Goal: Task Accomplishment & Management: Use online tool/utility

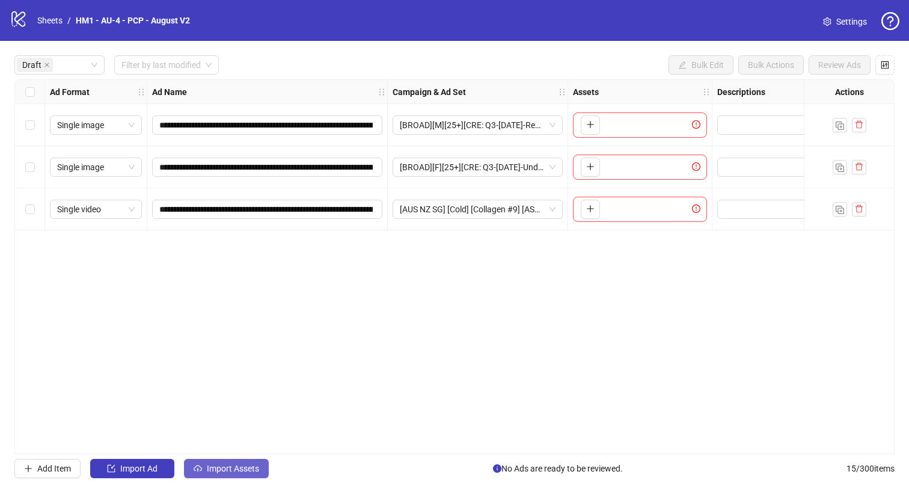
click at [224, 466] on span "Import Assets" at bounding box center [233, 469] width 52 height 10
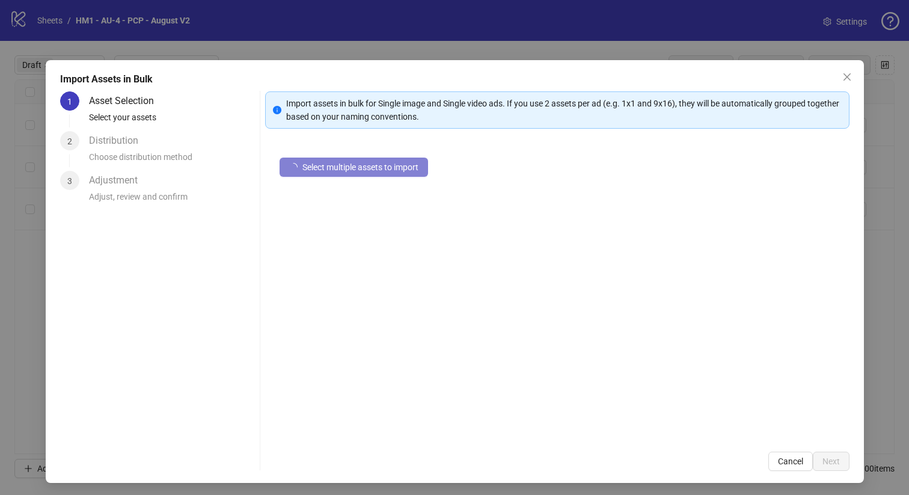
click at [224, 466] on div "1 Asset Selection Select your assets 2 Distribution Choose distribution method …" at bounding box center [157, 280] width 195 height 379
click at [323, 169] on span "Select multiple assets to import" at bounding box center [360, 167] width 116 height 10
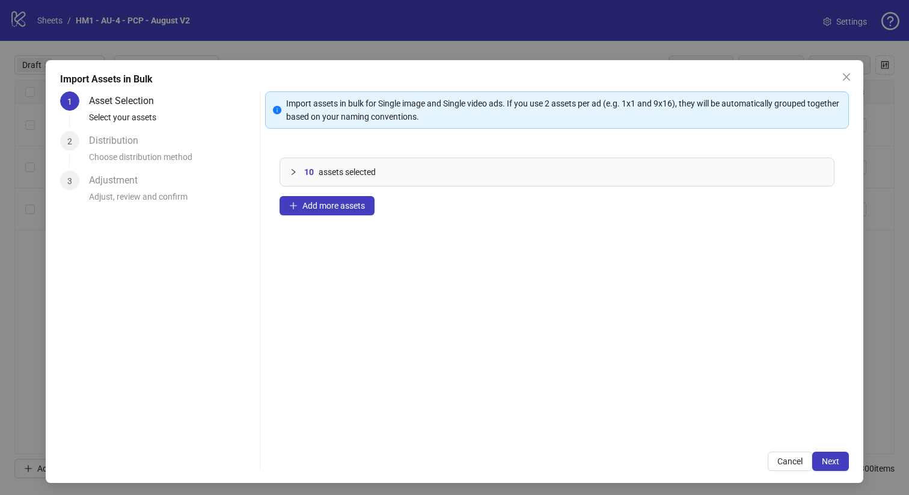
click at [352, 219] on div "10 assets selected Add more assets" at bounding box center [557, 290] width 584 height 294
click at [349, 210] on span "Add more assets" at bounding box center [333, 206] width 63 height 10
click at [357, 212] on button "Add more assets" at bounding box center [327, 205] width 95 height 19
click at [826, 460] on span "Next" at bounding box center [830, 461] width 17 height 10
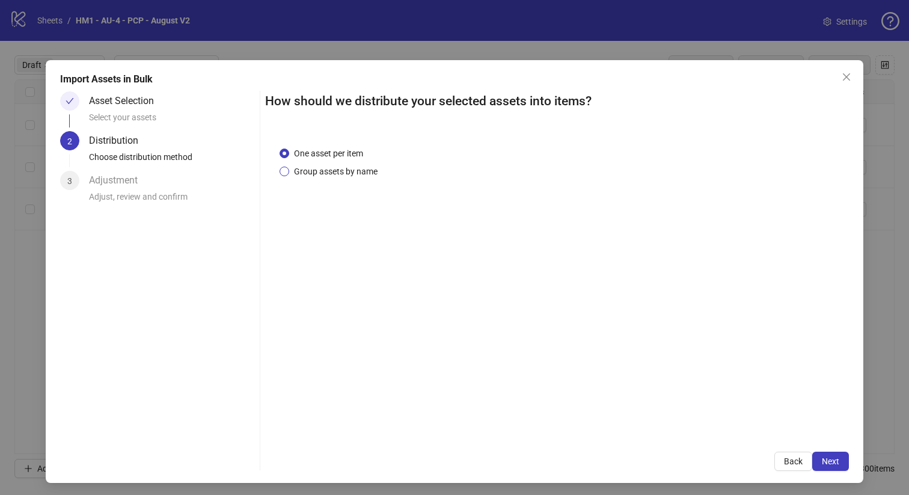
click at [328, 173] on span "Group assets by name" at bounding box center [335, 171] width 93 height 13
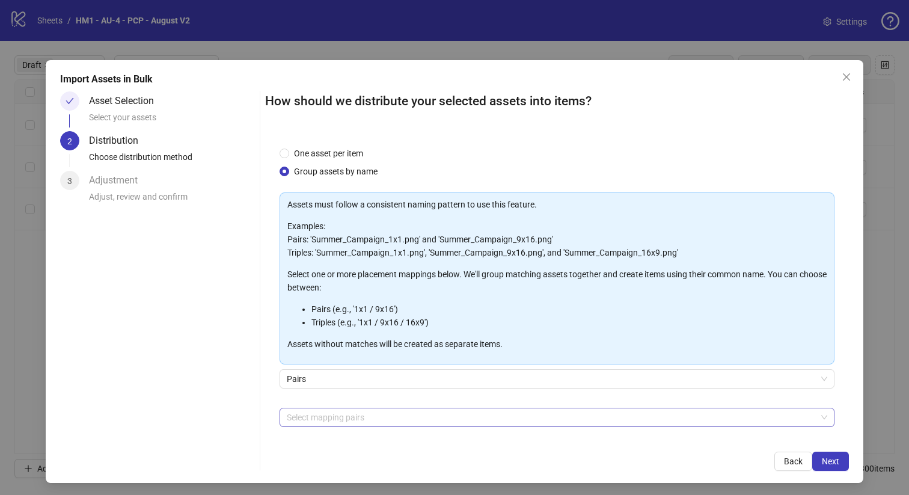
click at [346, 421] on div at bounding box center [551, 417] width 538 height 17
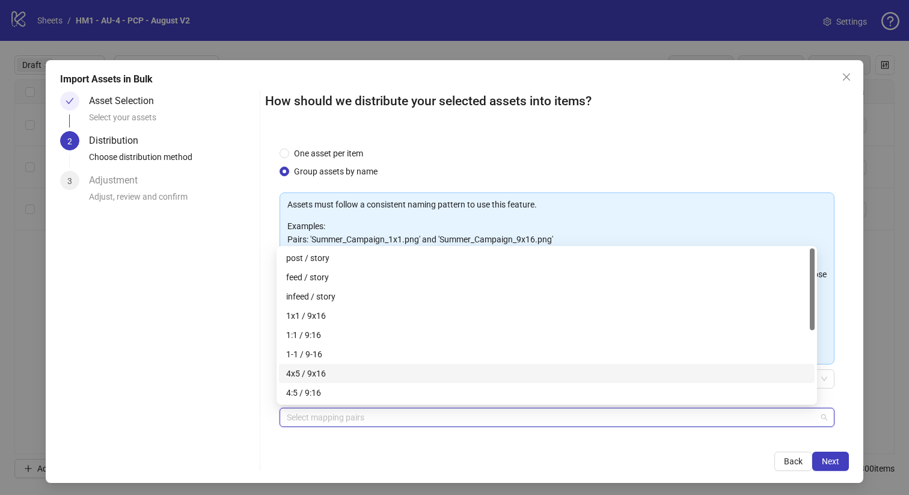
click at [334, 372] on div "4x5 / 9x16" at bounding box center [546, 373] width 521 height 13
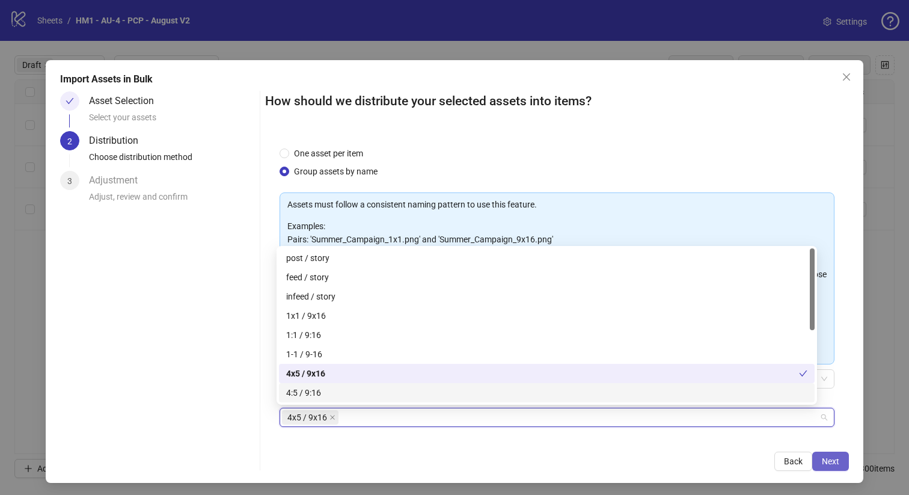
click at [828, 453] on button "Next" at bounding box center [830, 461] width 37 height 19
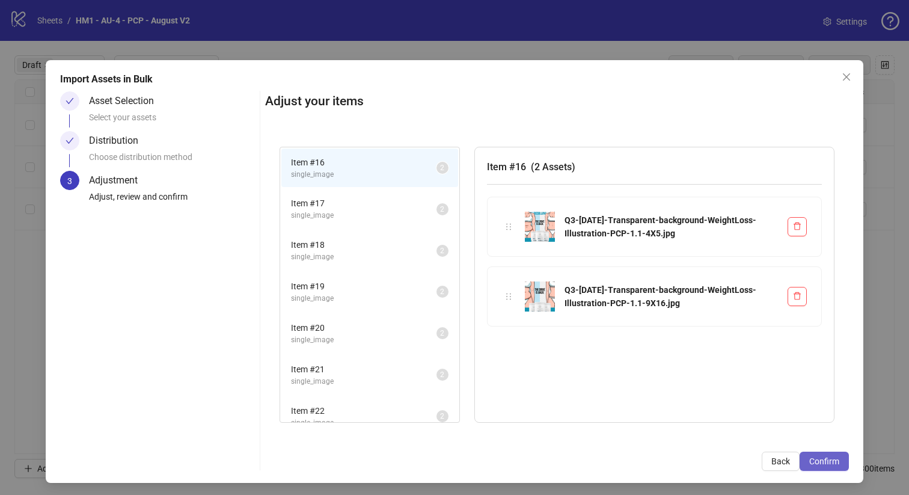
click at [828, 454] on button "Confirm" at bounding box center [824, 461] width 49 height 19
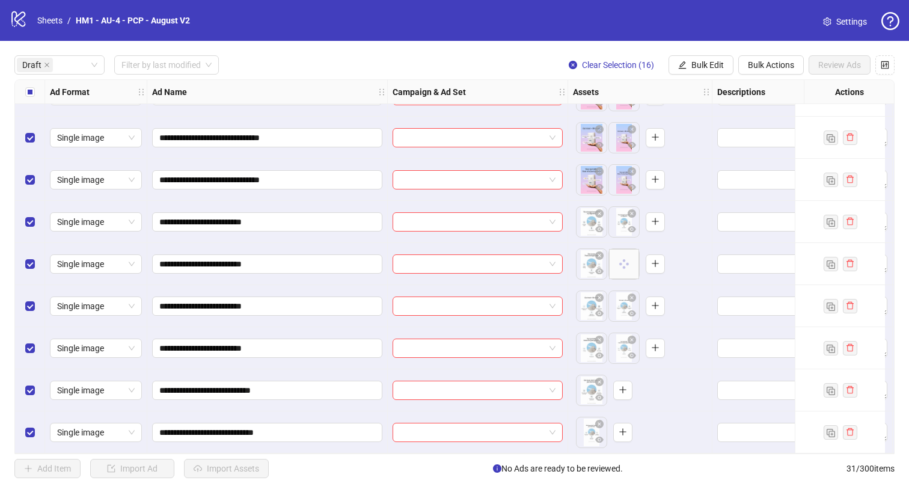
scroll to position [455, 0]
click at [31, 98] on div "Select all rows" at bounding box center [30, 92] width 30 height 24
click at [31, 98] on label "Select all rows" at bounding box center [30, 91] width 10 height 13
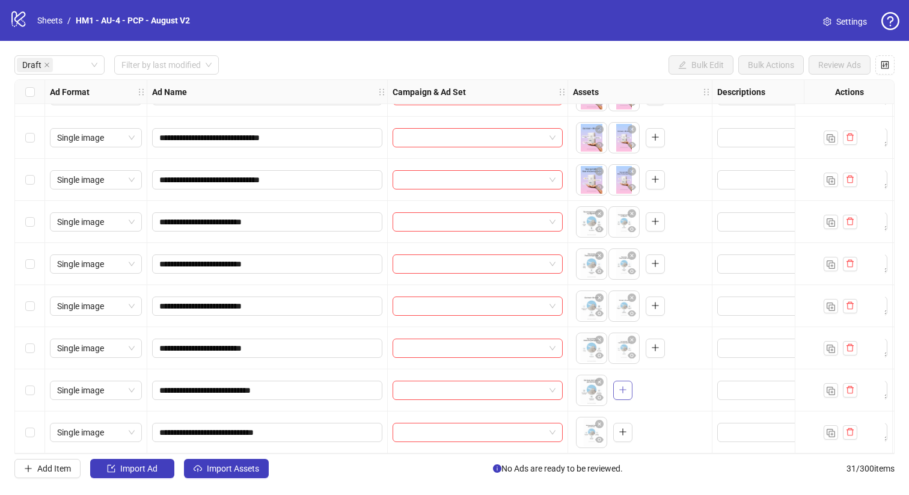
click at [620, 388] on icon "plus" at bounding box center [623, 389] width 8 height 8
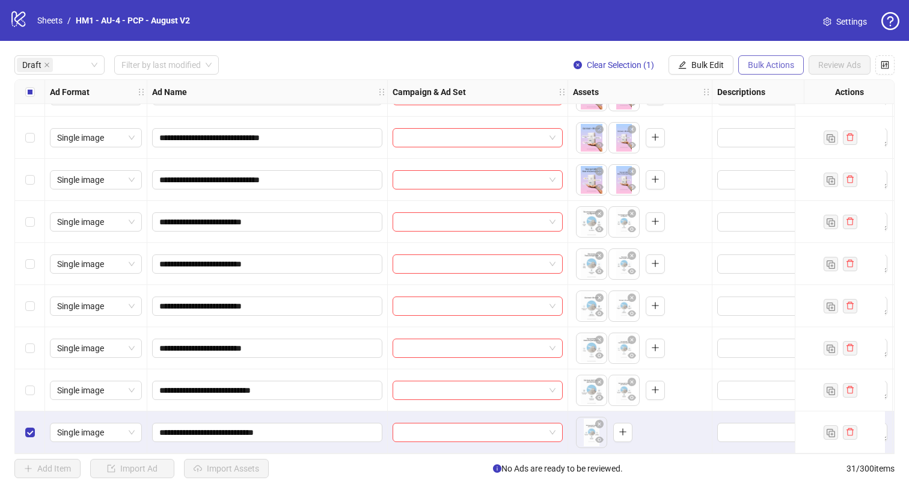
click at [782, 67] on span "Bulk Actions" at bounding box center [771, 65] width 46 height 10
click at [766, 94] on span "Delete" at bounding box center [788, 89] width 82 height 13
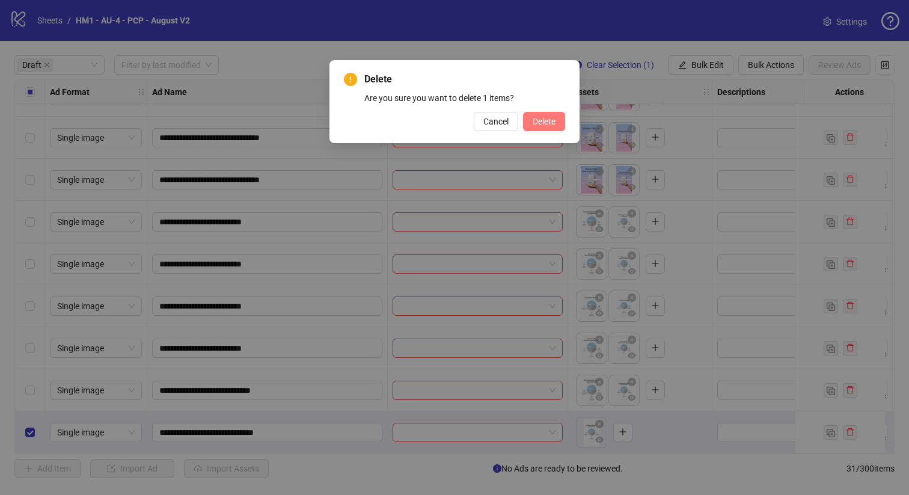
click at [533, 124] on span "Delete" at bounding box center [544, 122] width 23 height 10
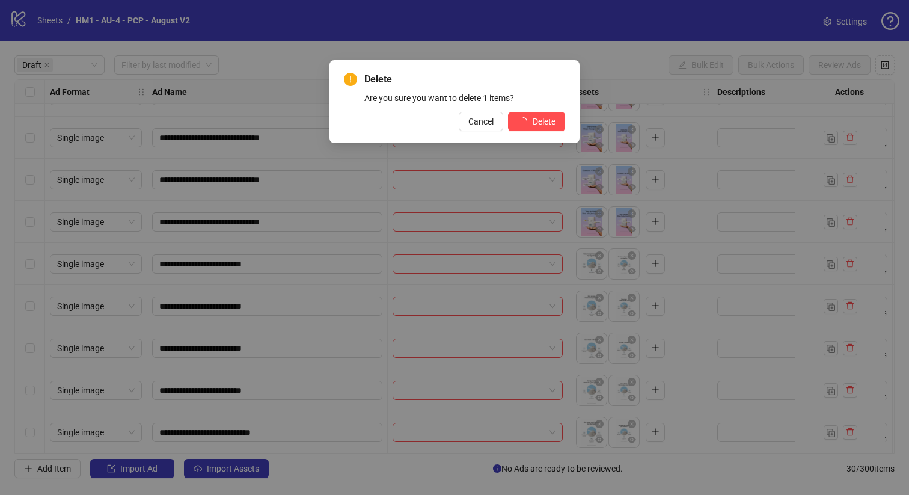
scroll to position [413, 0]
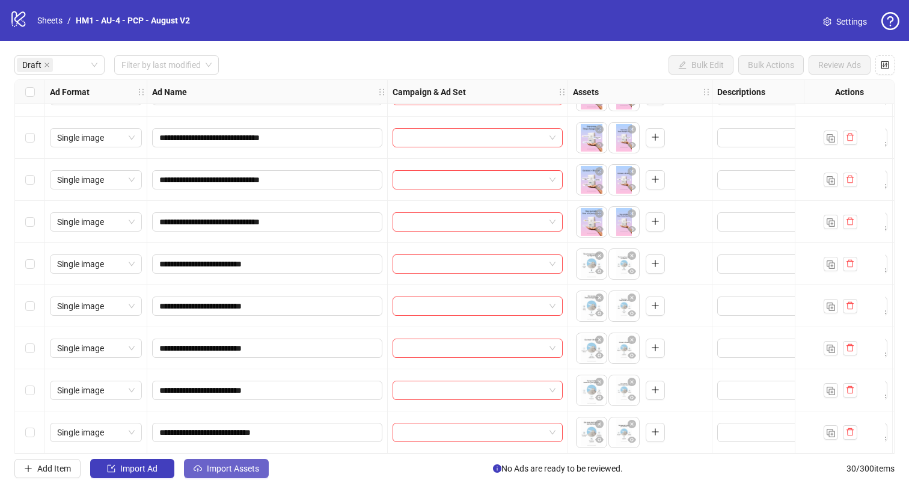
click at [233, 468] on span "Import Assets" at bounding box center [233, 469] width 52 height 10
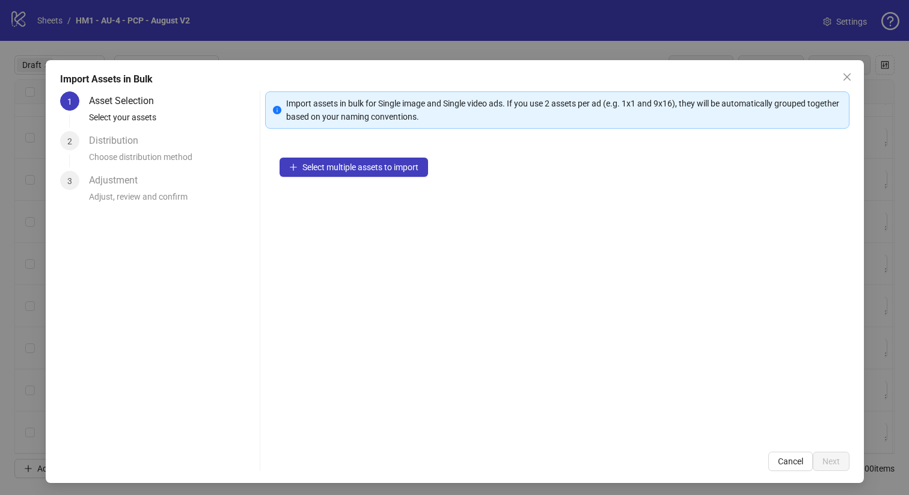
drag, startPoint x: 233, startPoint y: 465, endPoint x: 301, endPoint y: 382, distance: 107.7
click at [234, 464] on div "1 Asset Selection Select your assets 2 Distribution Choose distribution method …" at bounding box center [157, 280] width 195 height 379
click at [352, 175] on button "Select multiple assets to import" at bounding box center [354, 167] width 149 height 19
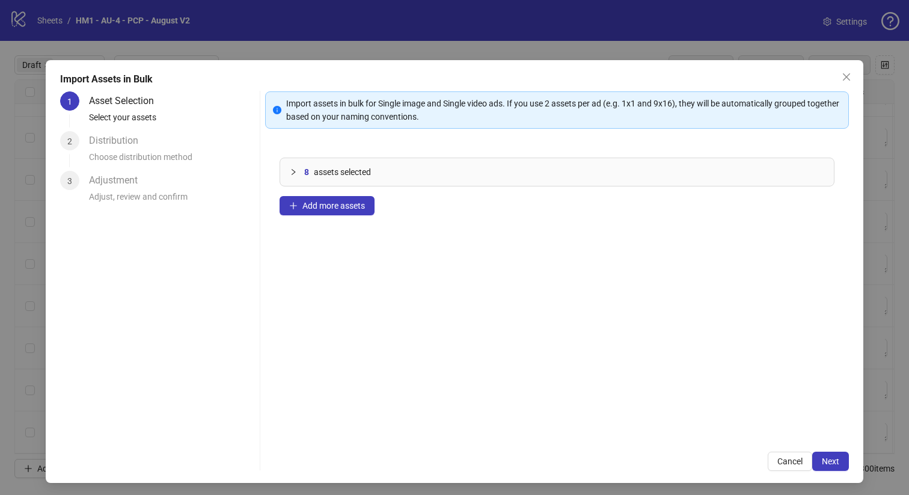
click at [326, 217] on div "8 assets selected Add more assets" at bounding box center [557, 290] width 584 height 294
click at [326, 213] on button "Add more assets" at bounding box center [327, 205] width 95 height 19
click at [348, 200] on button "Add more assets" at bounding box center [327, 205] width 95 height 19
click at [812, 461] on button "Next" at bounding box center [830, 461] width 37 height 19
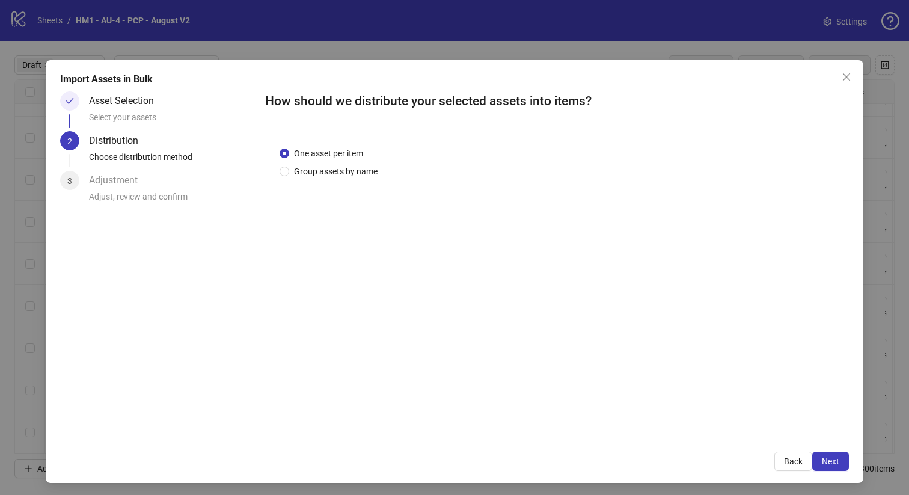
click at [312, 179] on div "One asset per item Group assets by name" at bounding box center [557, 284] width 584 height 305
click at [309, 176] on span "Group assets by name" at bounding box center [335, 171] width 93 height 13
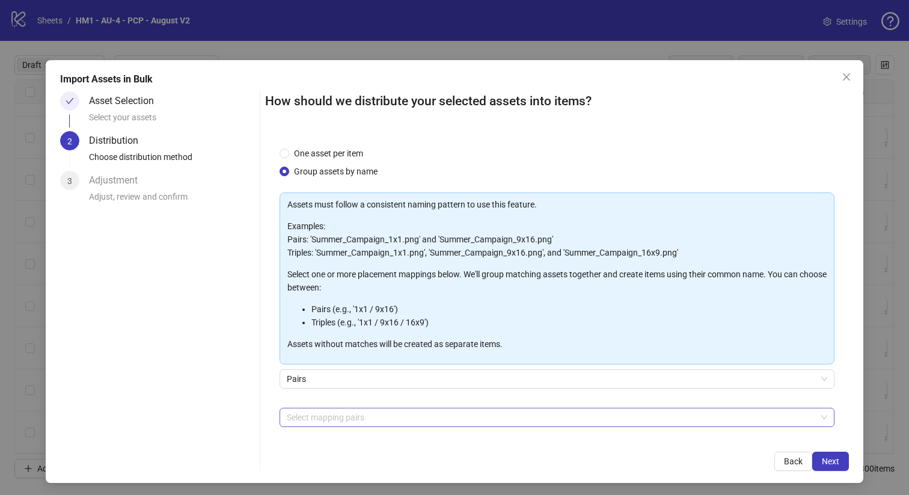
click at [351, 409] on div at bounding box center [551, 417] width 538 height 17
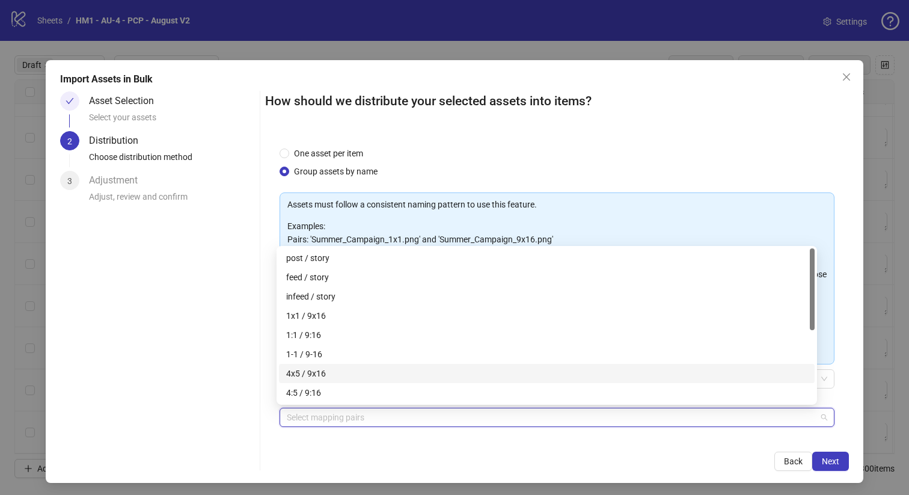
click at [336, 364] on div "4x5 / 9x16" at bounding box center [547, 373] width 536 height 19
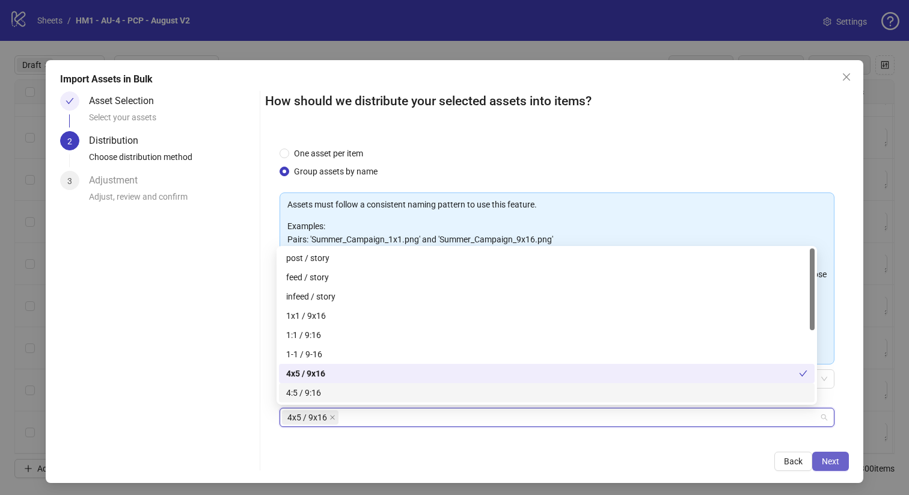
click at [835, 457] on button "Next" at bounding box center [830, 461] width 37 height 19
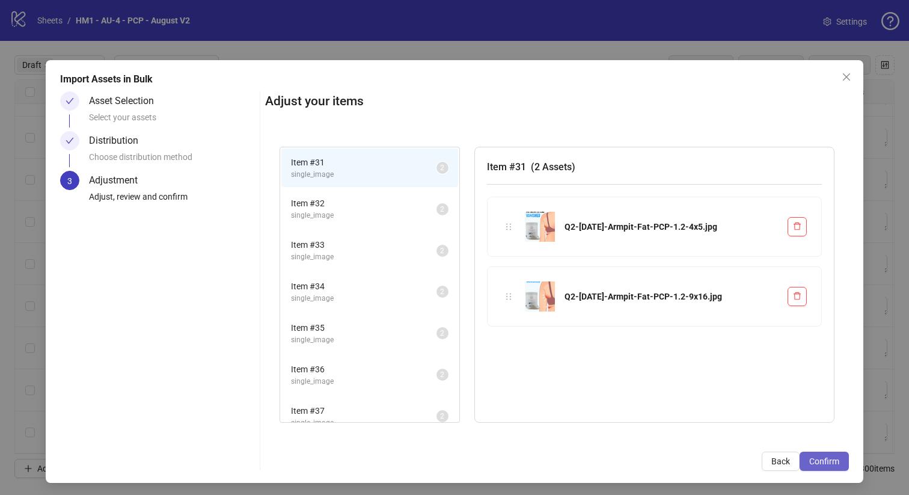
click at [834, 458] on button "Confirm" at bounding box center [824, 461] width 49 height 19
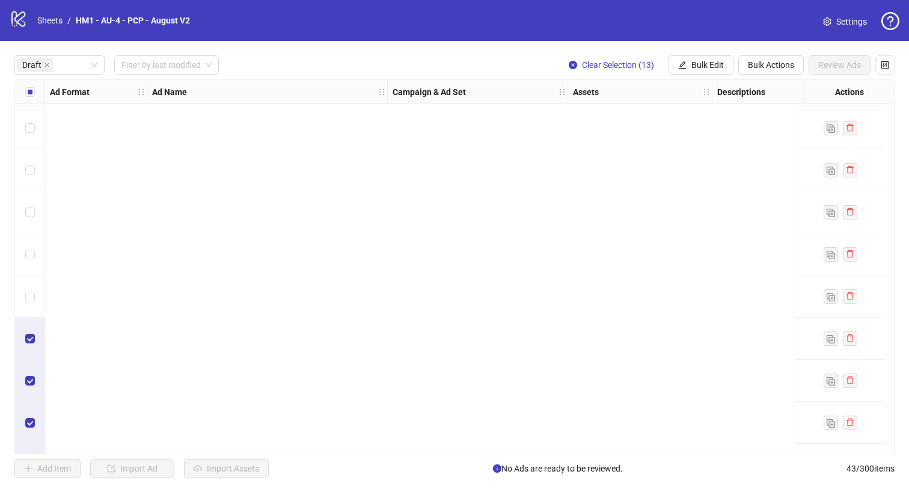
scroll to position [0, 0]
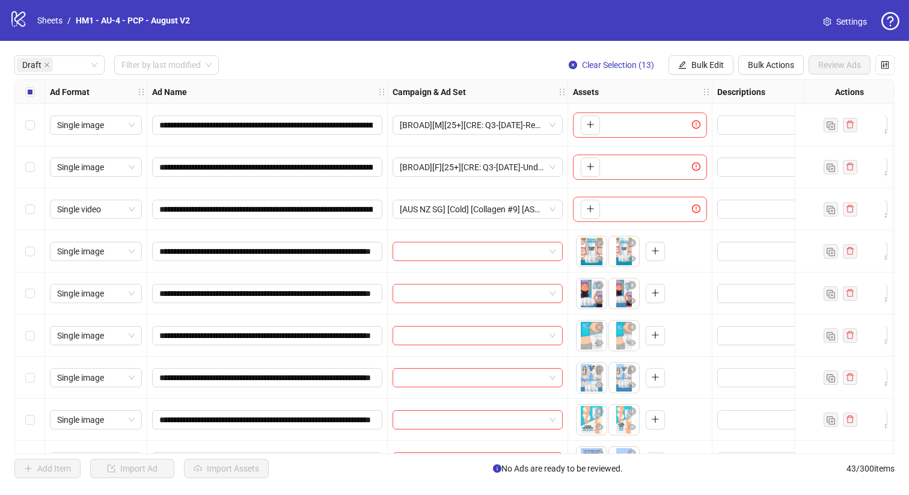
click at [32, 86] on label "Select all rows" at bounding box center [30, 91] width 10 height 13
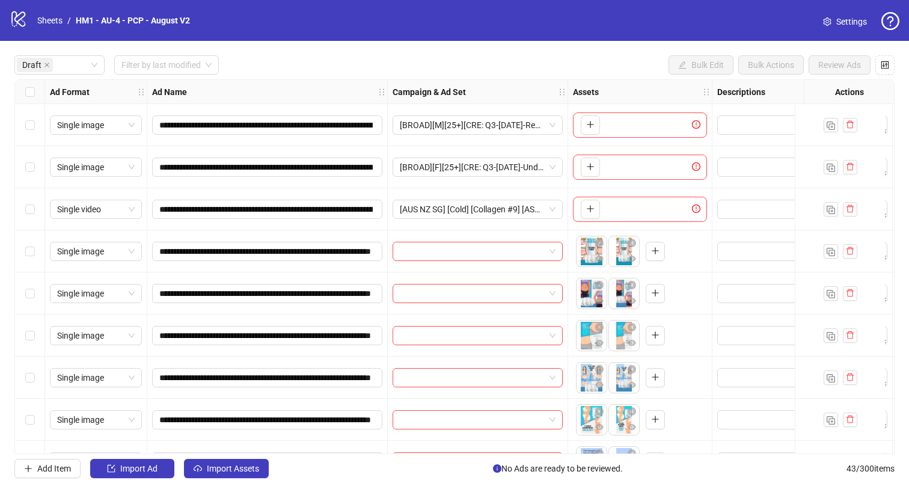
click at [35, 210] on div "Select row 3" at bounding box center [30, 209] width 30 height 42
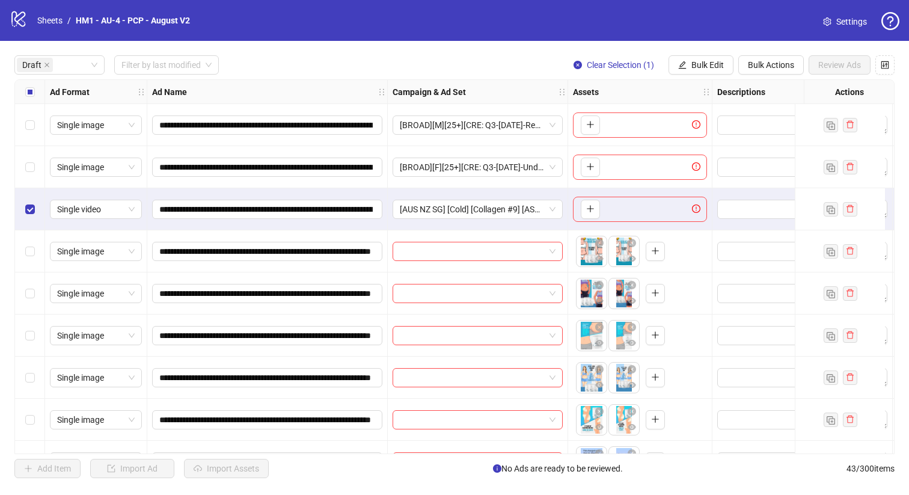
click at [41, 91] on div "Select all rows" at bounding box center [30, 92] width 30 height 24
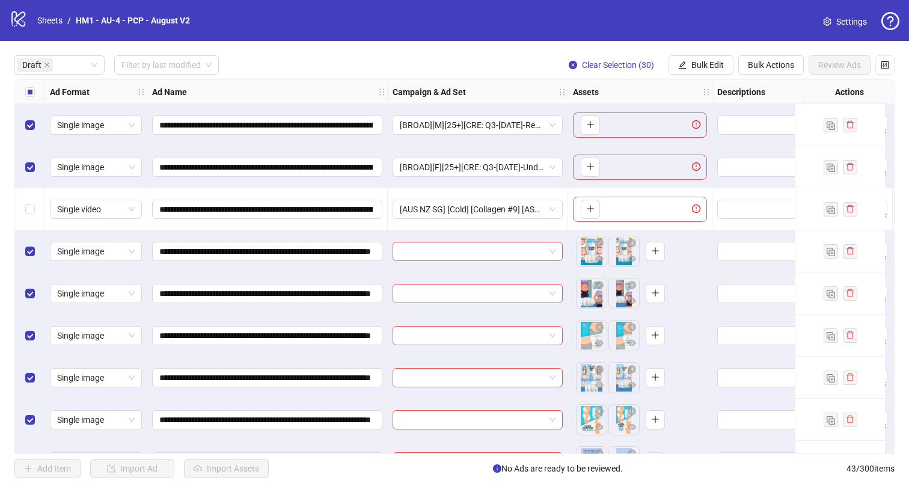
drag, startPoint x: 32, startPoint y: 151, endPoint x: 28, endPoint y: 132, distance: 19.2
click at [32, 150] on div "Select row 2" at bounding box center [30, 167] width 30 height 42
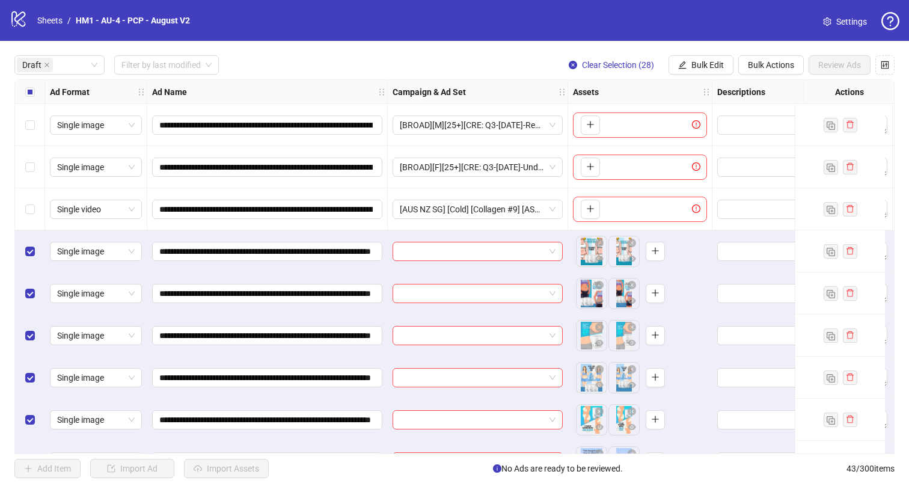
click at [23, 168] on div "Select row 2" at bounding box center [30, 167] width 30 height 42
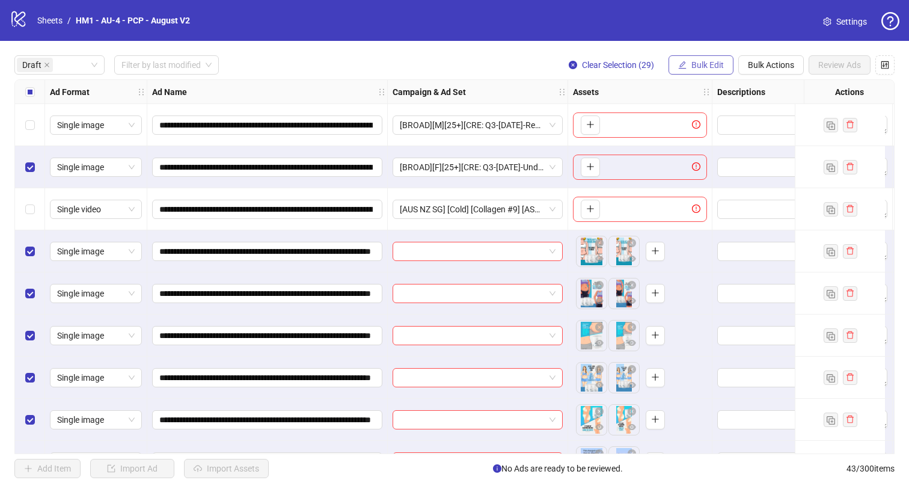
click at [695, 63] on span "Bulk Edit" at bounding box center [707, 65] width 32 height 10
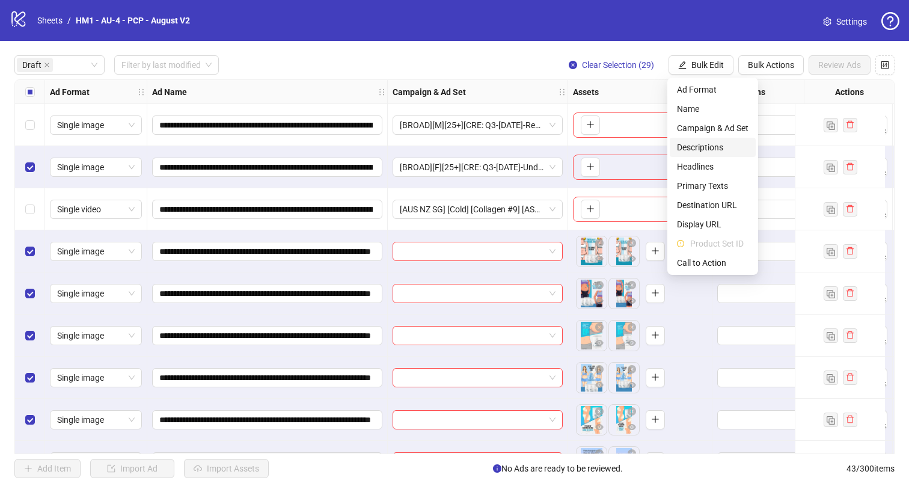
click at [743, 149] on span "Descriptions" at bounding box center [713, 147] width 72 height 13
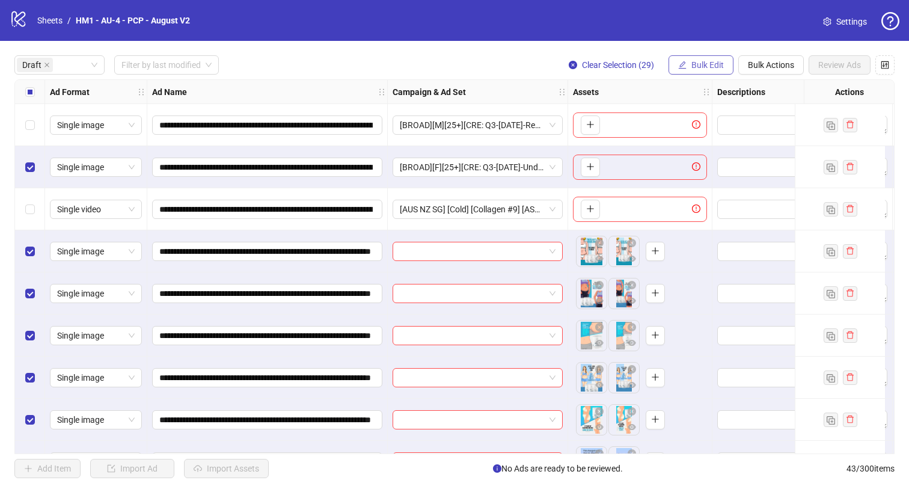
click at [723, 71] on button "Bulk Edit" at bounding box center [701, 64] width 65 height 19
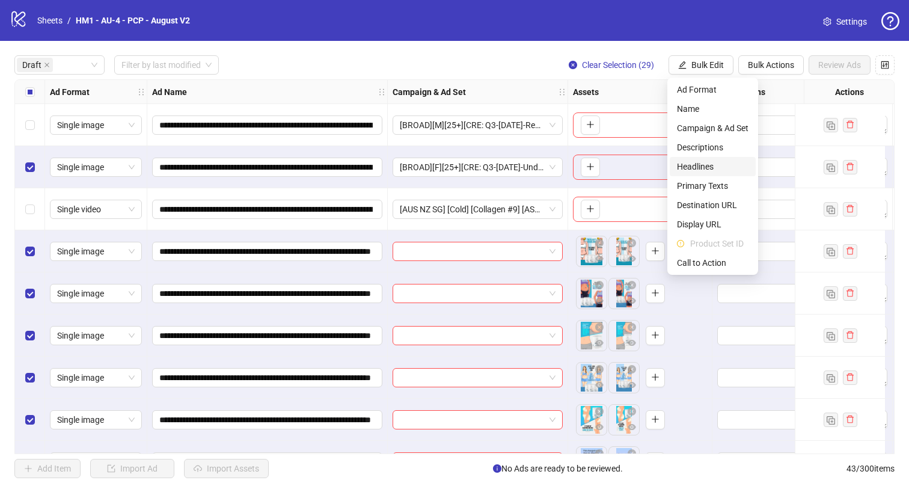
click at [724, 165] on span "Headlines" at bounding box center [713, 166] width 72 height 13
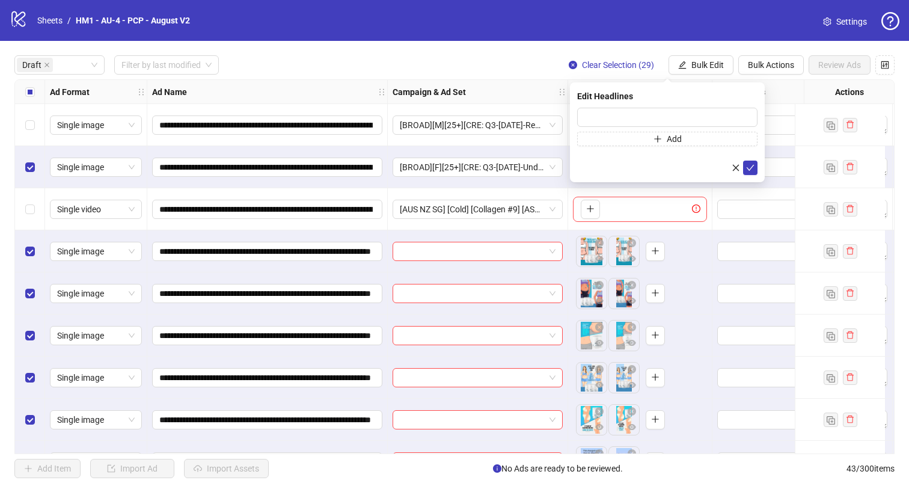
drag, startPoint x: 391, startPoint y: 195, endPoint x: 388, endPoint y: 189, distance: 7.5
click at [392, 194] on div "[AUS NZ SG] [Cold] [Collagen #9] [ASC] [7 Aug 2025]" at bounding box center [478, 209] width 180 height 42
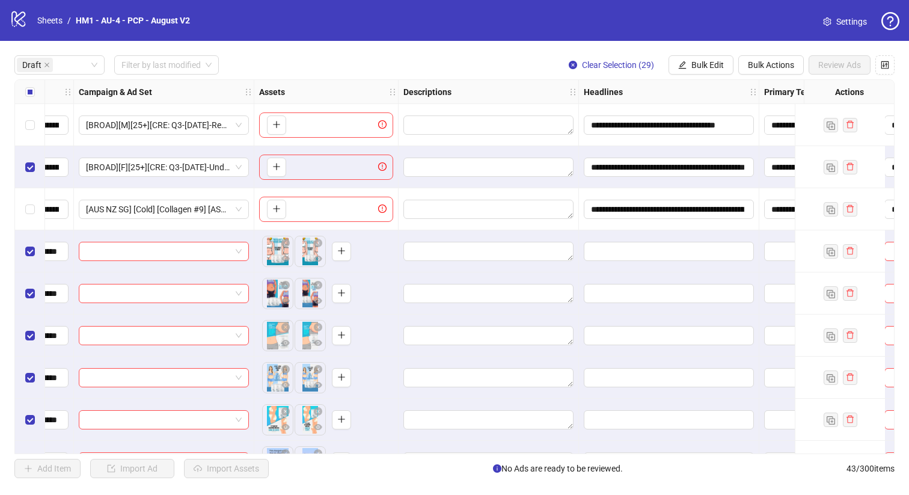
scroll to position [0, 317]
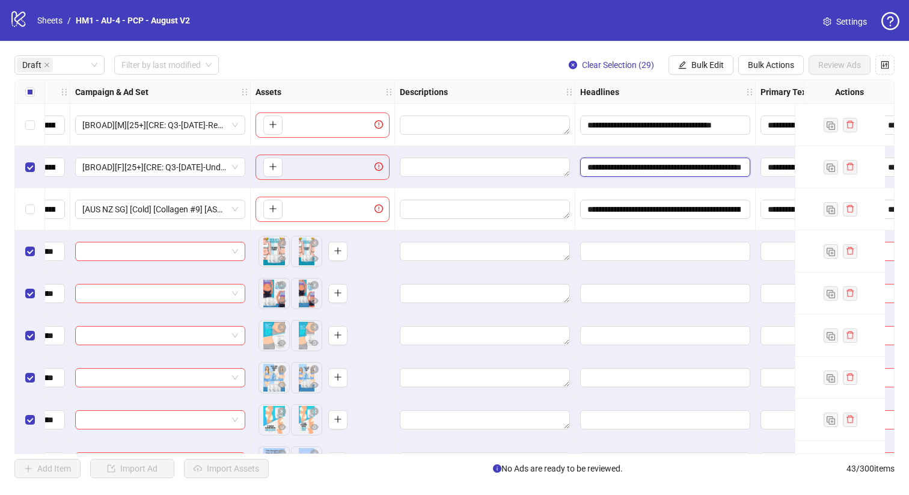
click at [651, 168] on input "**********" at bounding box center [663, 167] width 153 height 13
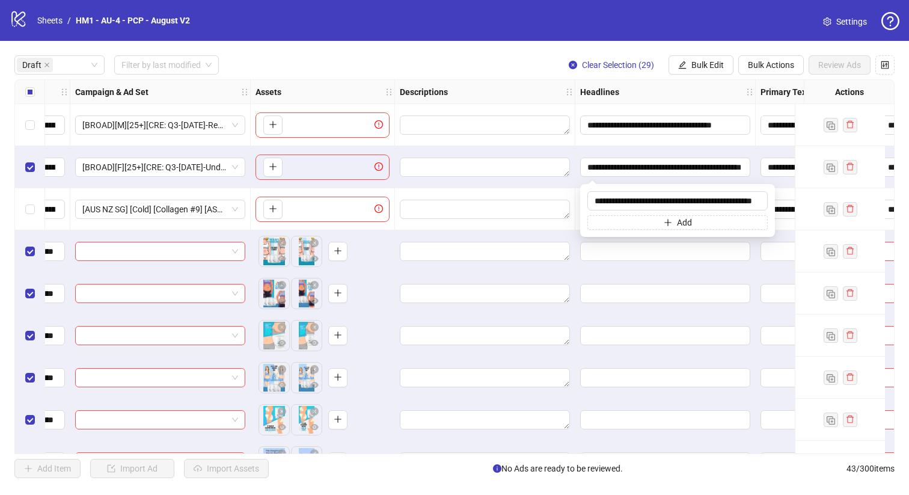
type input "**********"
click at [707, 63] on span "Bulk Edit" at bounding box center [707, 65] width 32 height 10
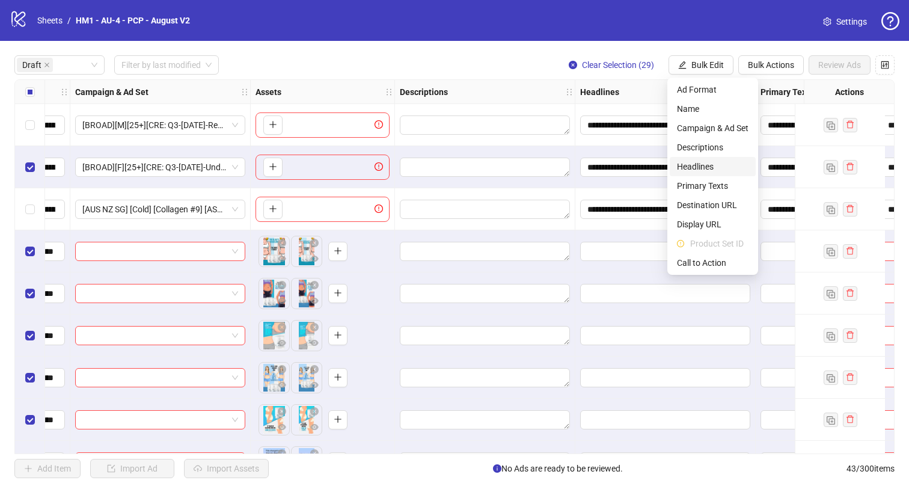
click at [724, 165] on span "Headlines" at bounding box center [713, 166] width 72 height 13
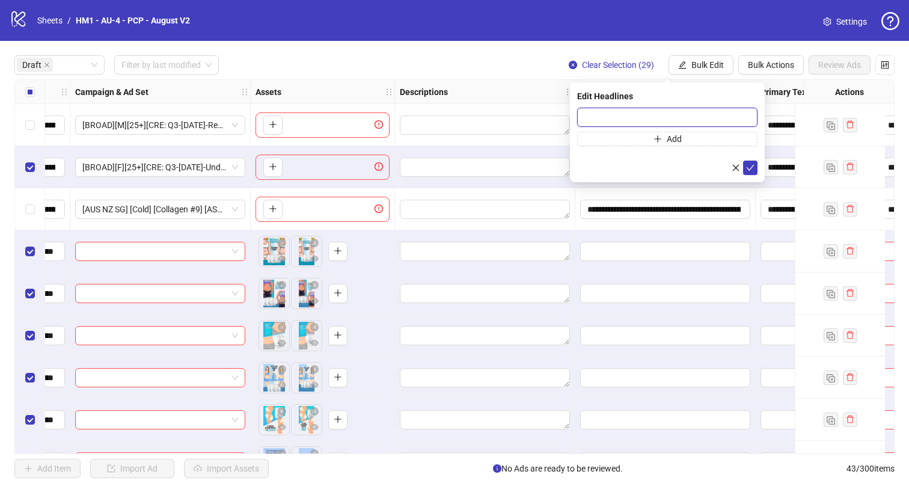
click at [690, 121] on input "text" at bounding box center [667, 117] width 180 height 19
paste input "**********"
type input "**********"
click at [750, 167] on icon "check" at bounding box center [750, 168] width 8 height 8
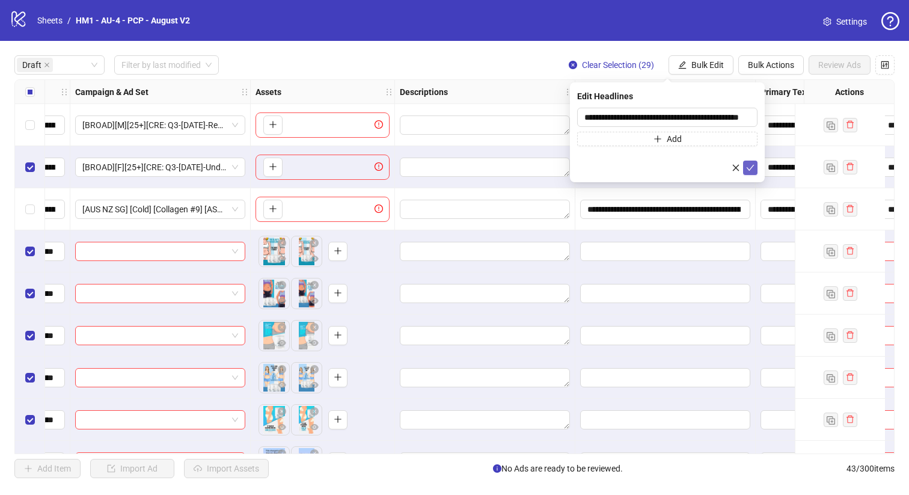
scroll to position [0, 0]
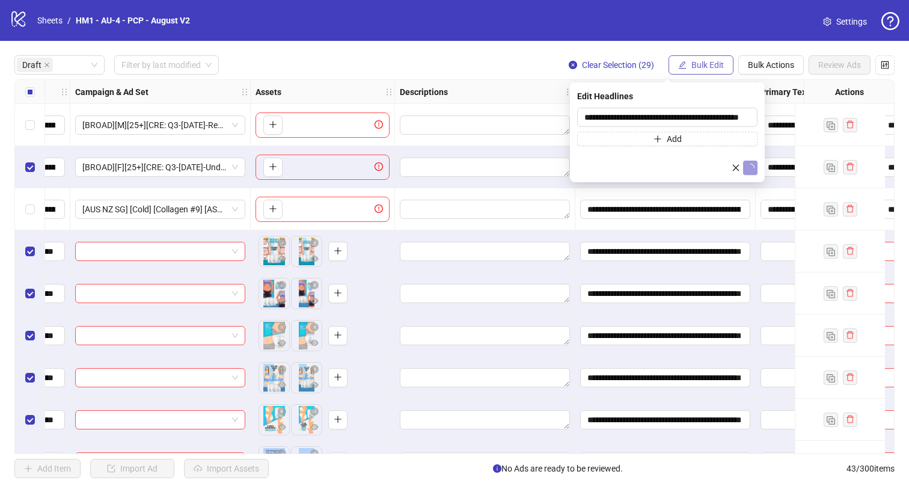
click at [703, 63] on span "Bulk Edit" at bounding box center [707, 65] width 32 height 10
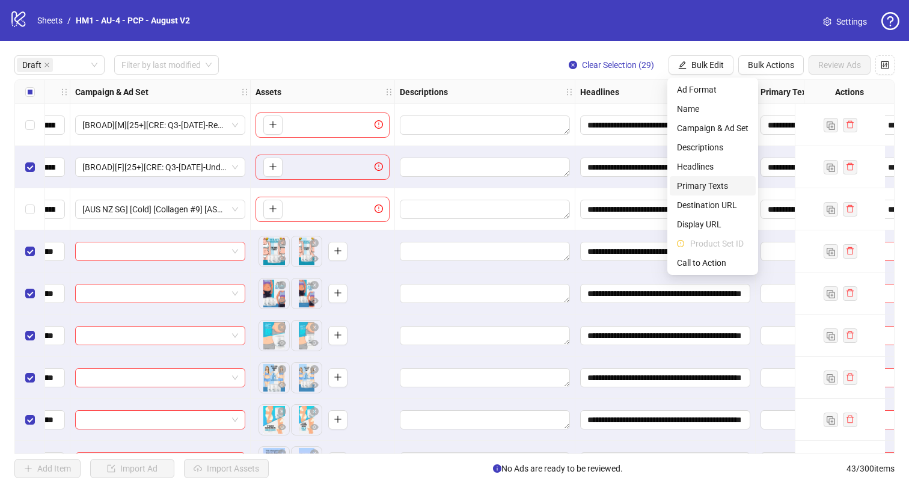
click at [709, 183] on span "Primary Texts" at bounding box center [713, 185] width 72 height 13
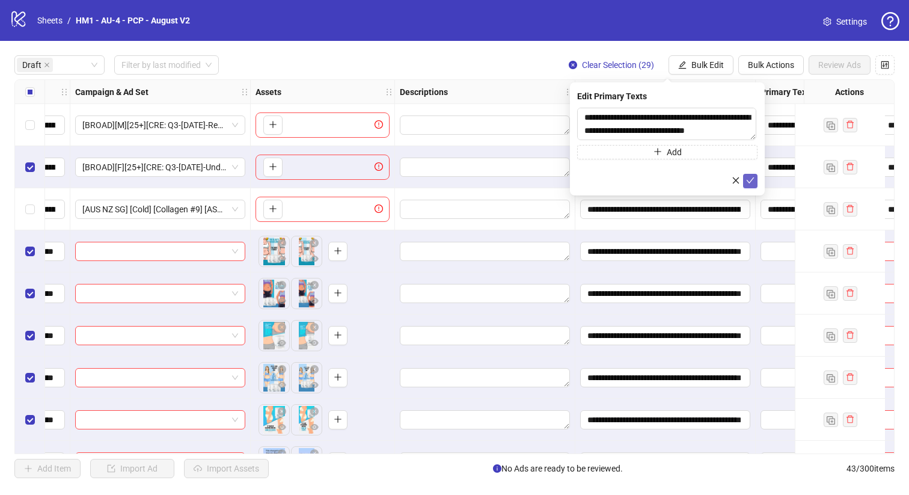
click at [752, 180] on icon "check" at bounding box center [750, 180] width 8 height 8
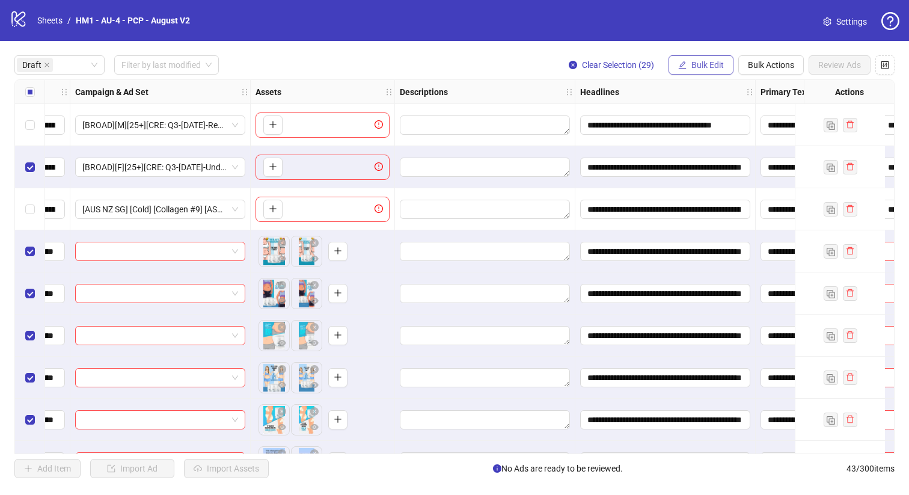
click at [696, 66] on span "Bulk Edit" at bounding box center [707, 65] width 32 height 10
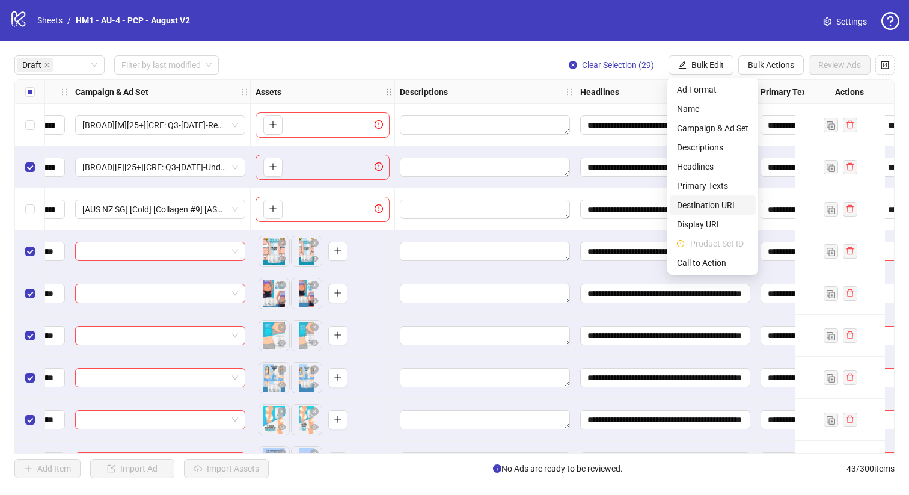
click at [721, 209] on span "Destination URL" at bounding box center [713, 204] width 72 height 13
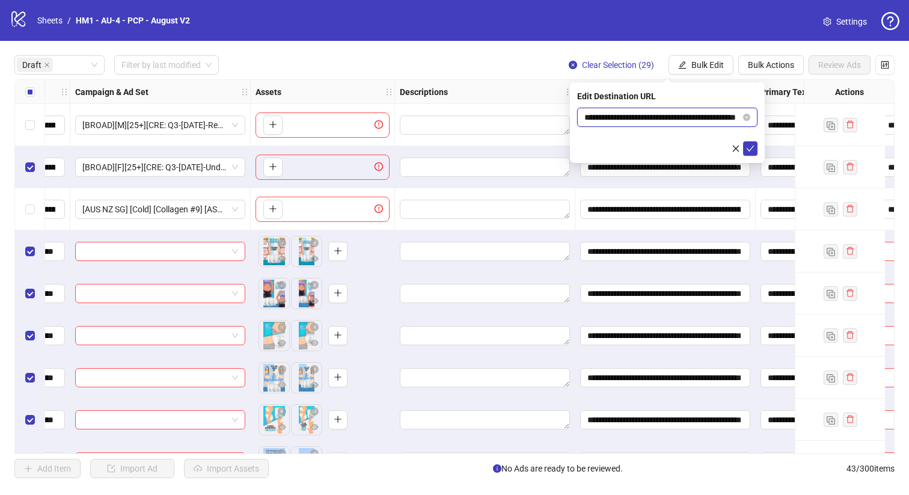
click at [700, 117] on input "**********" at bounding box center [662, 117] width 156 height 13
click at [752, 145] on icon "check" at bounding box center [751, 148] width 8 height 6
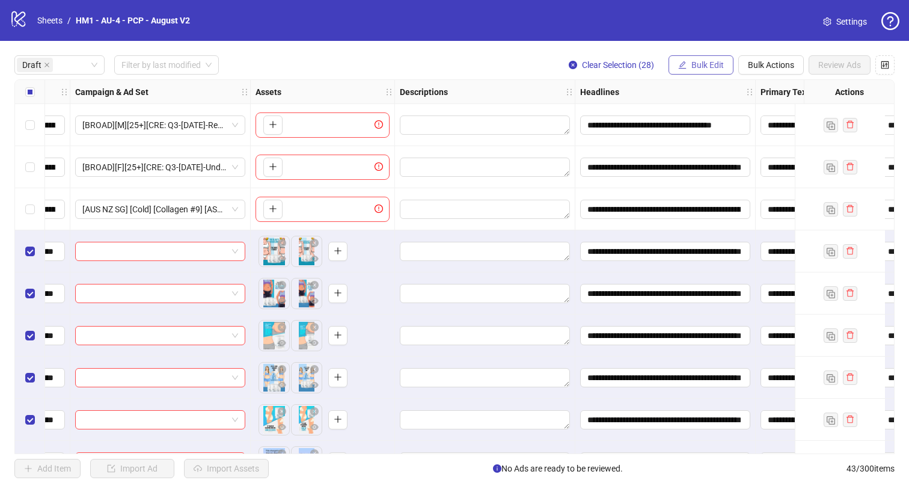
click at [687, 69] on button "Bulk Edit" at bounding box center [701, 64] width 65 height 19
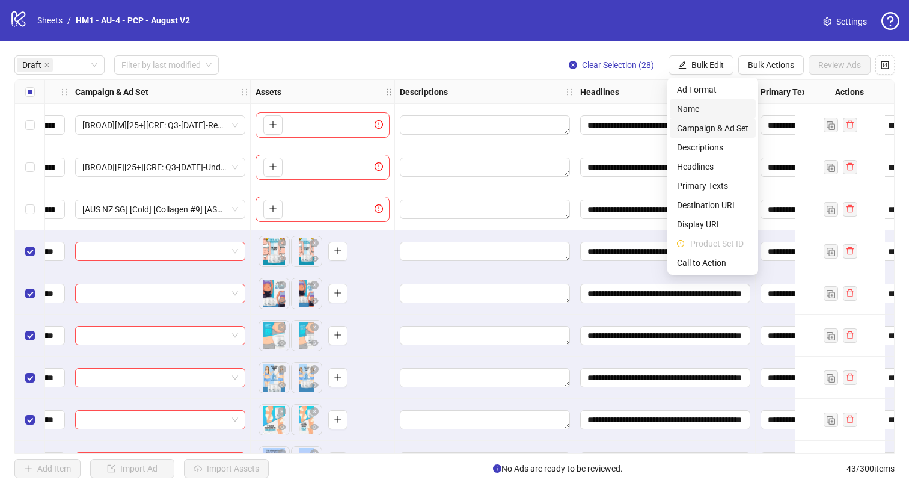
click at [702, 109] on span "Name" at bounding box center [713, 108] width 72 height 13
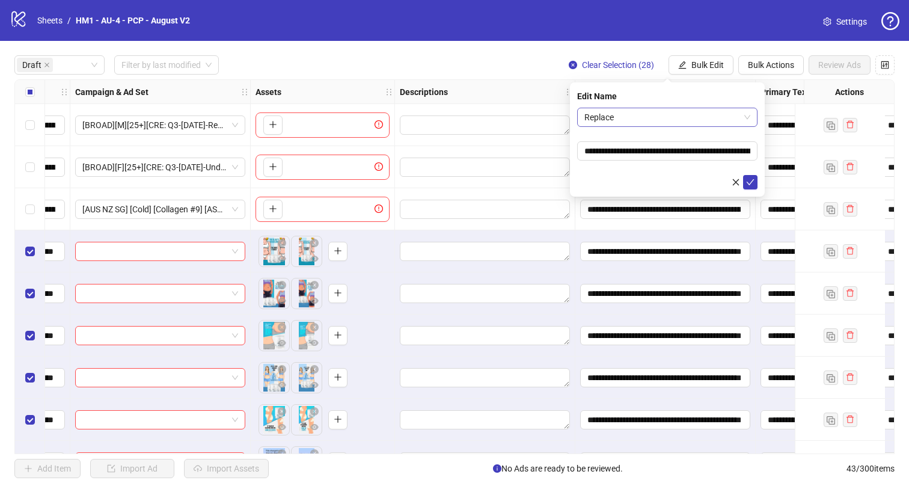
click at [673, 111] on span "Replace" at bounding box center [667, 117] width 166 height 18
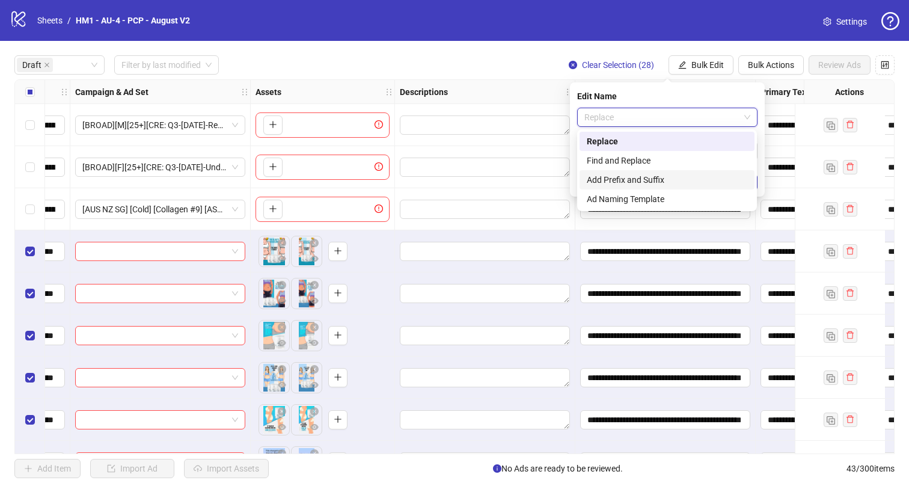
click at [671, 173] on div "Add Prefix and Suffix" at bounding box center [667, 179] width 175 height 19
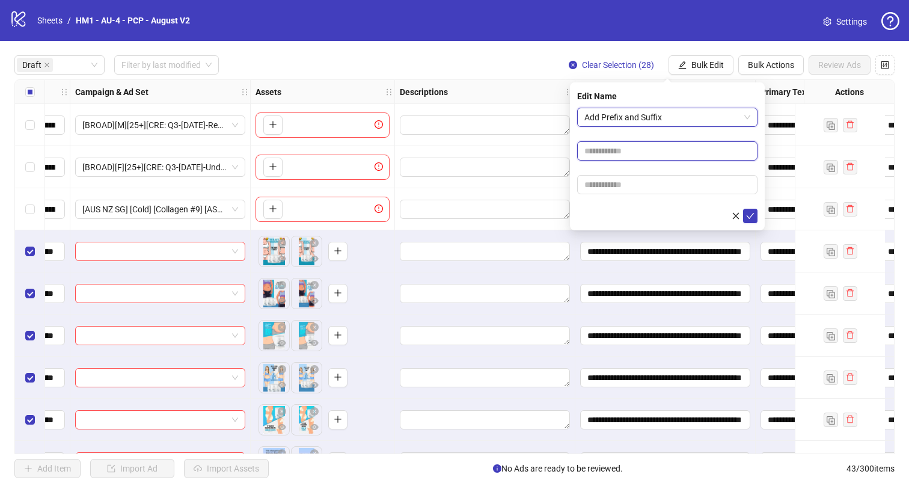
click at [674, 155] on input "text" at bounding box center [667, 150] width 180 height 19
type input "**********"
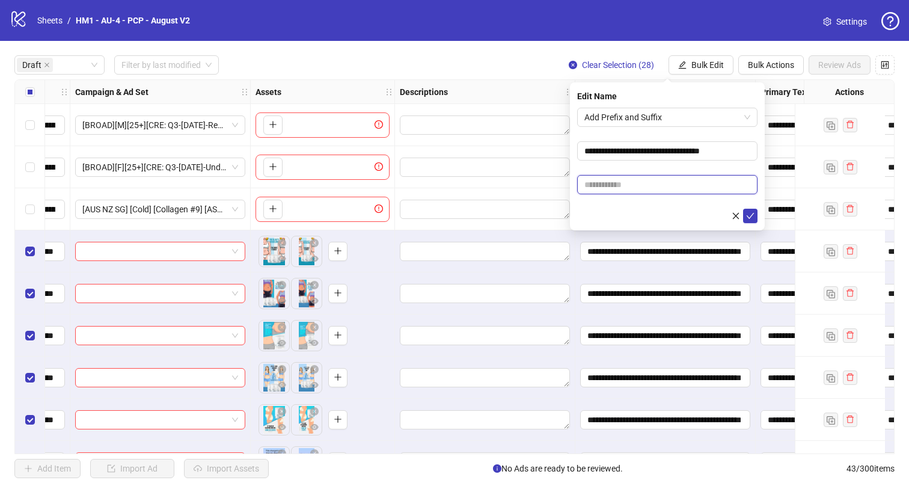
click at [673, 183] on input "text" at bounding box center [667, 184] width 180 height 19
type input "**********"
click at [752, 216] on icon "check" at bounding box center [750, 216] width 8 height 8
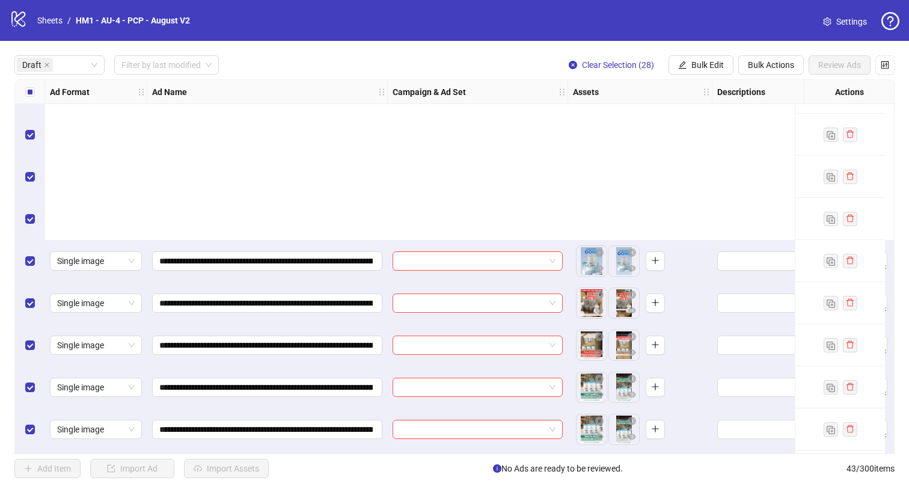
scroll to position [960, 0]
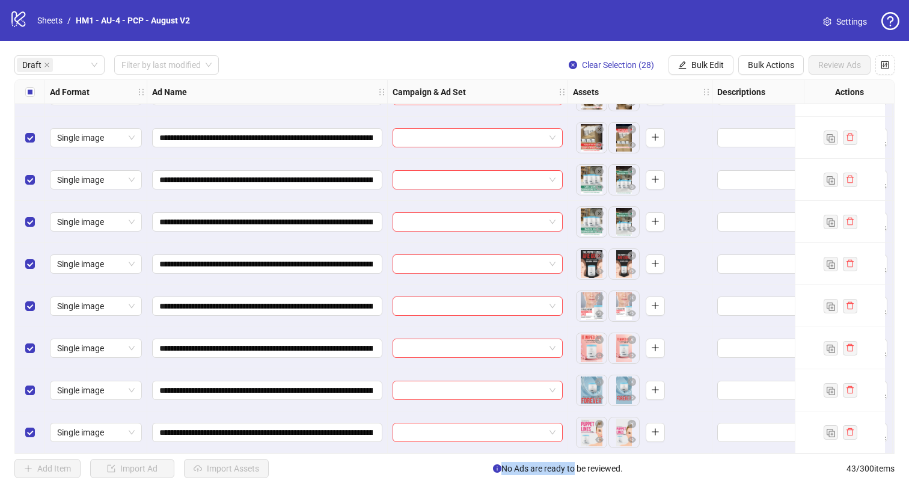
drag, startPoint x: 380, startPoint y: 455, endPoint x: 528, endPoint y: 455, distance: 148.5
click at [571, 468] on div "**********" at bounding box center [454, 267] width 909 height 452
click at [711, 66] on span "Bulk Edit" at bounding box center [707, 65] width 32 height 10
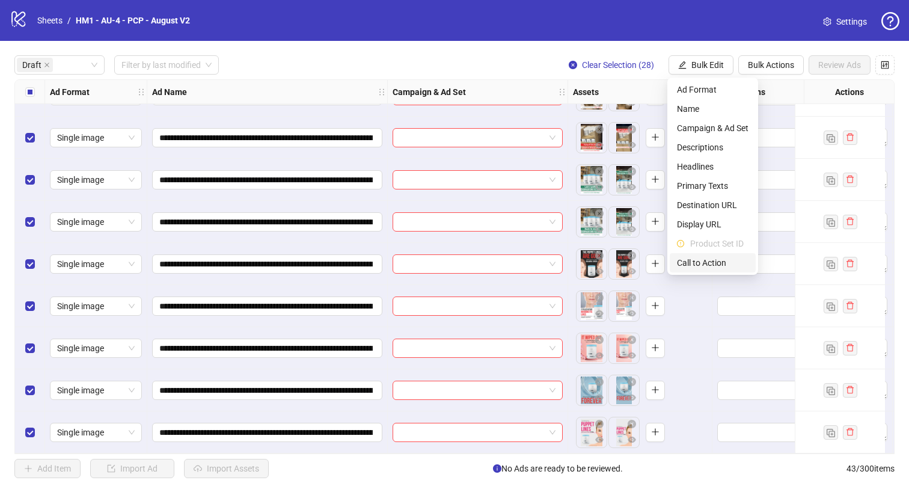
click at [704, 254] on li "Call to Action" at bounding box center [713, 262] width 86 height 19
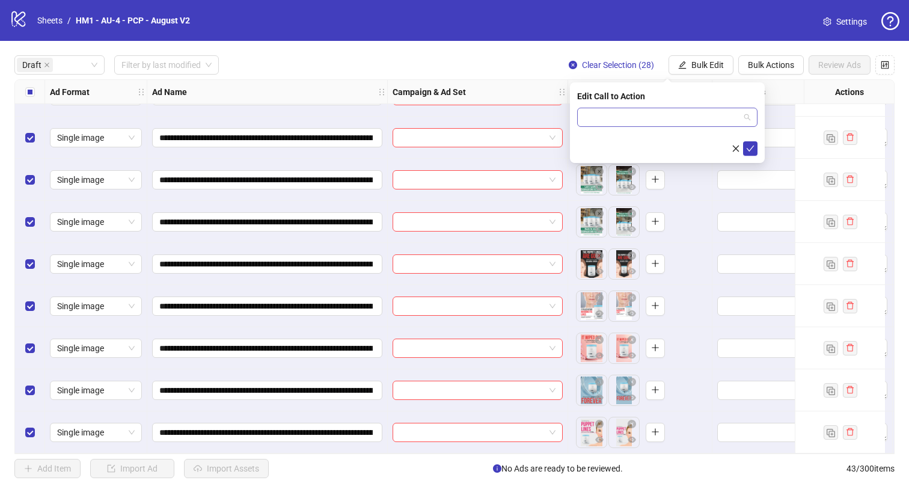
click at [677, 115] on input "search" at bounding box center [661, 117] width 155 height 18
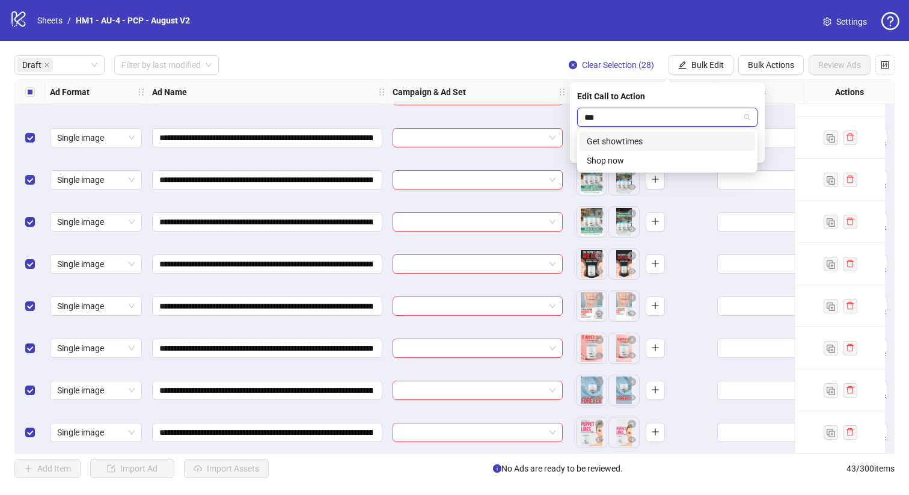
type input "****"
click at [689, 149] on div "Shop now" at bounding box center [668, 141] width 176 height 19
click at [749, 147] on icon "check" at bounding box center [750, 148] width 8 height 8
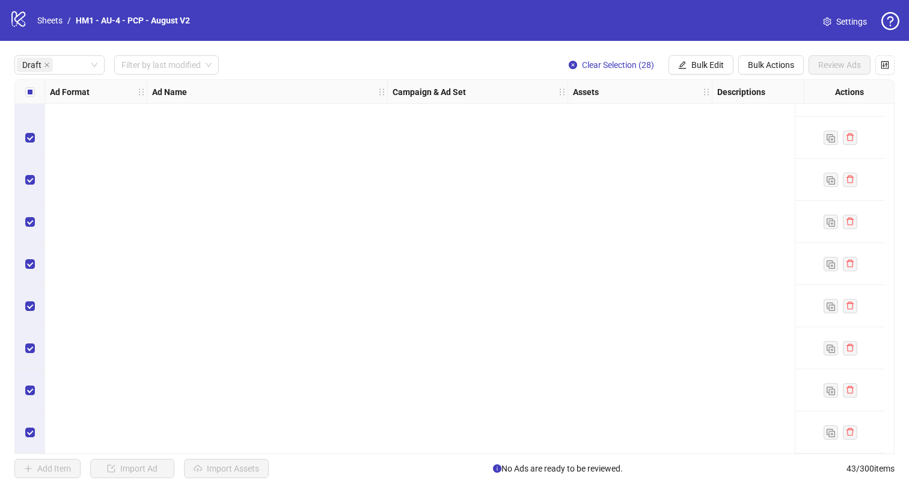
scroll to position [179, 0]
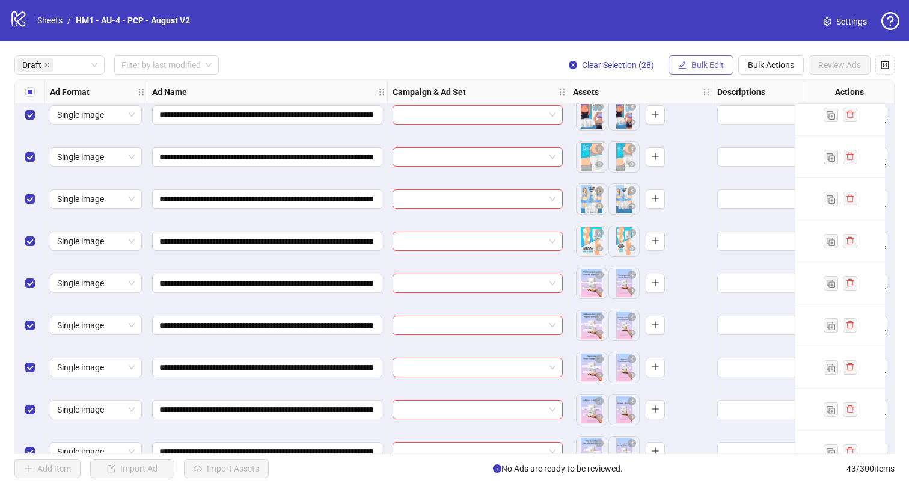
click at [699, 62] on span "Bulk Edit" at bounding box center [707, 65] width 32 height 10
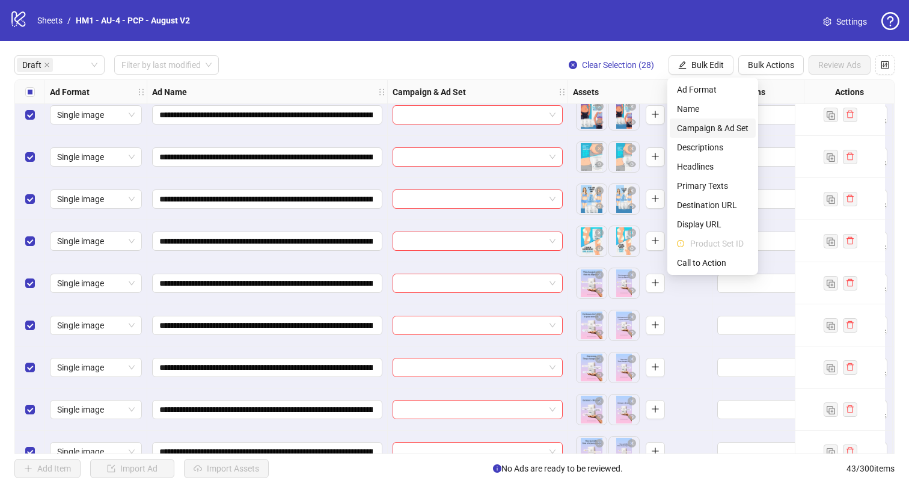
click at [730, 129] on span "Campaign & Ad Set" at bounding box center [713, 127] width 72 height 13
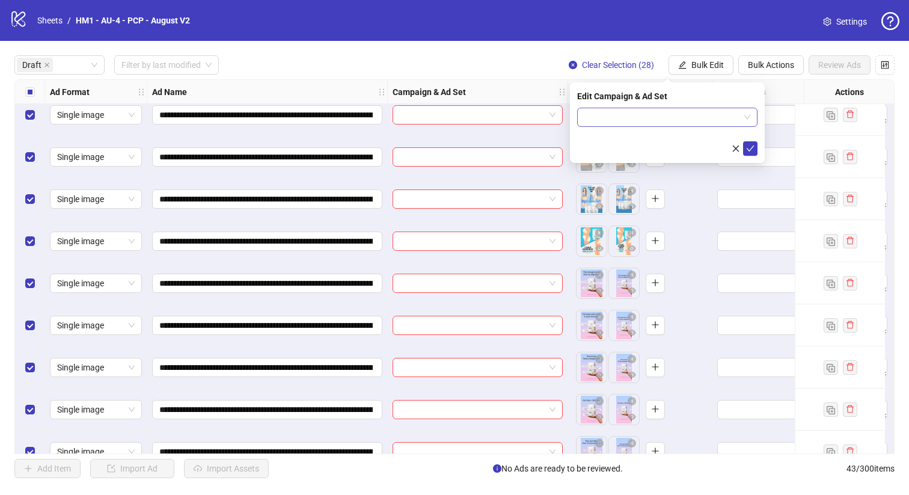
click at [667, 111] on input "search" at bounding box center [661, 117] width 155 height 18
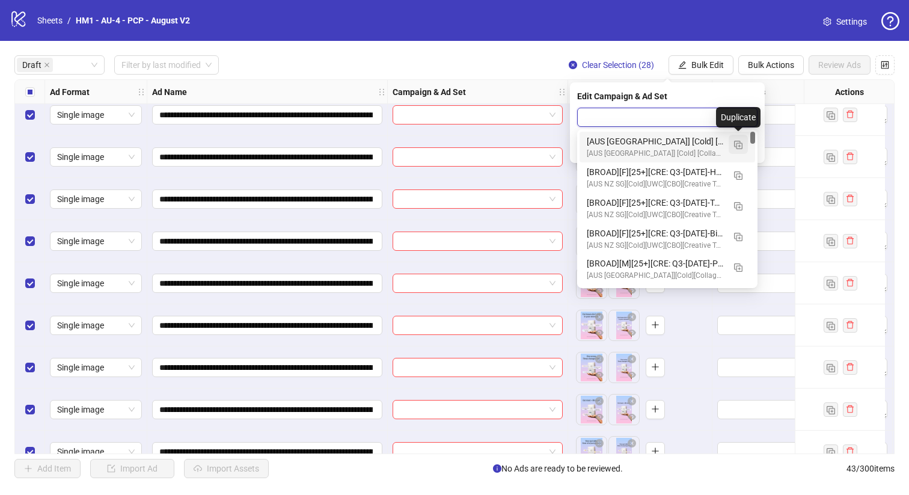
click at [738, 146] on img "button" at bounding box center [738, 145] width 8 height 8
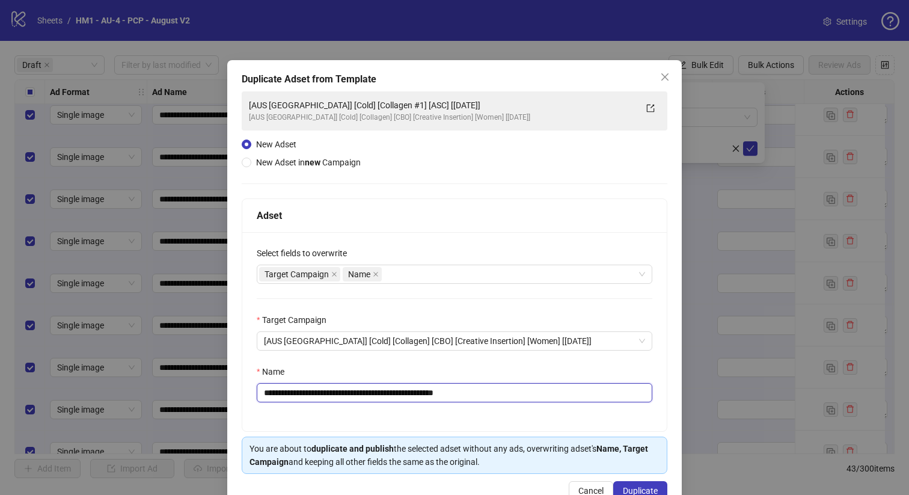
click at [366, 390] on input "**********" at bounding box center [455, 392] width 396 height 19
type input "**********"
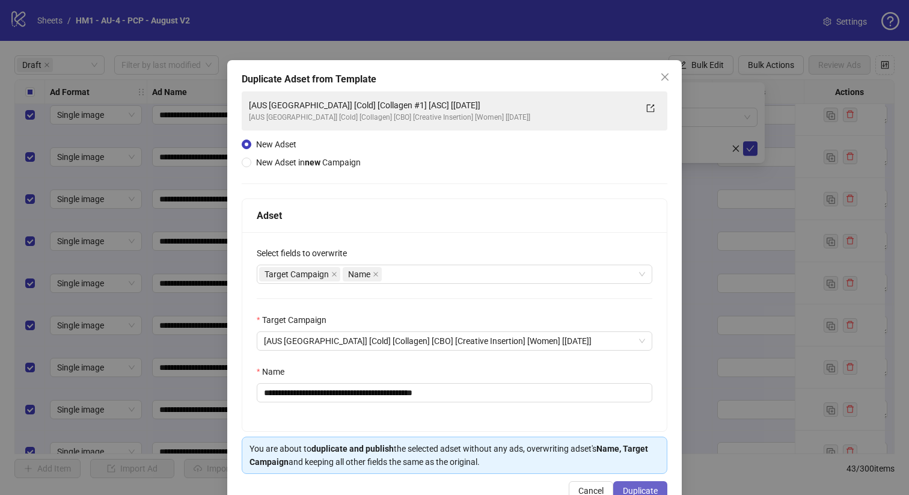
click at [624, 488] on span "Duplicate" at bounding box center [640, 491] width 35 height 10
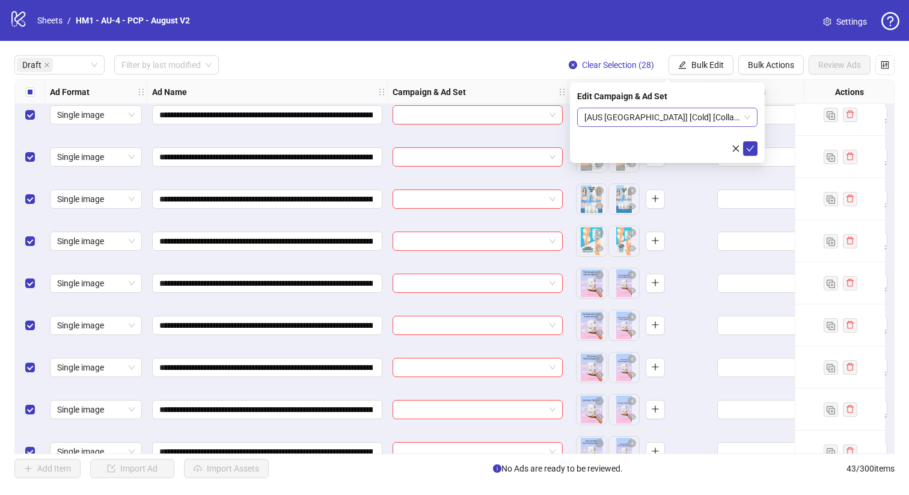
click at [697, 110] on span "[AUS NZ] [Cold] [Collagen #2] [ASC] [19 Aug 2025]" at bounding box center [667, 117] width 166 height 18
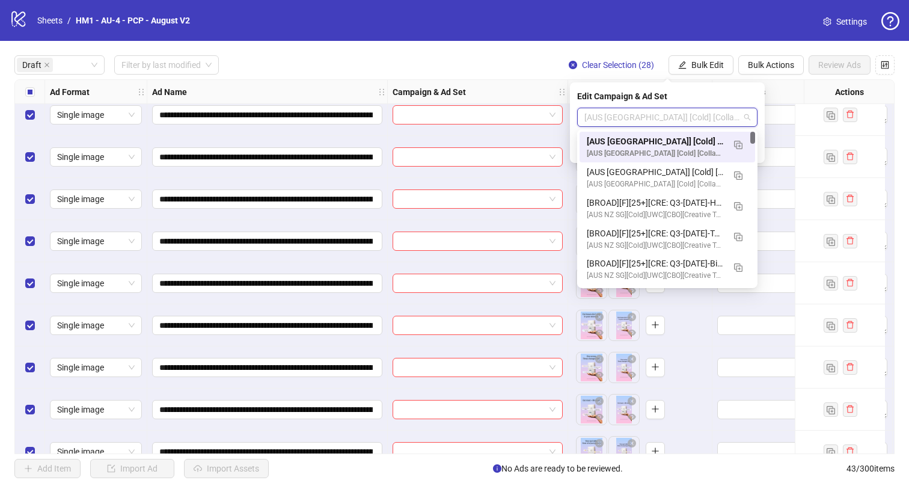
scroll to position [0, 0]
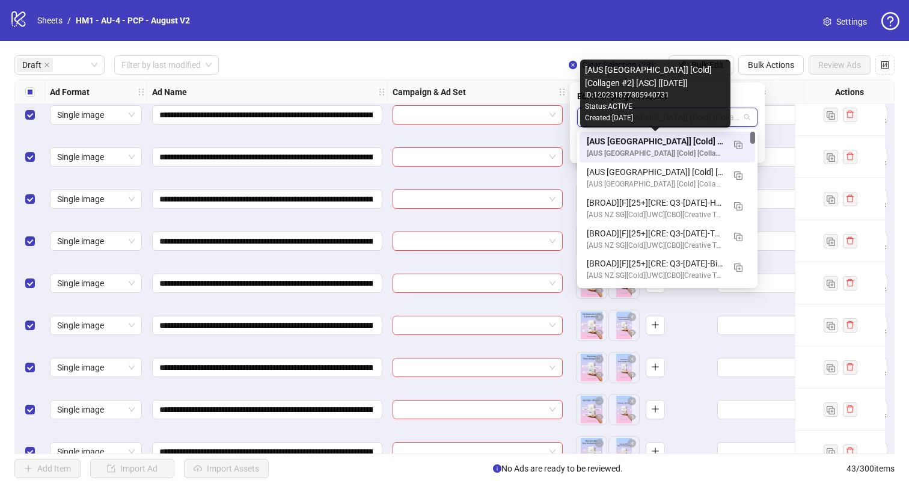
click at [696, 138] on div "[AUS NZ] [Cold] [Collagen #2] [ASC] [19 Aug 2025]" at bounding box center [655, 141] width 137 height 13
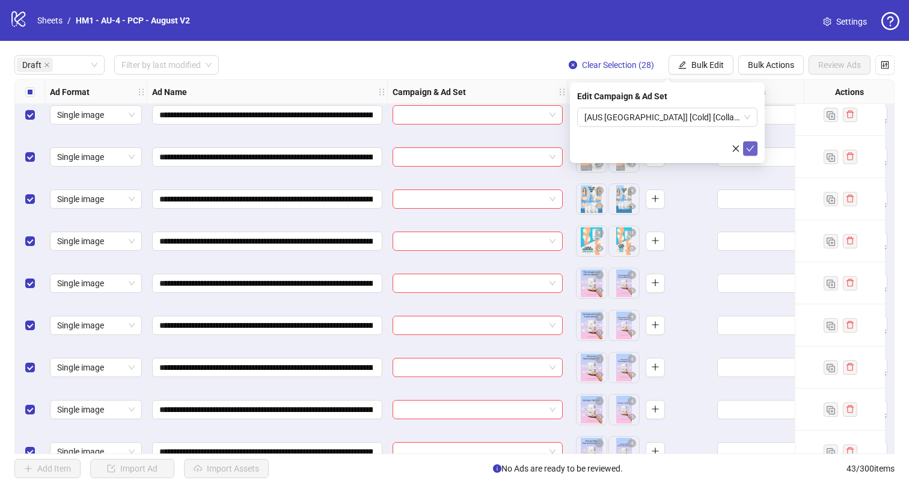
click at [751, 147] on icon "check" at bounding box center [750, 148] width 8 height 8
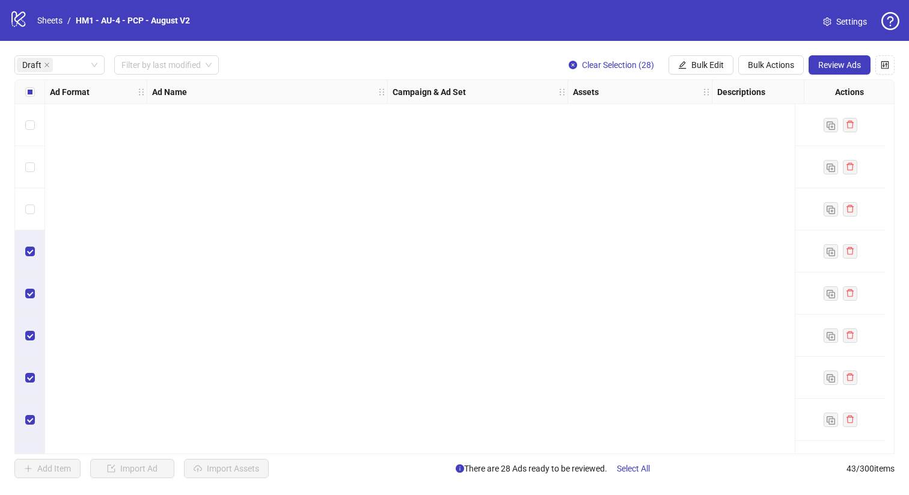
scroll to position [960, 0]
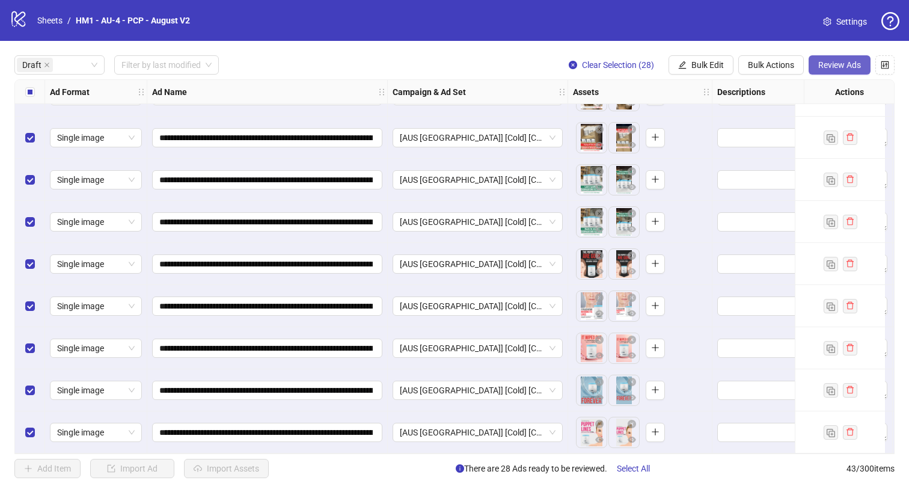
click at [842, 63] on span "Review Ads" at bounding box center [839, 65] width 43 height 10
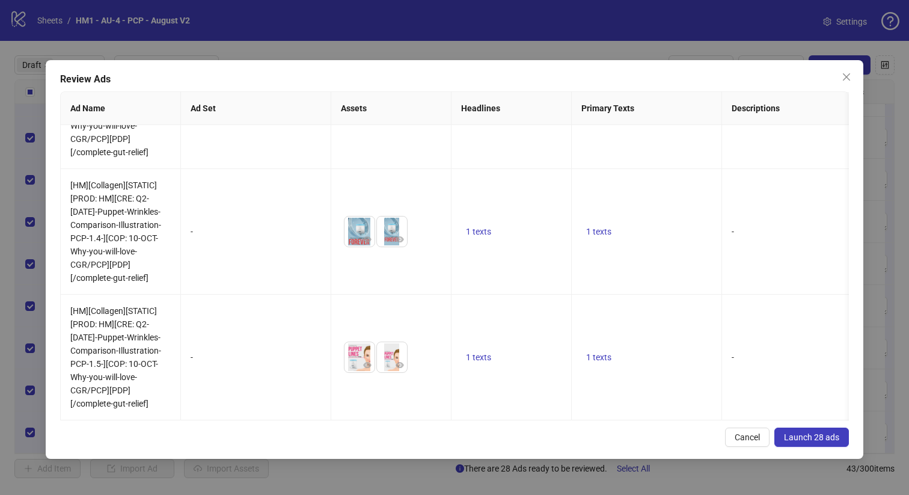
scroll to position [1561, 0]
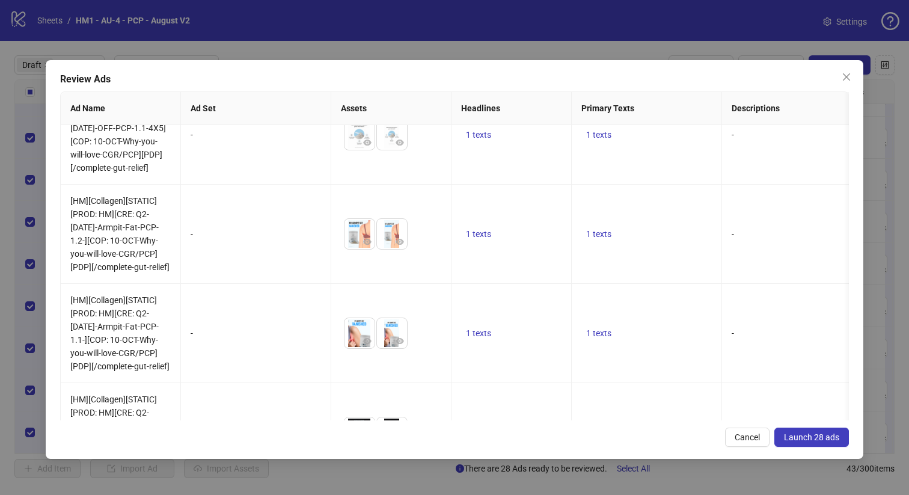
click at [828, 440] on span "Launch 28 ads" at bounding box center [811, 437] width 55 height 10
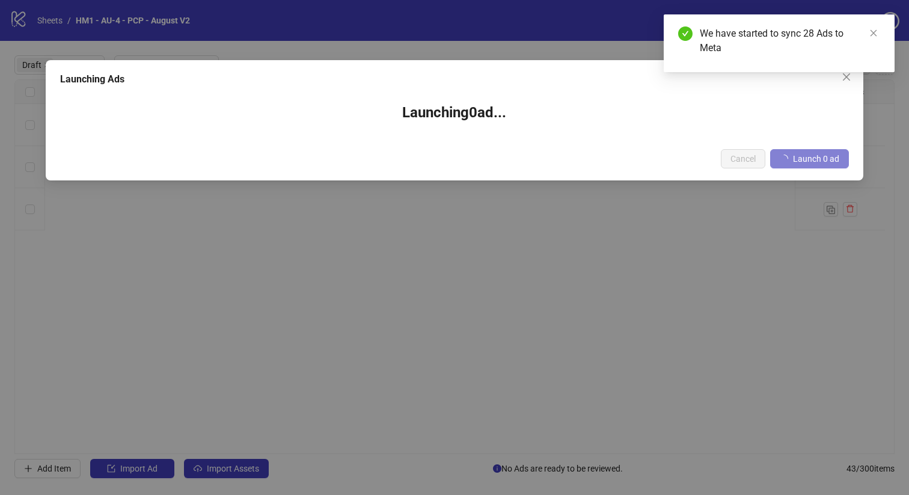
scroll to position [0, 0]
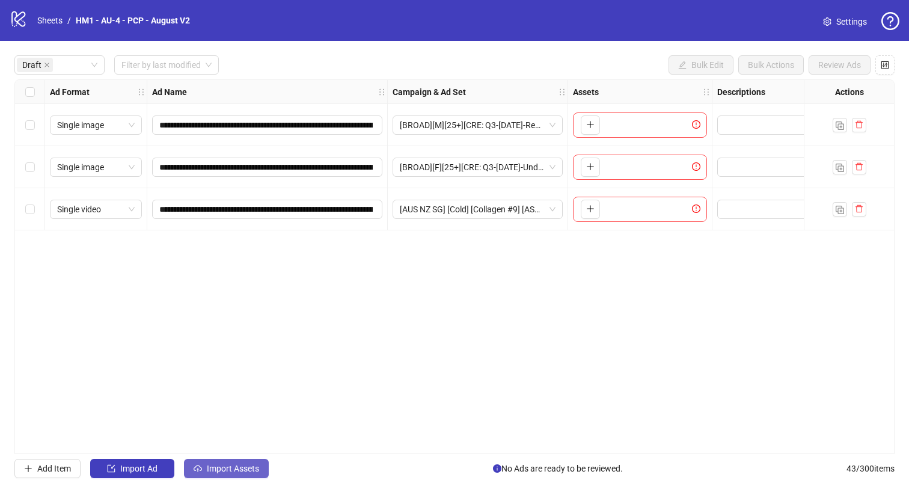
click at [249, 464] on span "Import Assets" at bounding box center [233, 469] width 52 height 10
click at [249, 464] on div "1 Asset Selection Select your assets 2 Distribution Choose distribution method …" at bounding box center [157, 280] width 195 height 379
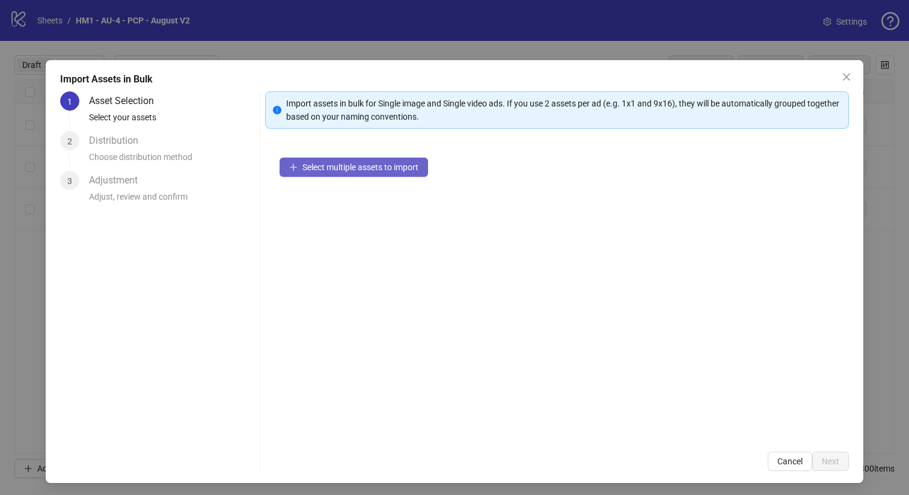
click at [331, 162] on span "Select multiple assets to import" at bounding box center [360, 167] width 116 height 10
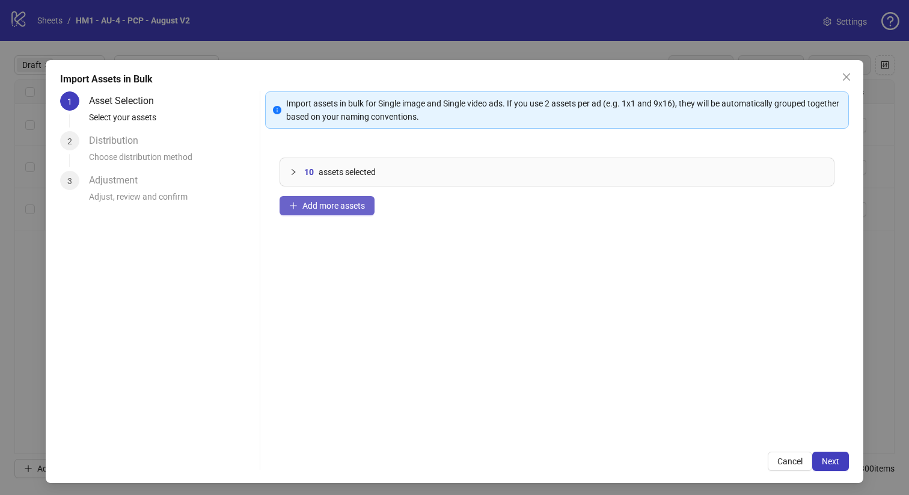
click at [363, 206] on button "Add more assets" at bounding box center [327, 205] width 95 height 19
click at [823, 460] on span "Next" at bounding box center [830, 461] width 17 height 10
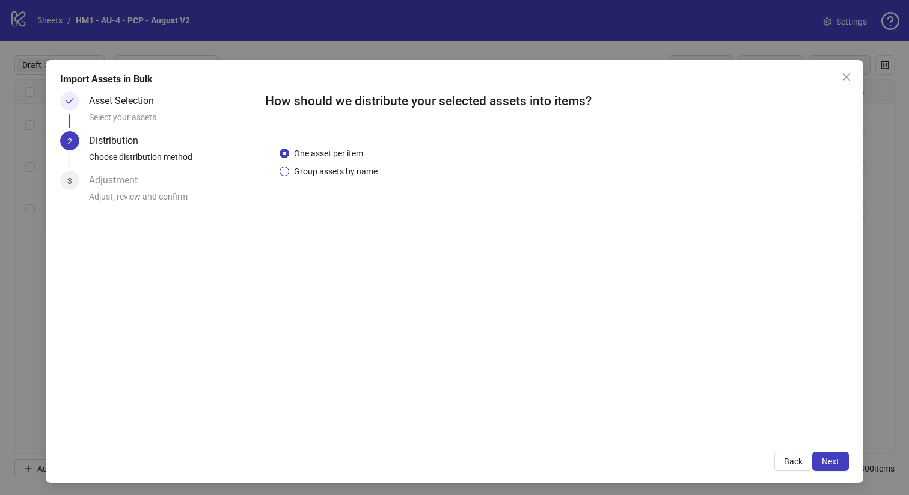
click at [344, 165] on span "Group assets by name" at bounding box center [335, 171] width 93 height 13
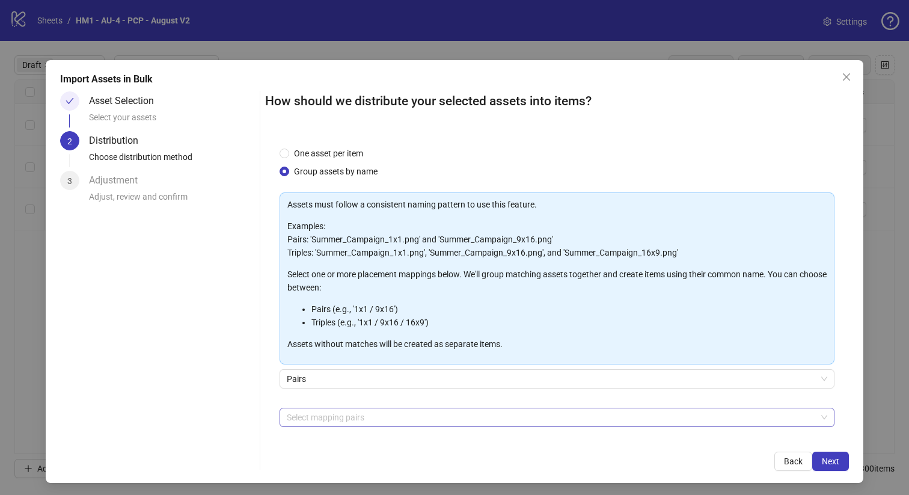
click at [363, 412] on div at bounding box center [551, 417] width 538 height 17
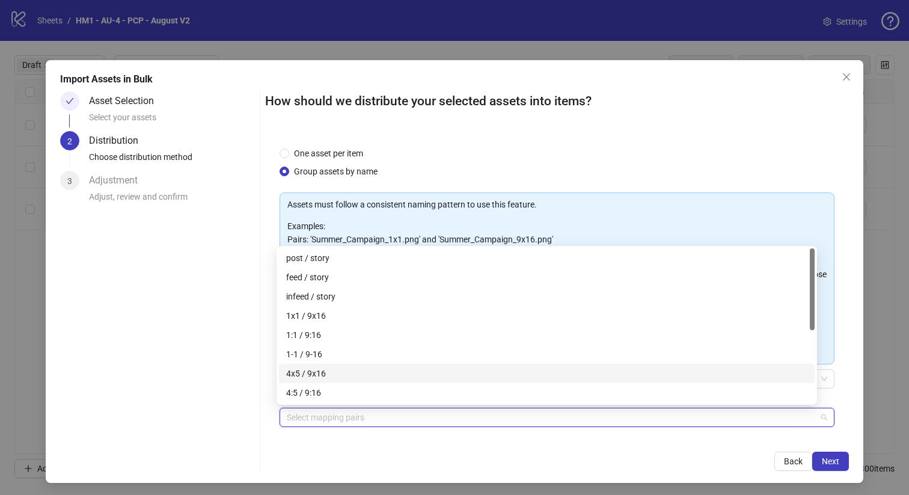
click at [358, 369] on div "4x5 / 9x16" at bounding box center [546, 373] width 521 height 13
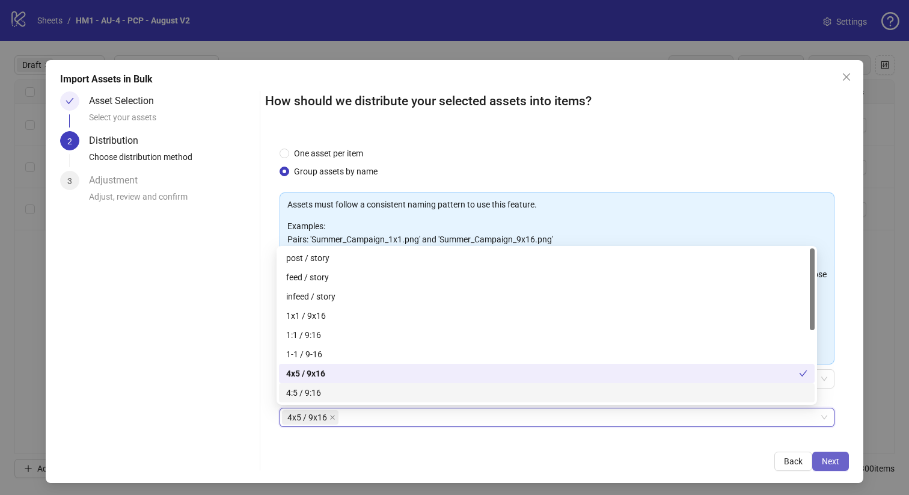
click at [822, 458] on span "Next" at bounding box center [830, 461] width 17 height 10
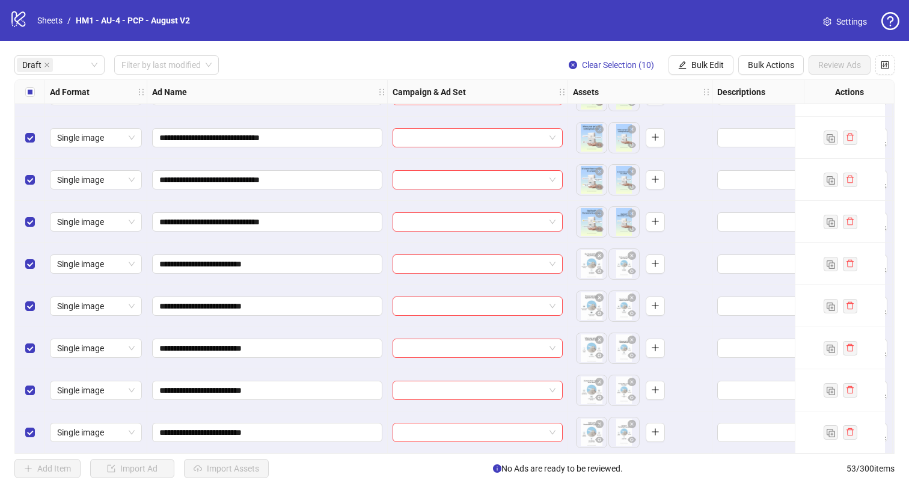
scroll to position [203, 0]
click at [359, 69] on div "Draft Filter by last modified Clear Selection (10) Bulk Edit Bulk Actions Revie…" at bounding box center [454, 64] width 880 height 19
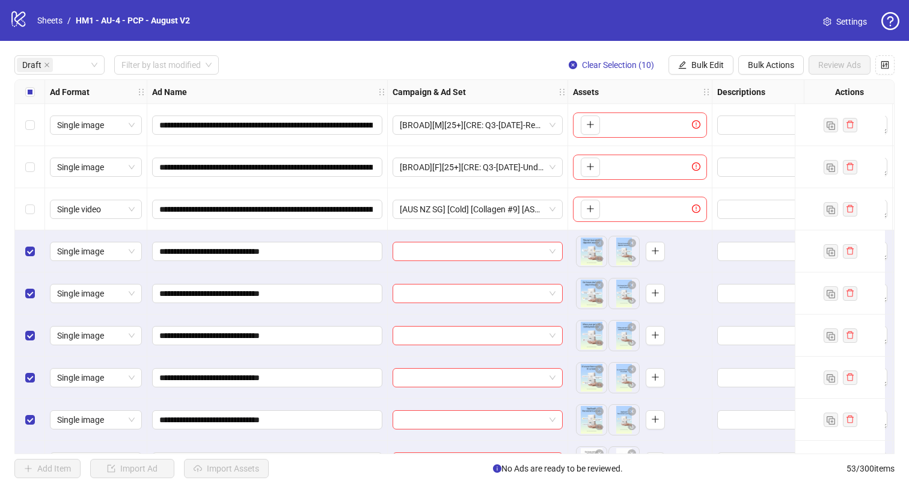
click at [681, 14] on div "logo/logo-mobile Sheets / HM1 - AU-4 - PCP - August V2 Settings" at bounding box center [455, 21] width 890 height 22
drag, startPoint x: 681, startPoint y: 13, endPoint x: 655, endPoint y: 4, distance: 26.8
click at [681, 13] on div "logo/logo-mobile Sheets / HM1 - AU-4 - PCP - August V2 Settings" at bounding box center [455, 21] width 890 height 22
click at [387, 453] on div "**********" at bounding box center [454, 267] width 909 height 452
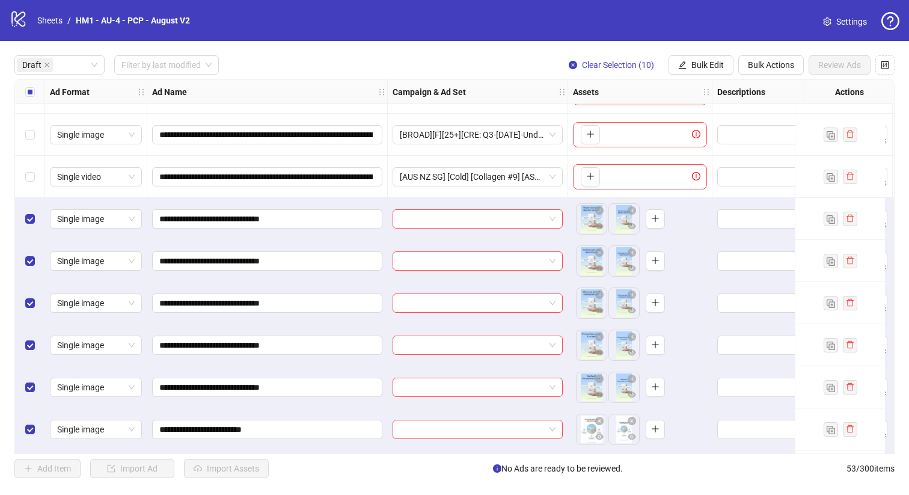
drag, startPoint x: 387, startPoint y: 448, endPoint x: 498, endPoint y: 458, distance: 111.1
click at [498, 458] on div "**********" at bounding box center [454, 267] width 909 height 452
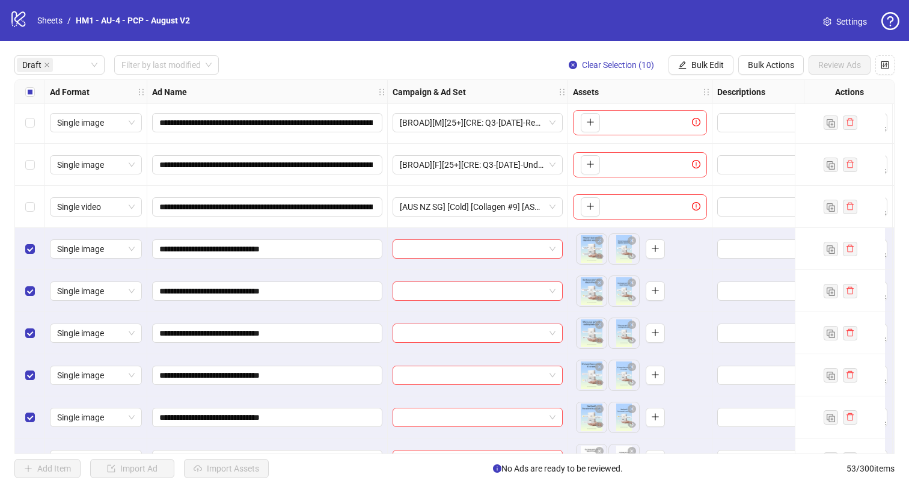
scroll to position [0, 0]
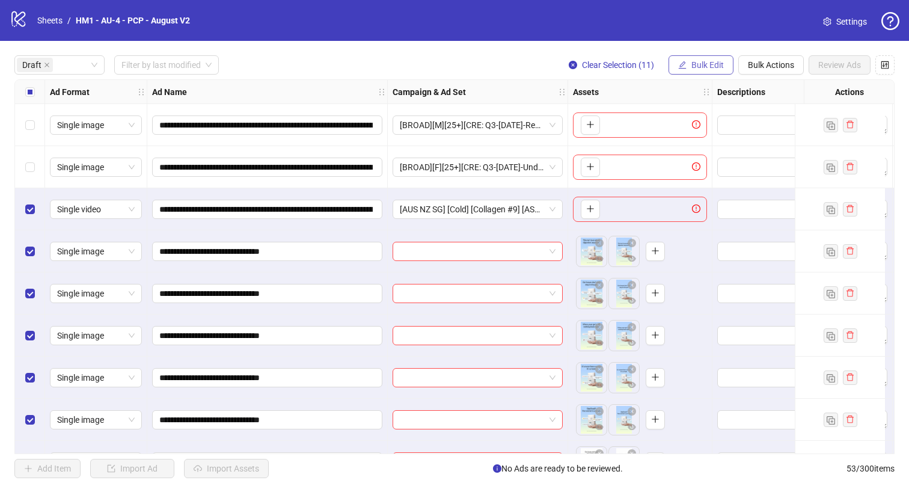
click at [694, 63] on span "Bulk Edit" at bounding box center [707, 65] width 32 height 10
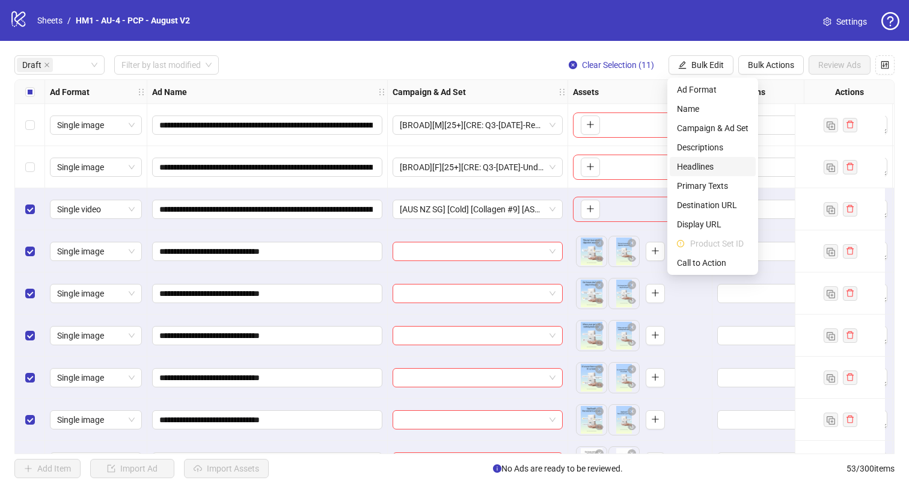
click at [698, 161] on span "Headlines" at bounding box center [713, 166] width 72 height 13
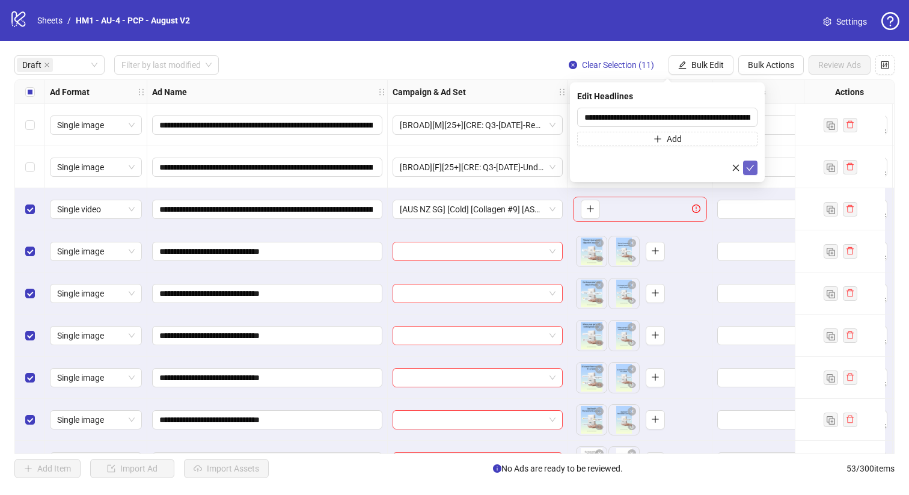
click at [753, 171] on icon "check" at bounding box center [750, 168] width 8 height 8
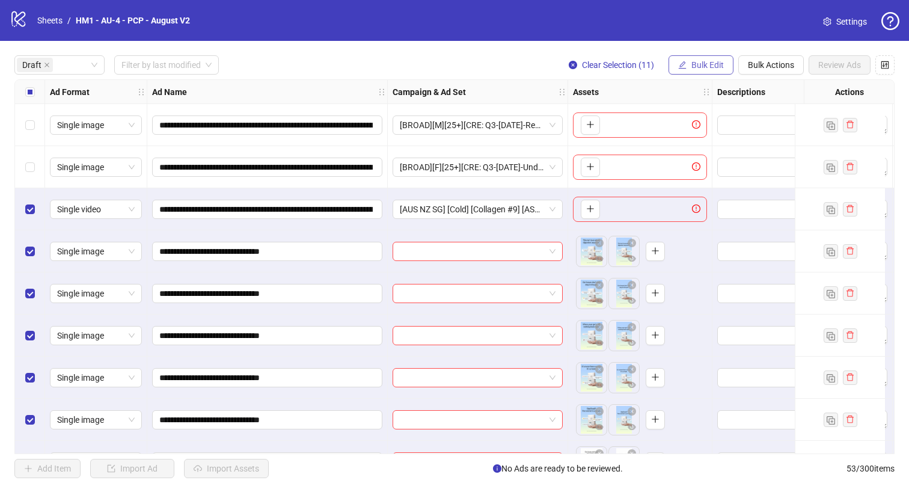
click at [721, 68] on span "Bulk Edit" at bounding box center [707, 65] width 32 height 10
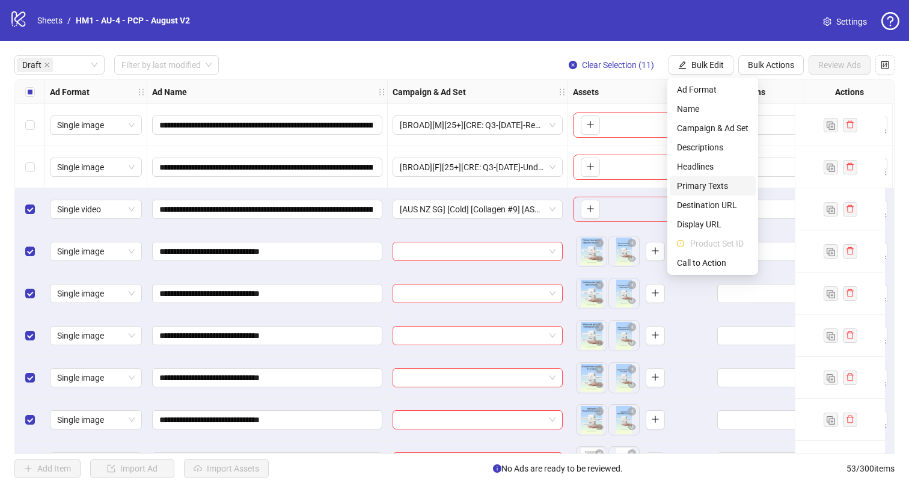
click at [718, 185] on span "Primary Texts" at bounding box center [713, 185] width 72 height 13
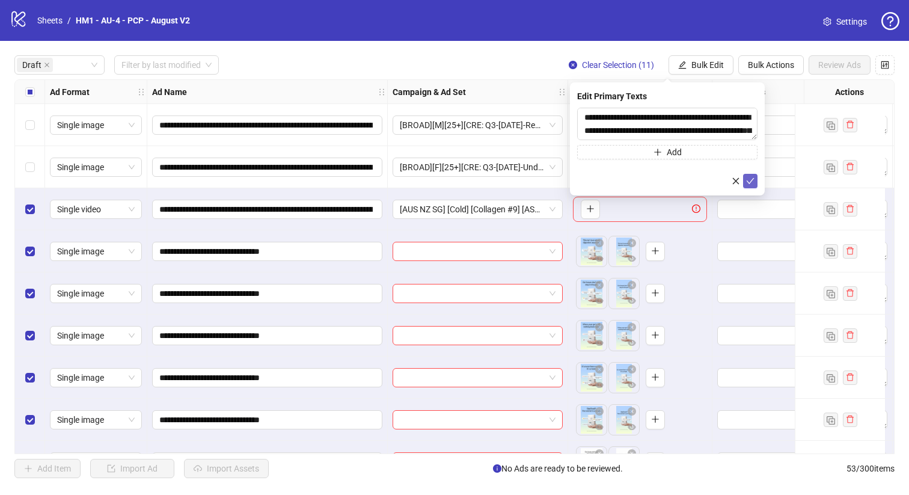
click at [753, 177] on icon "check" at bounding box center [750, 181] width 8 height 8
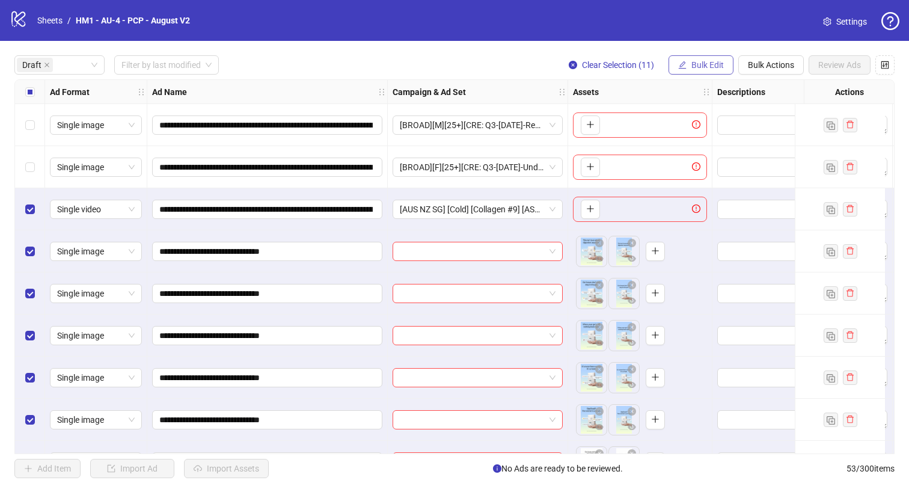
drag, startPoint x: 704, startPoint y: 60, endPoint x: 708, endPoint y: 106, distance: 46.4
click at [704, 60] on span "Bulk Edit" at bounding box center [707, 65] width 32 height 10
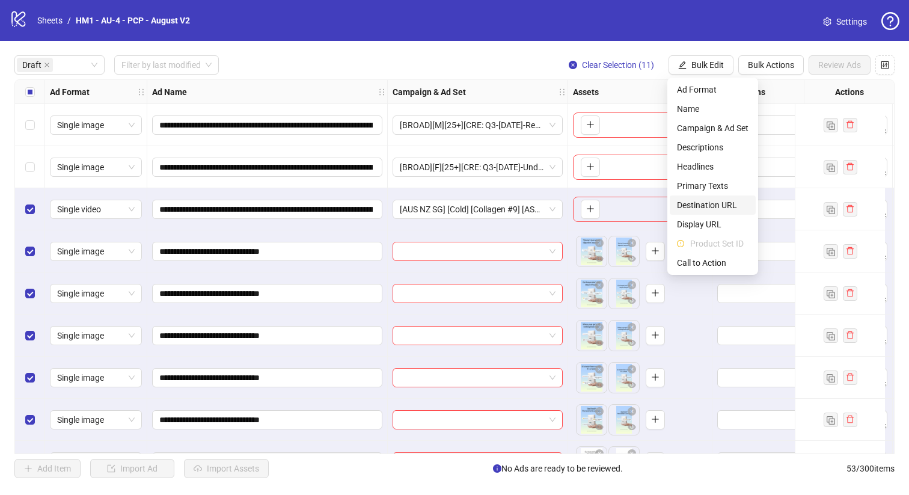
click at [718, 200] on span "Destination URL" at bounding box center [713, 204] width 72 height 13
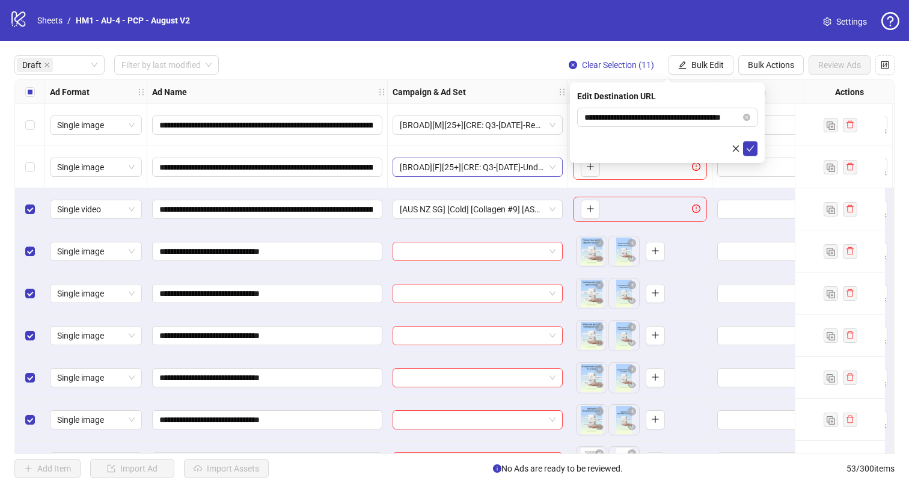
drag, startPoint x: 753, startPoint y: 146, endPoint x: 548, endPoint y: 167, distance: 205.5
click at [753, 147] on icon "check" at bounding box center [750, 148] width 8 height 8
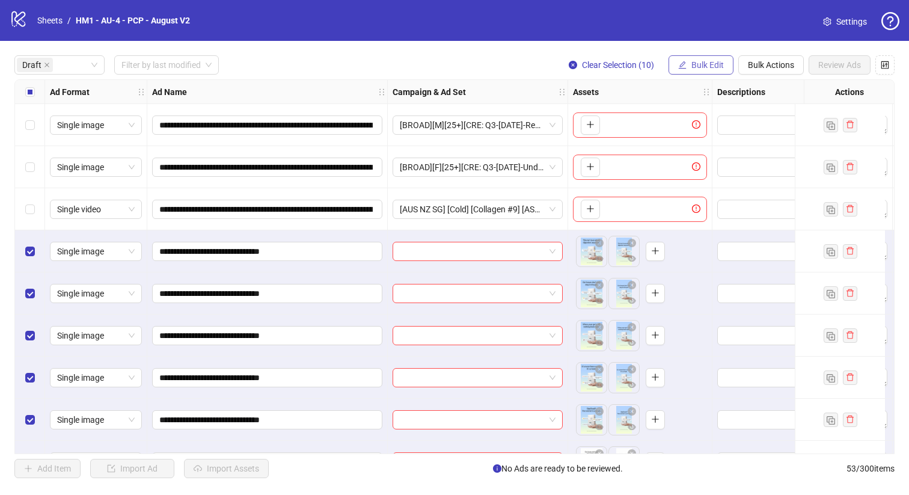
click at [704, 70] on span "Bulk Edit" at bounding box center [707, 65] width 32 height 10
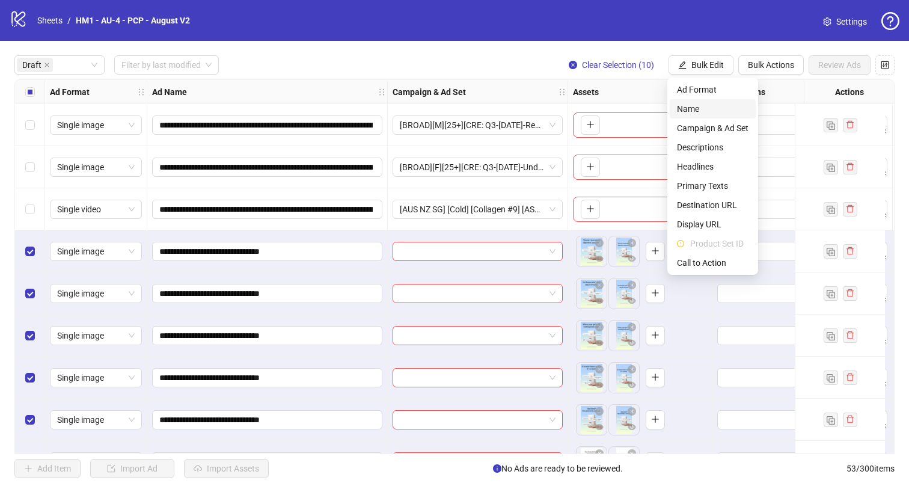
drag, startPoint x: 704, startPoint y: 115, endPoint x: 675, endPoint y: 118, distance: 29.0
click at [704, 115] on li "Name" at bounding box center [713, 108] width 86 height 19
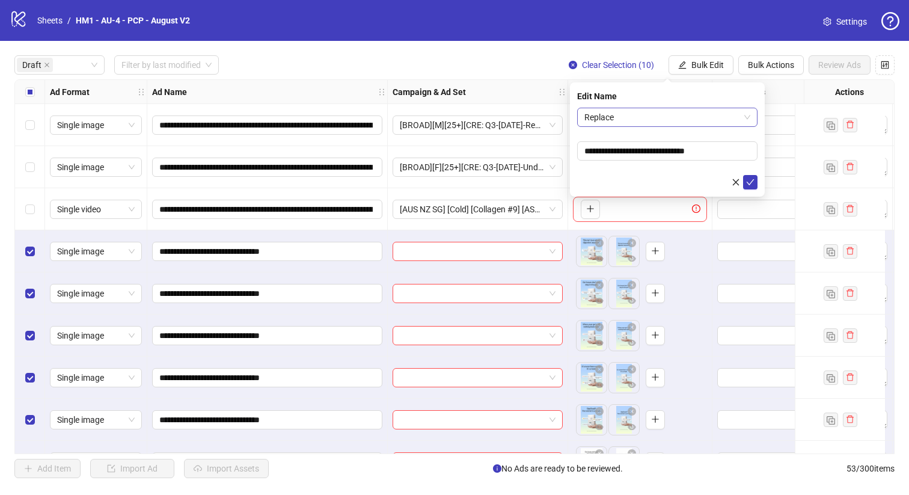
click at [629, 120] on span "Replace" at bounding box center [667, 117] width 166 height 18
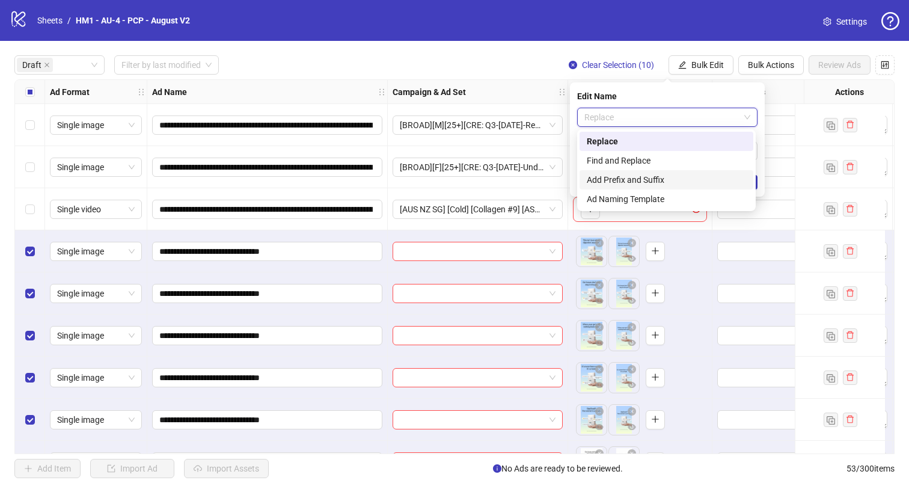
click at [628, 176] on div "Add Prefix and Suffix" at bounding box center [666, 179] width 159 height 13
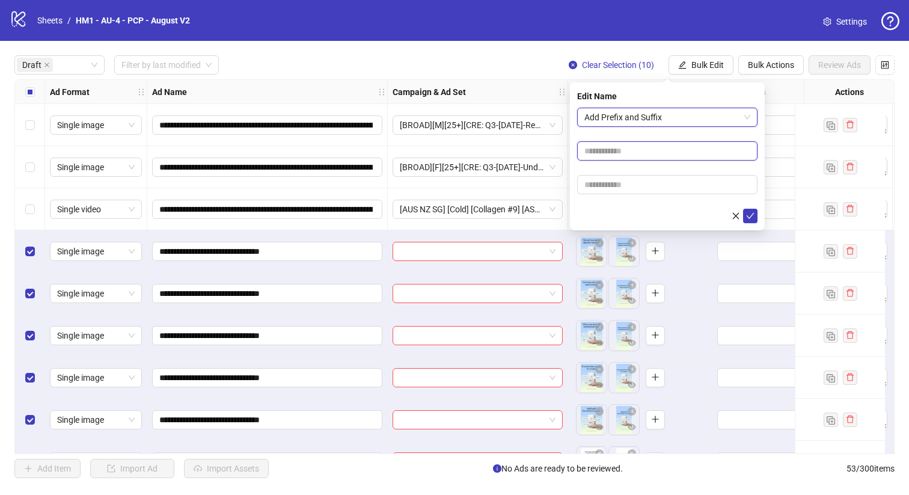
click at [628, 147] on input "text" at bounding box center [667, 150] width 180 height 19
type input "**********"
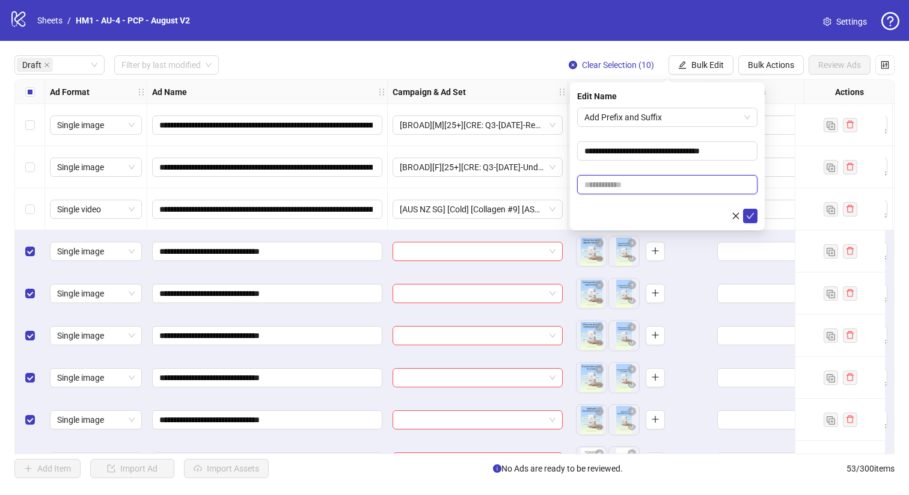
click at [659, 189] on input "text" at bounding box center [667, 184] width 180 height 19
click at [222, 212] on input "**********" at bounding box center [265, 209] width 213 height 13
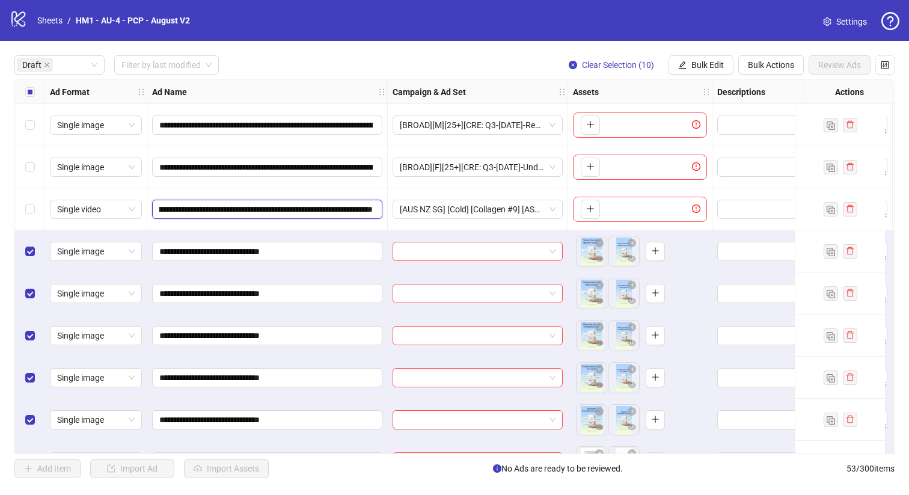
scroll to position [0, 308]
drag, startPoint x: 253, startPoint y: 207, endPoint x: 178, endPoint y: 206, distance: 75.2
click at [176, 206] on input "**********" at bounding box center [265, 209] width 213 height 13
click at [179, 206] on input "**********" at bounding box center [265, 209] width 213 height 13
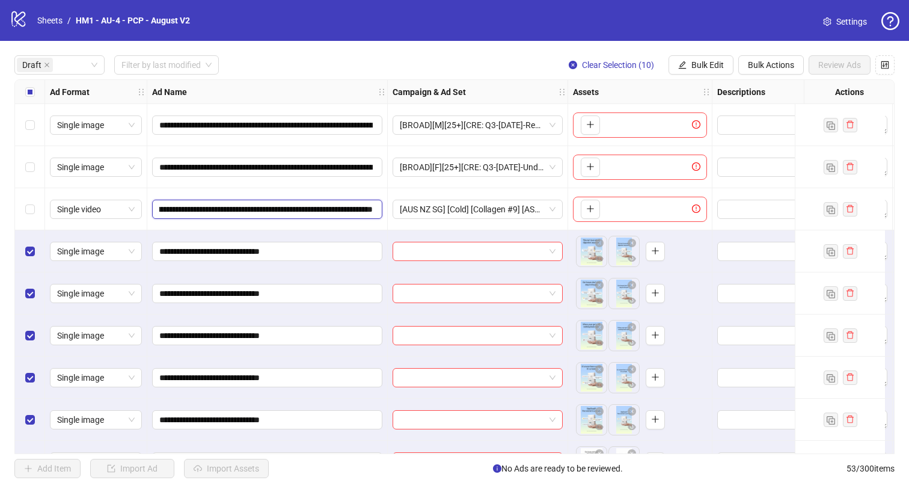
drag, startPoint x: 173, startPoint y: 209, endPoint x: 639, endPoint y: 206, distance: 466.6
click at [712, 56] on button "Bulk Edit" at bounding box center [701, 64] width 65 height 19
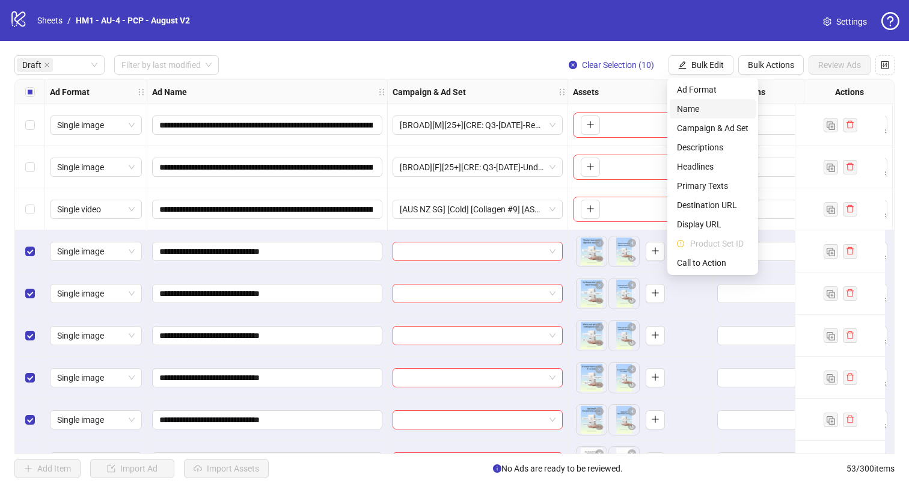
click at [713, 103] on span "Name" at bounding box center [713, 108] width 72 height 13
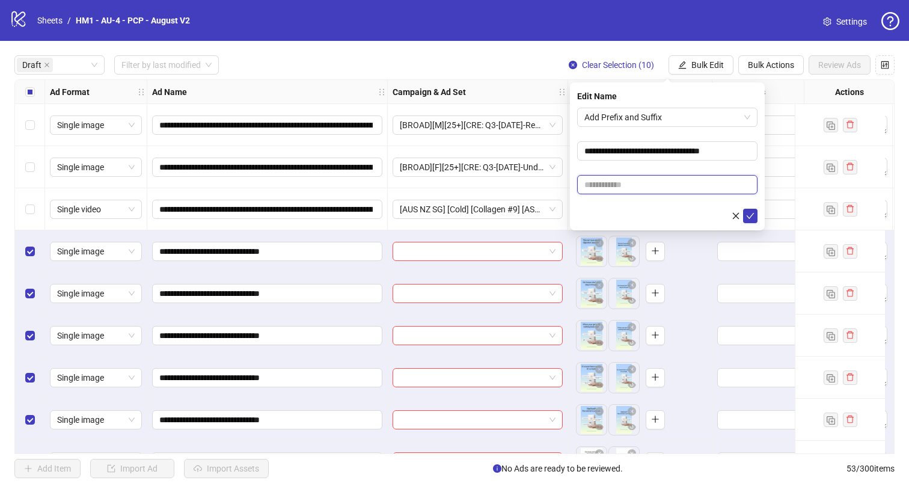
click at [665, 188] on input "text" at bounding box center [667, 184] width 180 height 19
paste input "**********"
type input "**********"
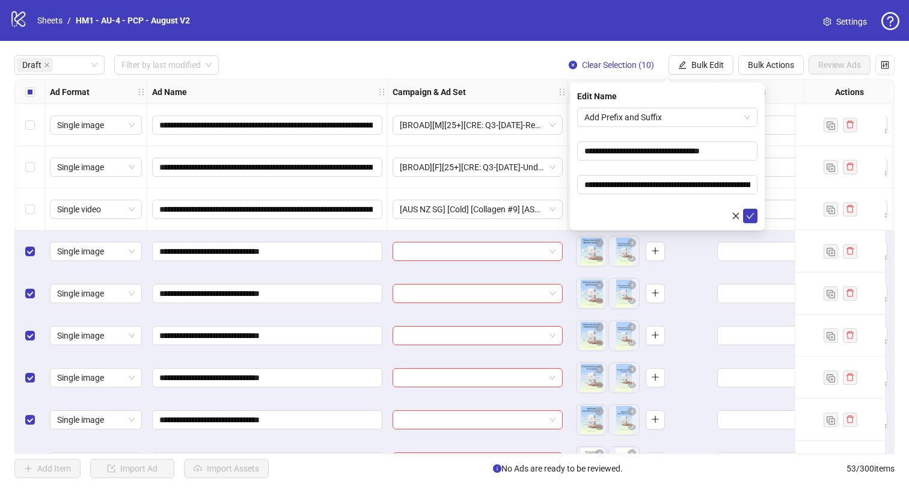
click at [722, 164] on form "**********" at bounding box center [667, 165] width 180 height 115
click at [601, 150] on input "**********" at bounding box center [667, 150] width 180 height 19
click at [640, 149] on input "**********" at bounding box center [667, 150] width 180 height 19
click at [641, 149] on input "**********" at bounding box center [667, 150] width 180 height 19
click at [675, 150] on input "**********" at bounding box center [667, 150] width 180 height 19
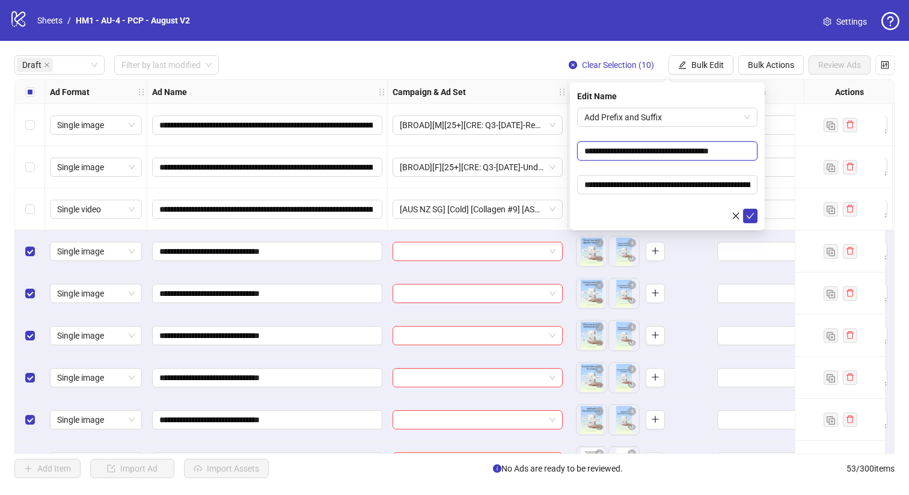
click at [720, 153] on input "**********" at bounding box center [667, 150] width 180 height 19
type input "**********"
click at [752, 212] on icon "check" at bounding box center [750, 216] width 8 height 8
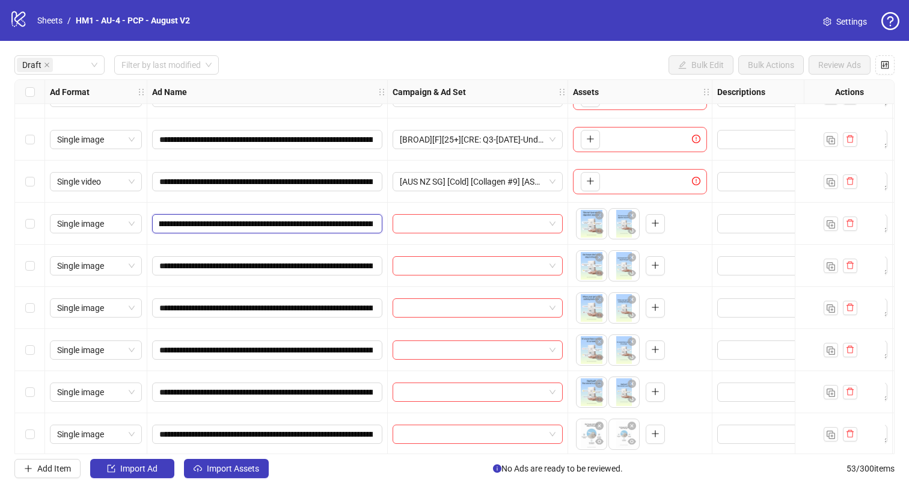
scroll to position [0, 183]
drag, startPoint x: 323, startPoint y: 223, endPoint x: 265, endPoint y: 221, distance: 57.8
click at [265, 221] on input "**********" at bounding box center [265, 223] width 213 height 13
click at [31, 383] on div "Select row 8" at bounding box center [30, 392] width 30 height 42
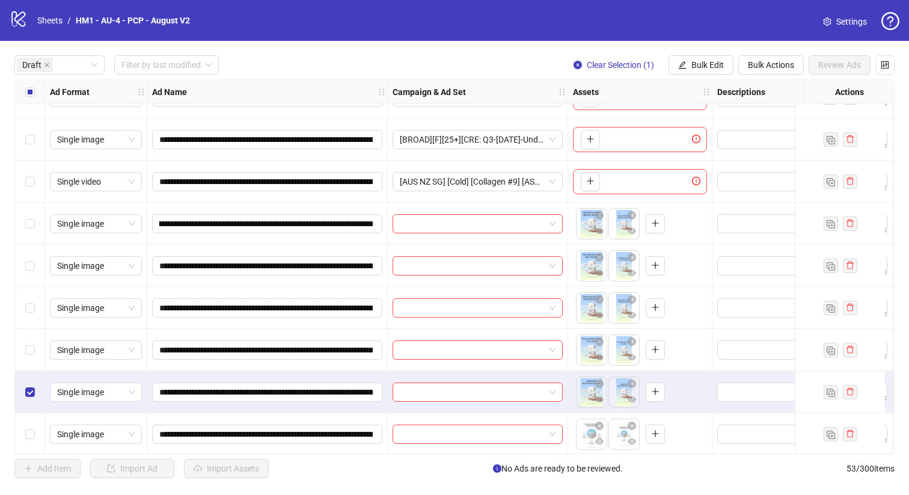
scroll to position [0, 0]
click at [32, 340] on div "Select row 7" at bounding box center [30, 350] width 30 height 42
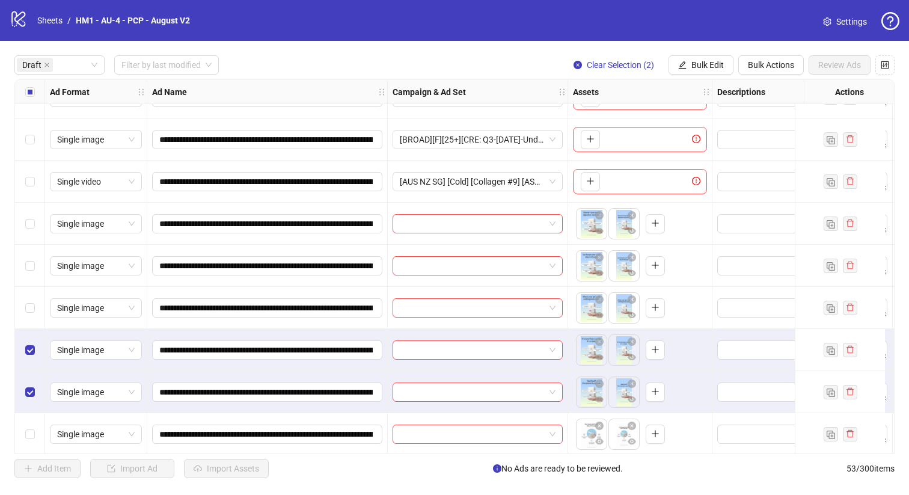
click at [27, 292] on div "Select row 6" at bounding box center [30, 308] width 30 height 42
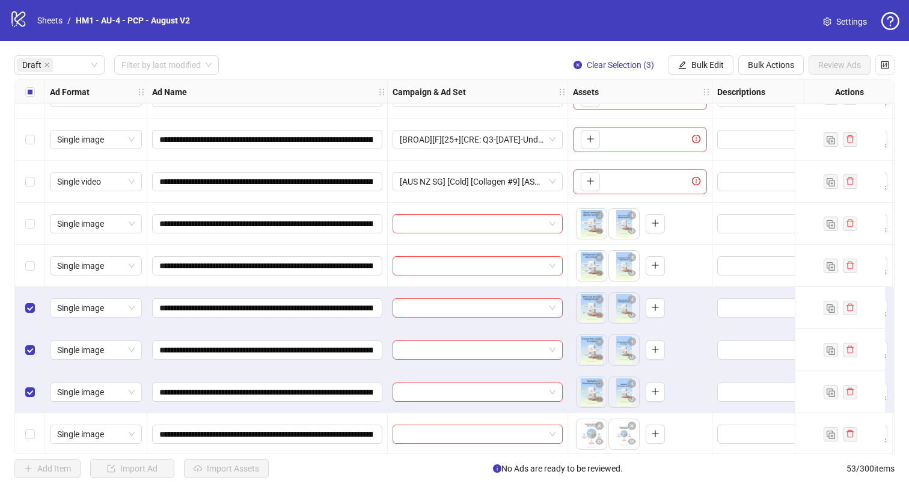
click at [34, 256] on div "Select row 5" at bounding box center [30, 266] width 30 height 42
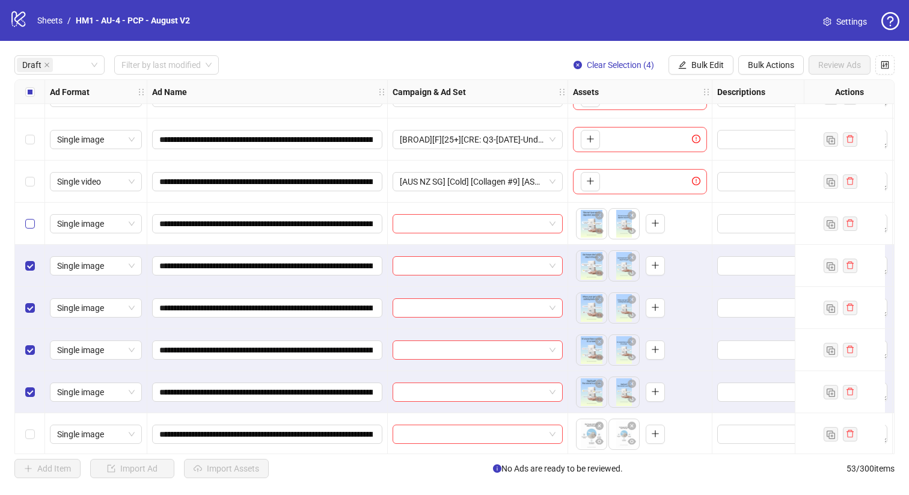
click at [33, 228] on label "Select row 4" at bounding box center [30, 223] width 10 height 13
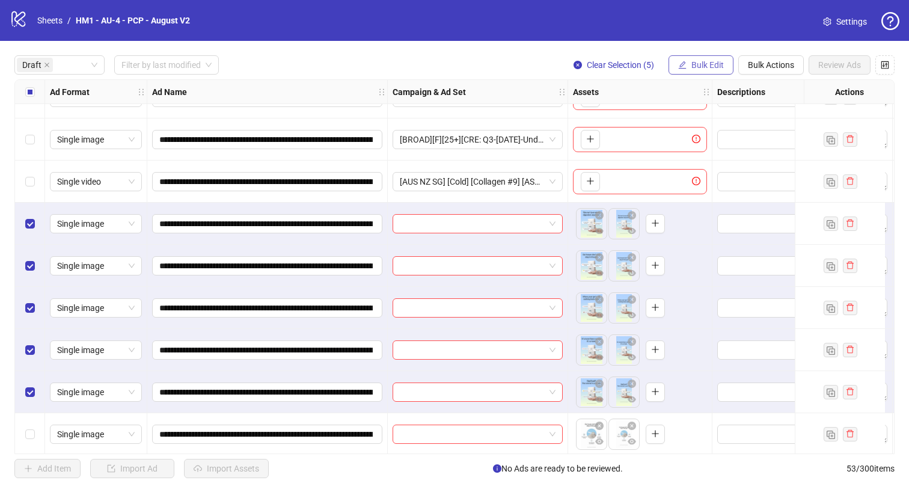
click at [708, 64] on span "Bulk Edit" at bounding box center [707, 65] width 32 height 10
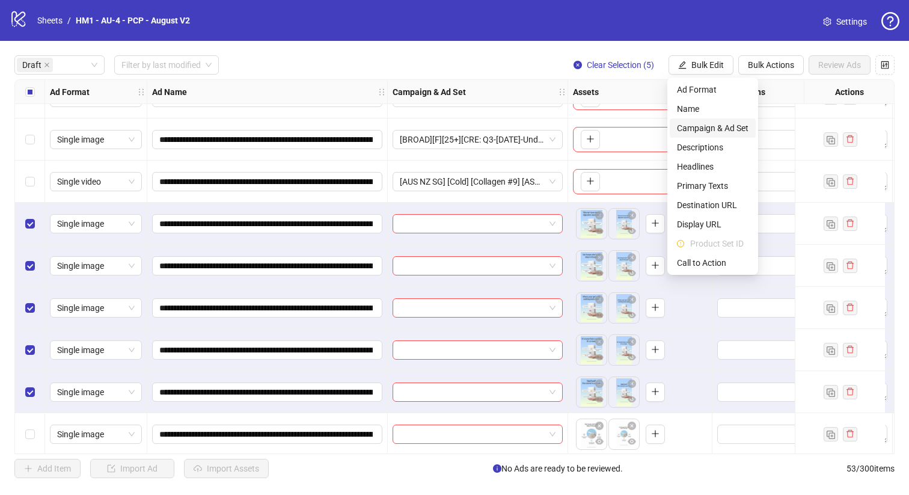
click at [733, 128] on span "Campaign & Ad Set" at bounding box center [713, 127] width 72 height 13
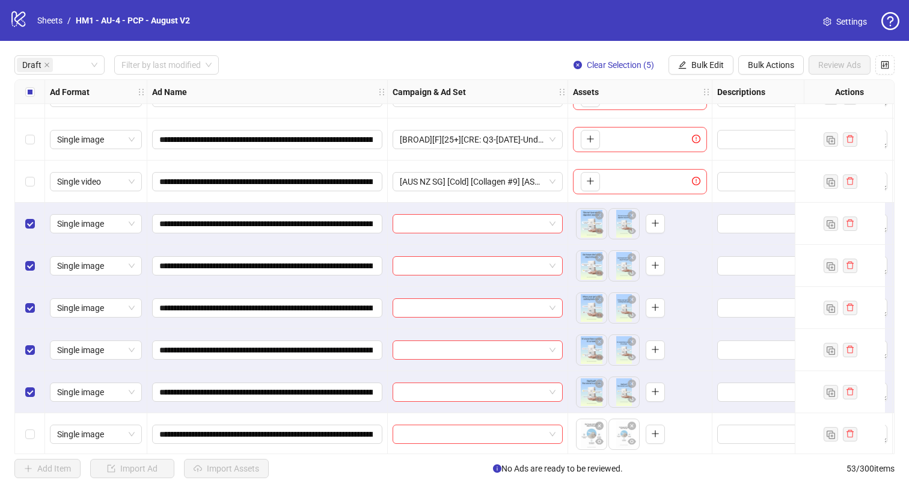
click at [667, 79] on input "search" at bounding box center [667, 79] width 0 height 0
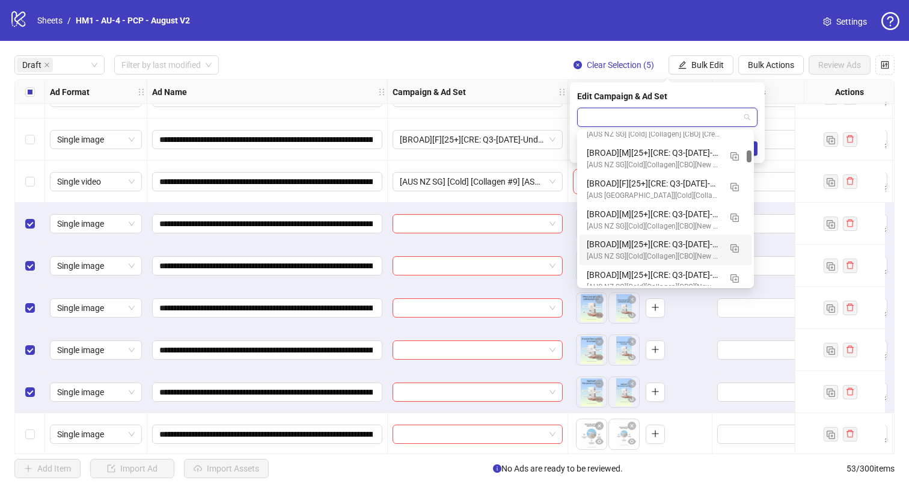
scroll to position [1942, 0]
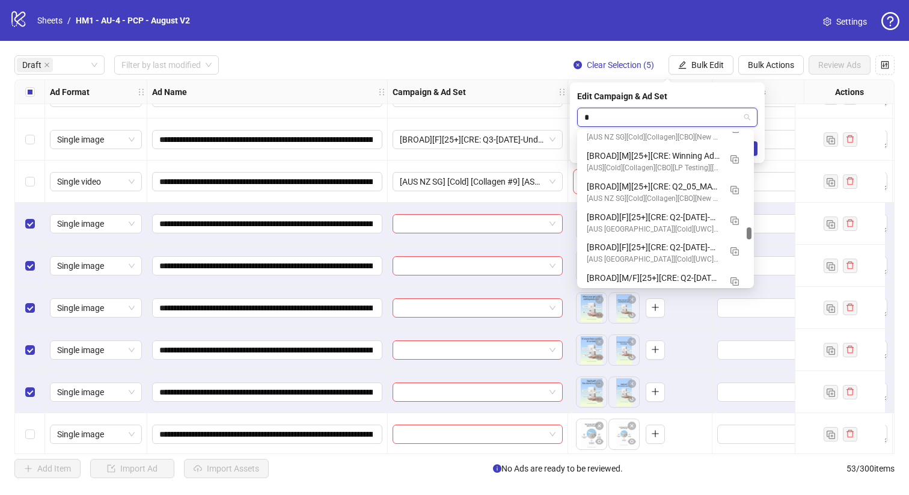
type input "**"
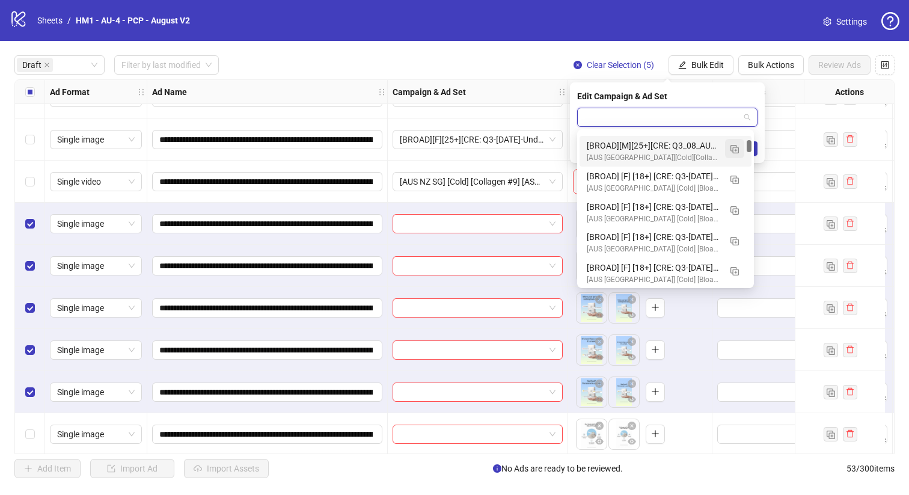
click at [734, 147] on img "button" at bounding box center [734, 149] width 8 height 8
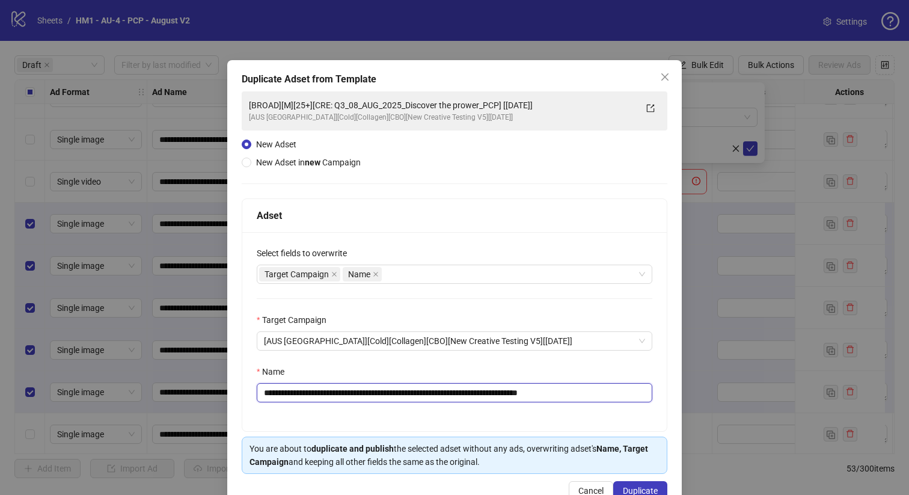
drag, startPoint x: 509, startPoint y: 393, endPoint x: 347, endPoint y: 395, distance: 161.7
click at [347, 395] on input "**********" at bounding box center [455, 392] width 396 height 19
paste input "text"
click at [323, 390] on input "**********" at bounding box center [455, 392] width 396 height 19
click at [305, 393] on input "**********" at bounding box center [455, 392] width 396 height 19
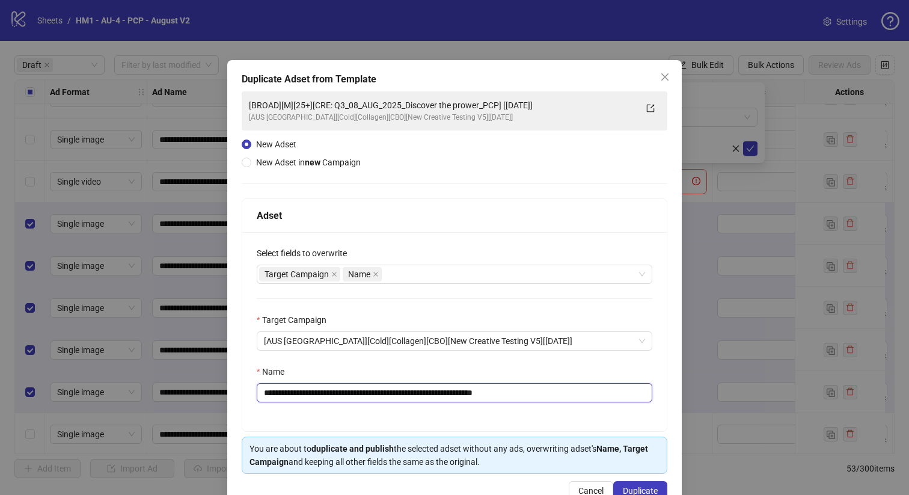
click at [294, 391] on input "**********" at bounding box center [455, 392] width 396 height 19
type input "**********"
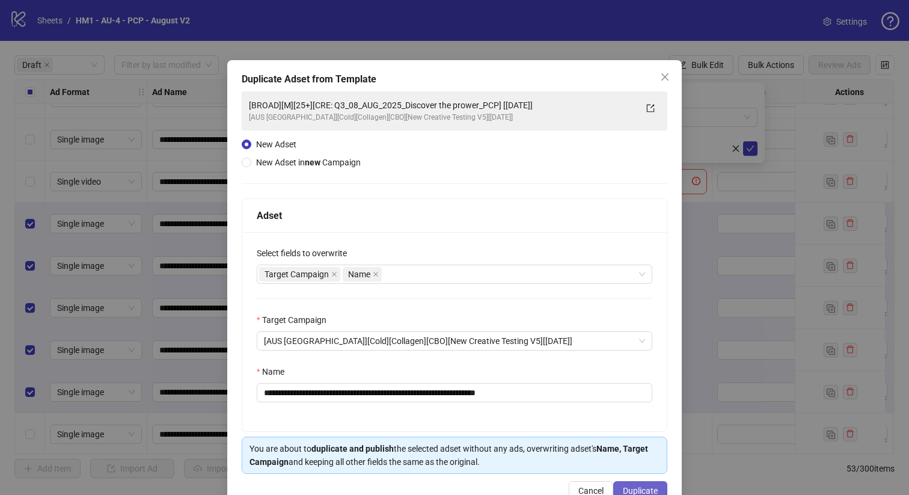
click at [647, 494] on span "Duplicate" at bounding box center [640, 491] width 35 height 10
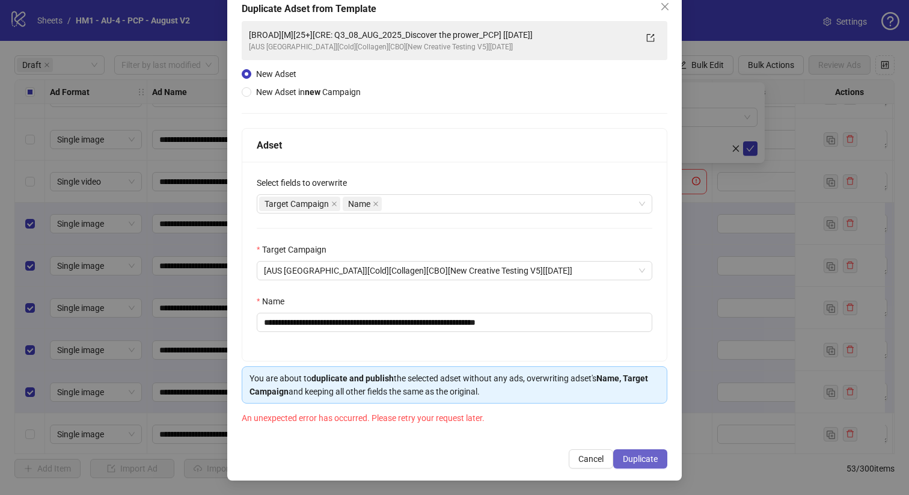
click at [635, 456] on span "Duplicate" at bounding box center [640, 459] width 35 height 10
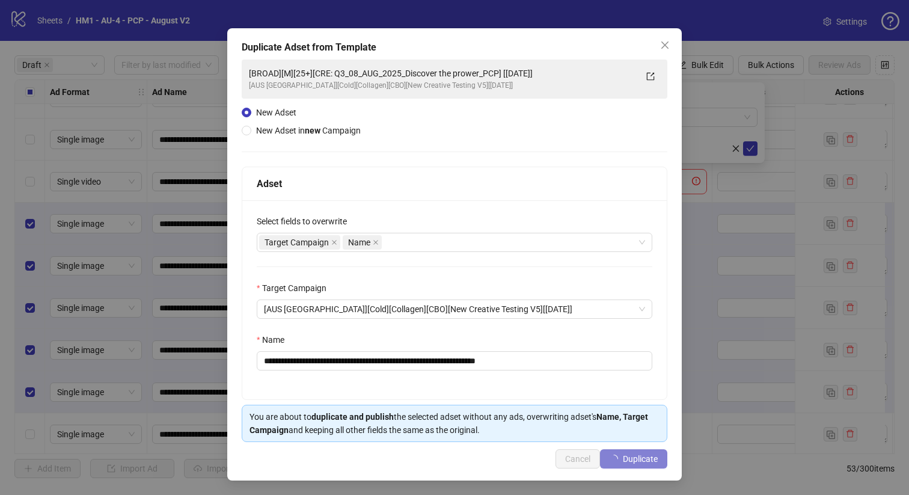
scroll to position [71, 0]
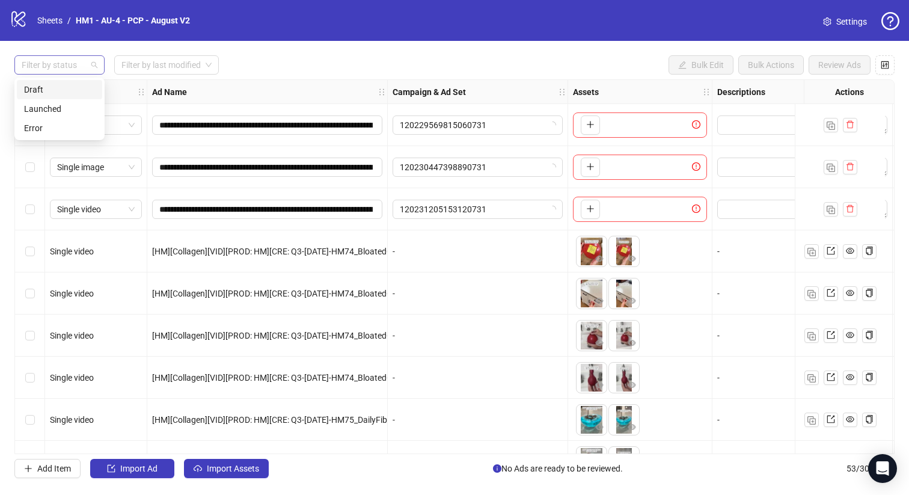
click at [87, 67] on div at bounding box center [53, 65] width 73 height 17
click at [79, 88] on div "Draft" at bounding box center [59, 89] width 71 height 13
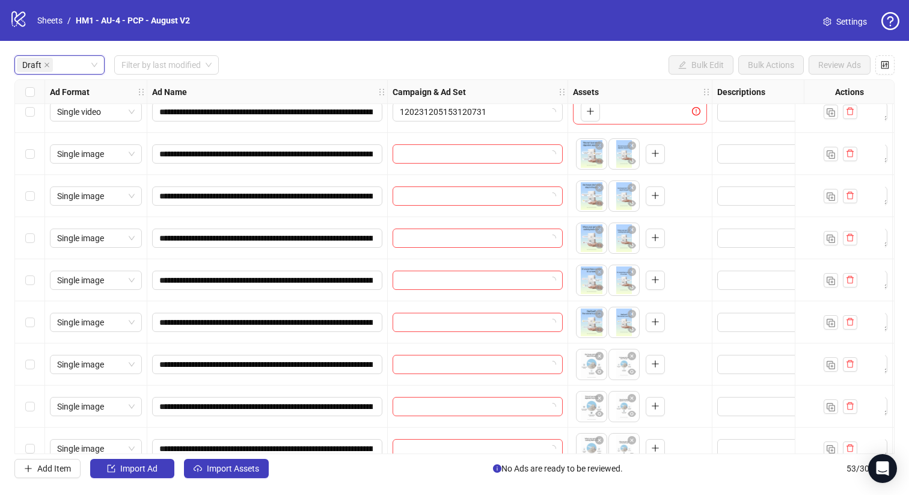
scroll to position [76, 0]
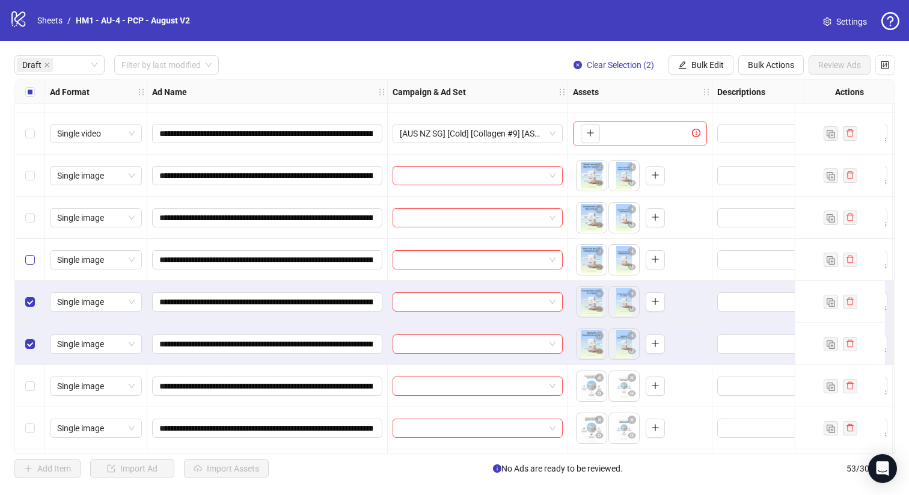
click at [27, 265] on label "Select row 6" at bounding box center [30, 259] width 10 height 13
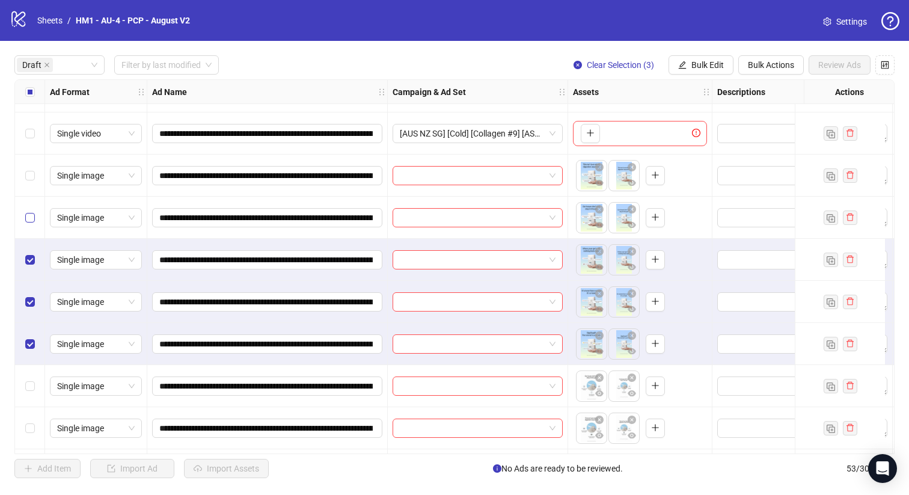
click at [27, 222] on label "Select row 5" at bounding box center [30, 217] width 10 height 13
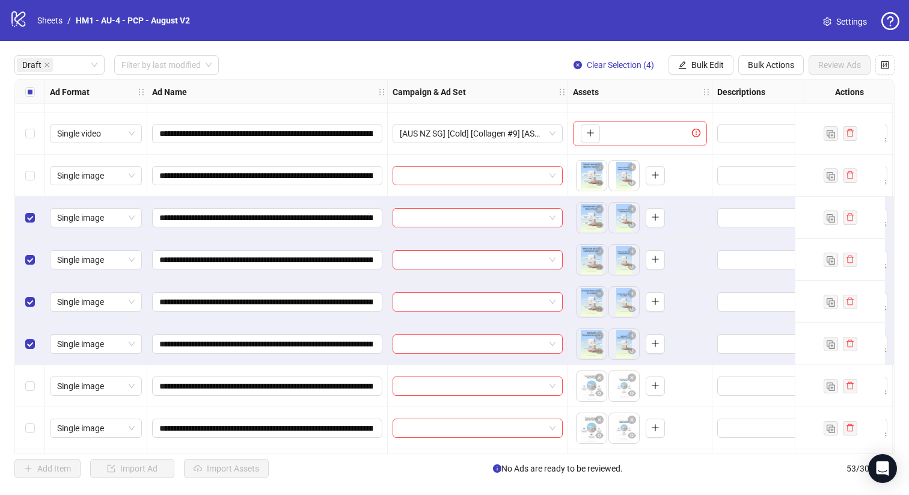
click at [31, 165] on div "Select row 4" at bounding box center [30, 176] width 30 height 42
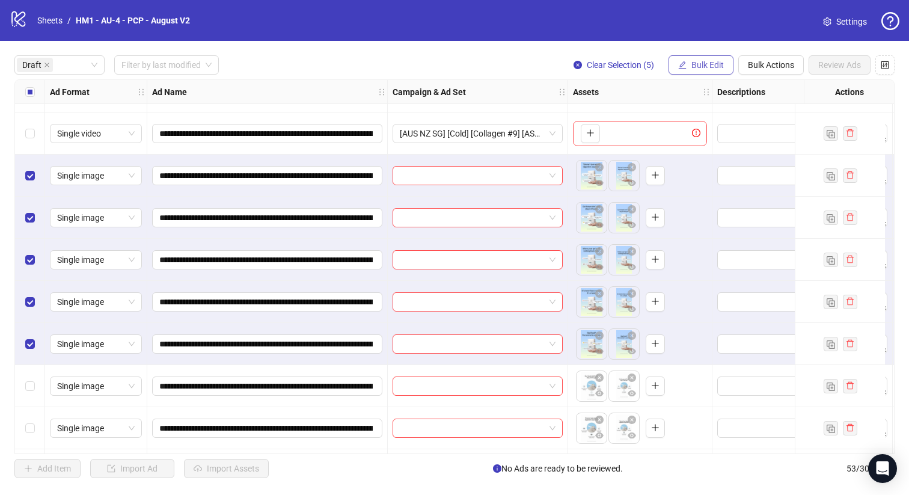
click at [689, 63] on button "Bulk Edit" at bounding box center [701, 64] width 65 height 19
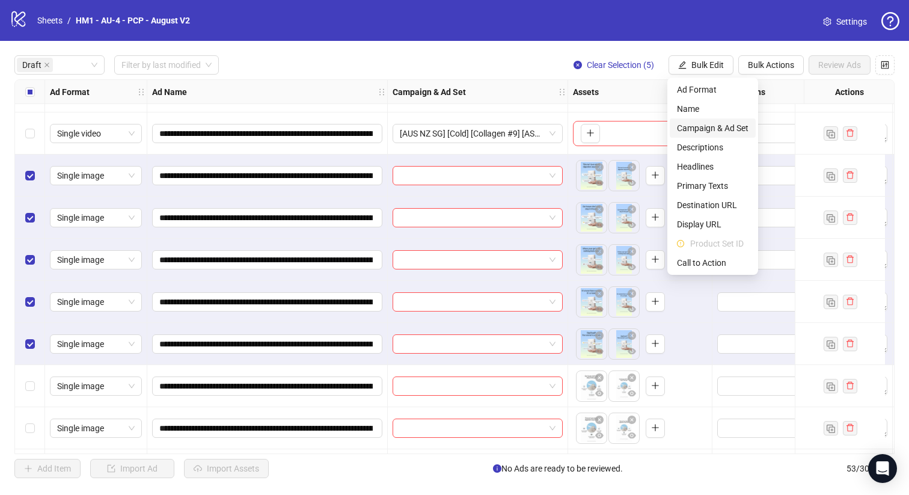
click at [730, 129] on span "Campaign & Ad Set" at bounding box center [713, 127] width 72 height 13
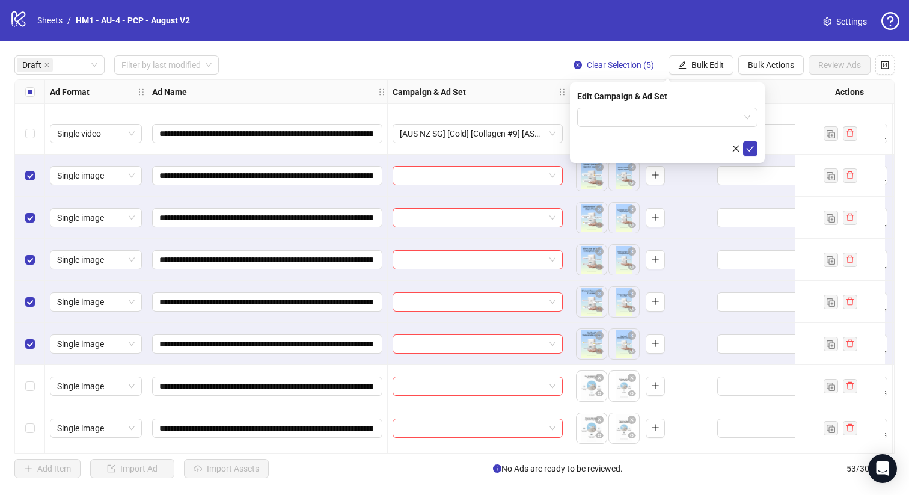
click at [673, 102] on div "Edit Campaign & Ad Set" at bounding box center [667, 122] width 195 height 81
click at [673, 112] on input "search" at bounding box center [661, 117] width 155 height 18
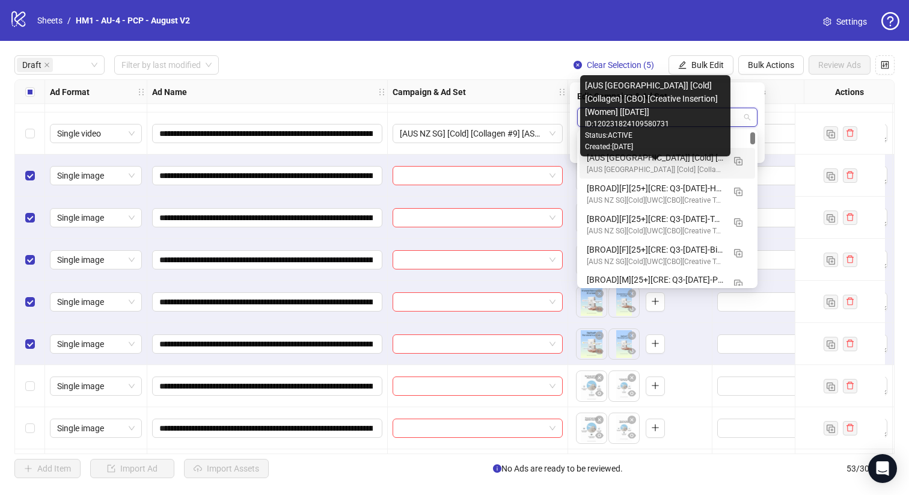
scroll to position [33, 0]
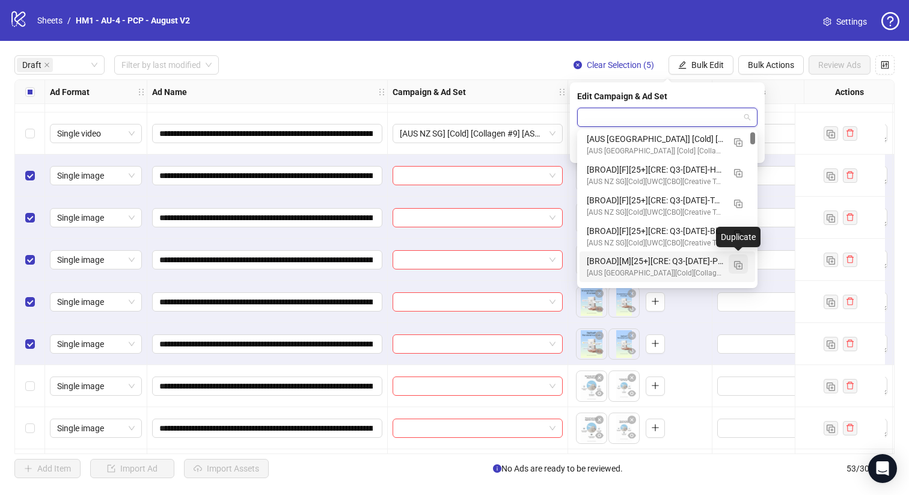
click at [741, 264] on img "button" at bounding box center [738, 265] width 8 height 8
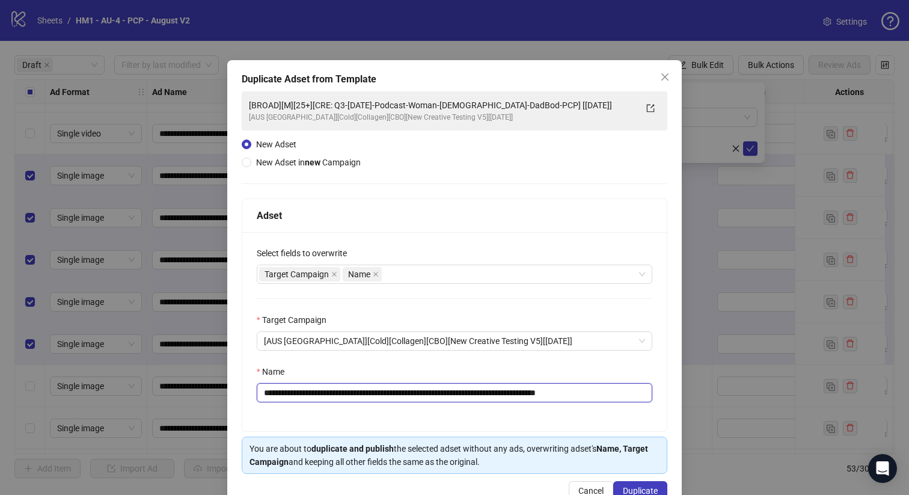
drag, startPoint x: 543, startPoint y: 391, endPoint x: 346, endPoint y: 394, distance: 196.6
click at [346, 394] on input "**********" at bounding box center [455, 392] width 396 height 19
paste input "text"
drag, startPoint x: 543, startPoint y: 394, endPoint x: 701, endPoint y: 424, distance: 160.5
click at [655, 407] on div "**********" at bounding box center [454, 331] width 424 height 199
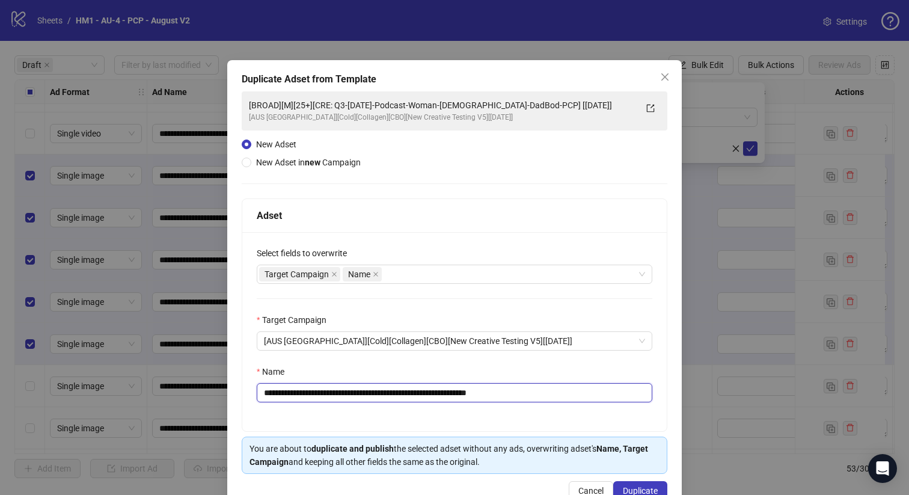
click at [489, 397] on input "**********" at bounding box center [455, 392] width 396 height 19
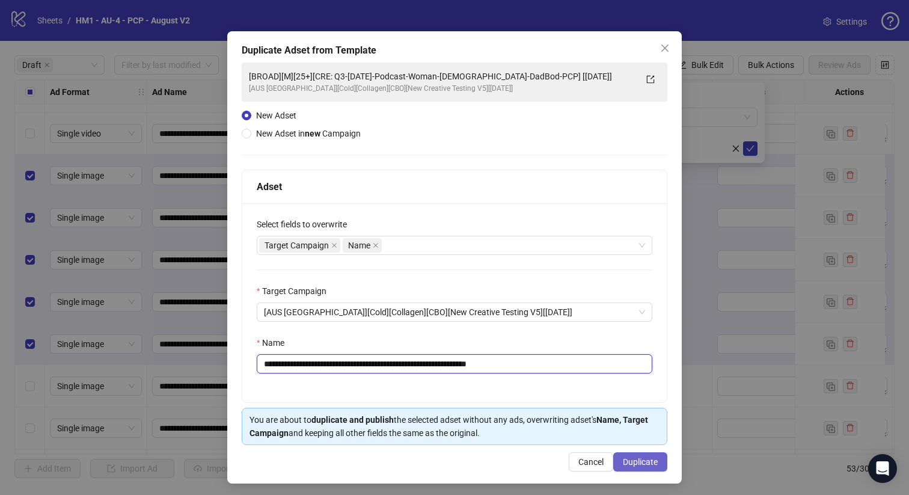
scroll to position [32, 0]
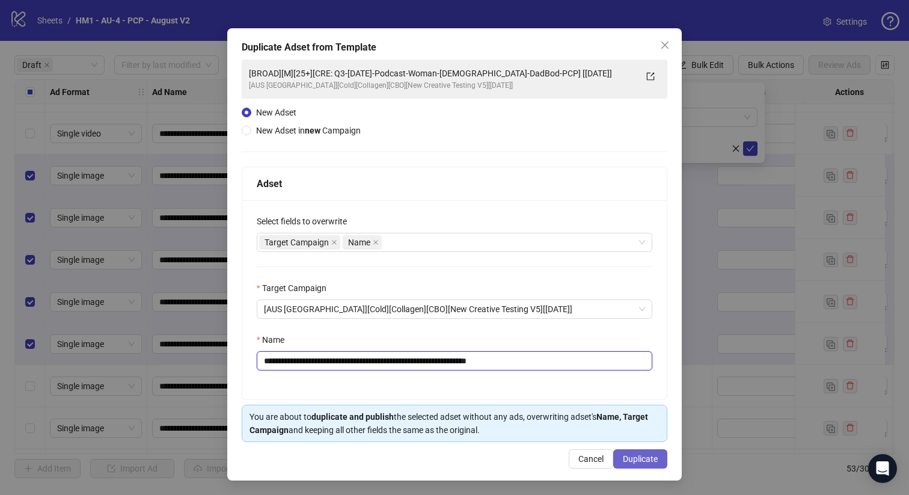
type input "**********"
click at [628, 456] on span "Duplicate" at bounding box center [640, 459] width 35 height 10
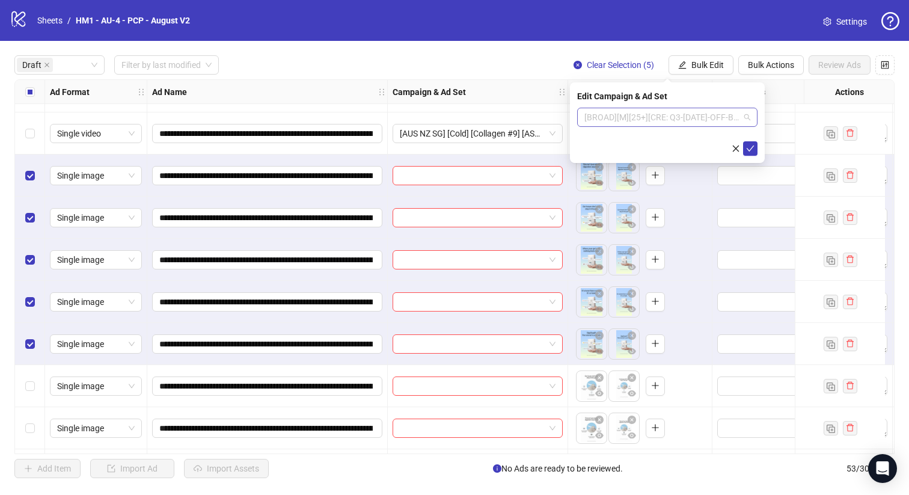
click at [652, 125] on span "[BROAD][M][25+][CRE: Q3-08-AUG-2025-OFF-BRAND-PCP] [20 August 2025]" at bounding box center [667, 117] width 166 height 18
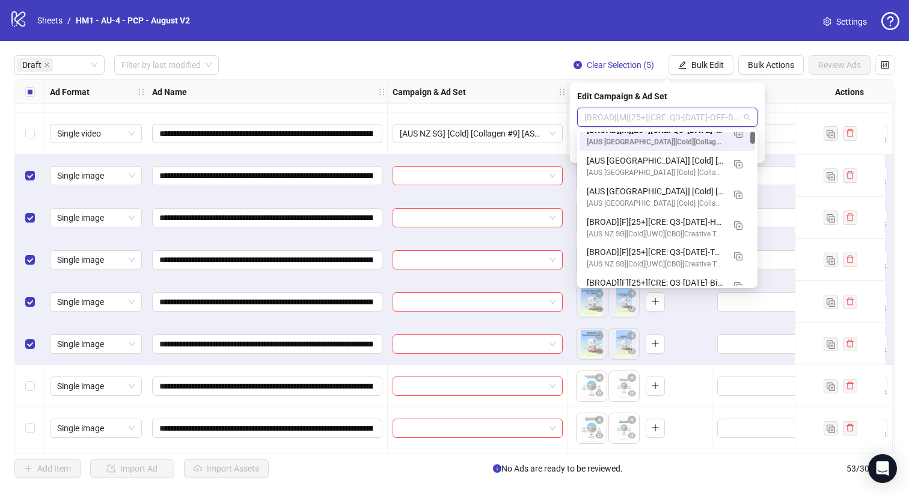
scroll to position [0, 0]
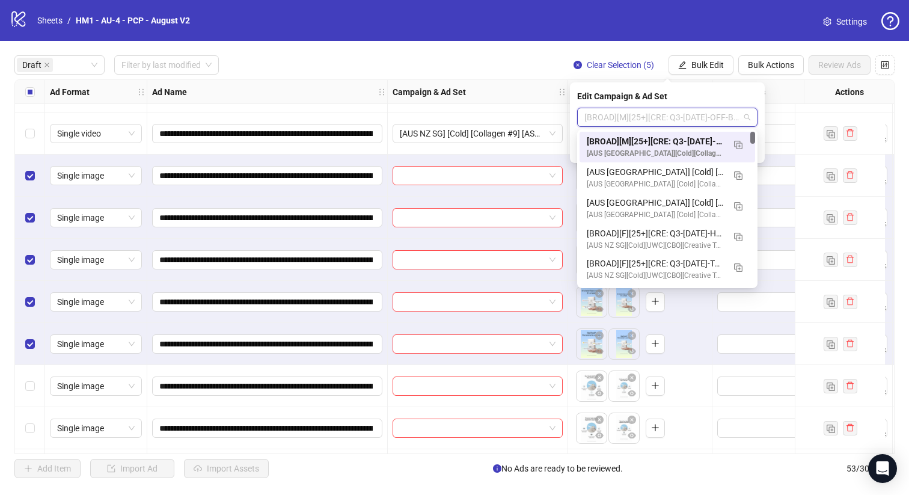
click at [675, 141] on div "[BROAD][M][25+][CRE: Q3-08-AUG-2025-OFF-BRAND-PCP] [20 August 2025]" at bounding box center [655, 141] width 137 height 13
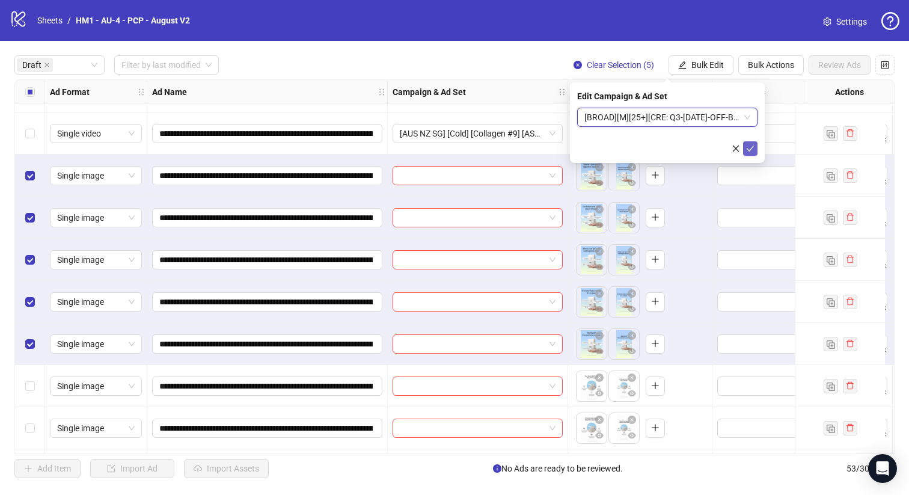
click at [753, 146] on icon "check" at bounding box center [750, 148] width 8 height 8
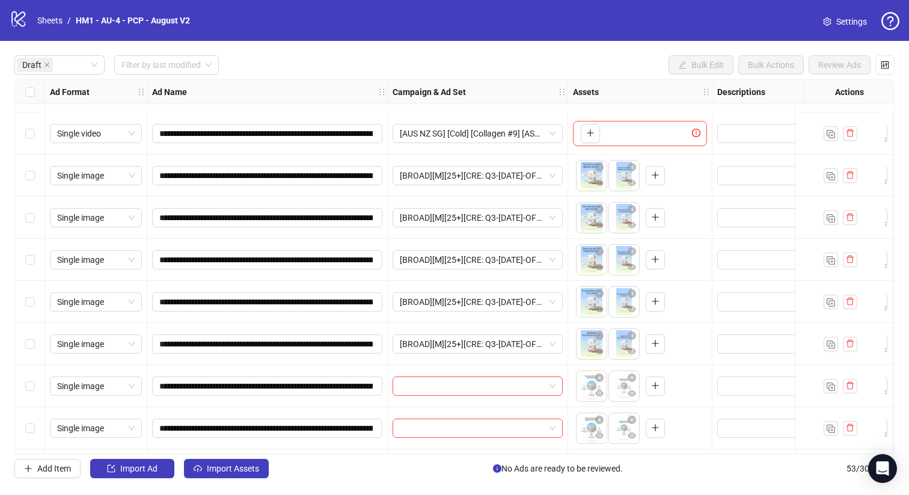
scroll to position [203, 0]
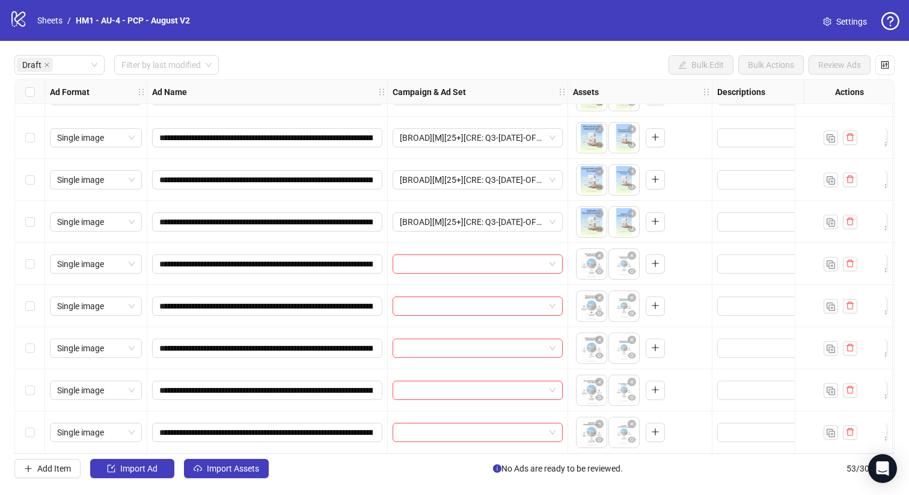
click at [40, 433] on div "Select row 13" at bounding box center [30, 432] width 30 height 42
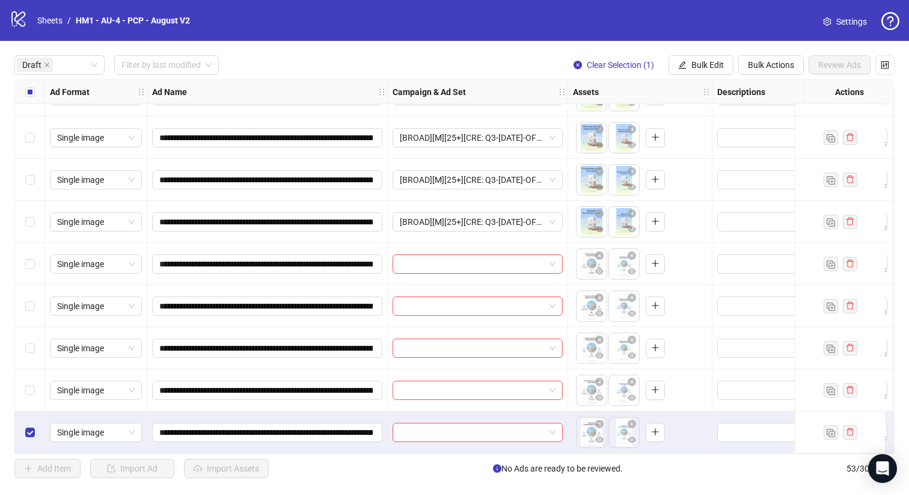
click at [34, 372] on div "Select row 12" at bounding box center [30, 390] width 30 height 42
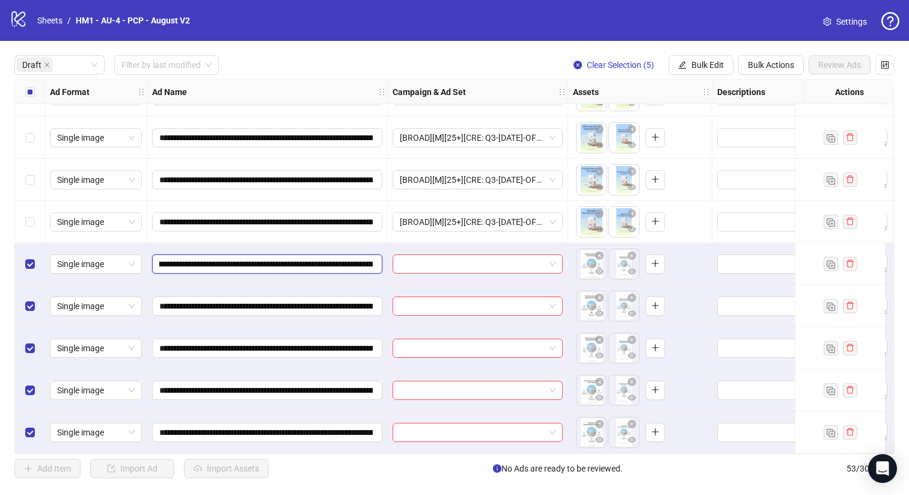
scroll to position [0, 195]
drag, startPoint x: 322, startPoint y: 257, endPoint x: 221, endPoint y: 260, distance: 100.4
click at [221, 260] on input "**********" at bounding box center [265, 263] width 213 height 13
click at [710, 65] on span "Bulk Edit" at bounding box center [707, 65] width 32 height 10
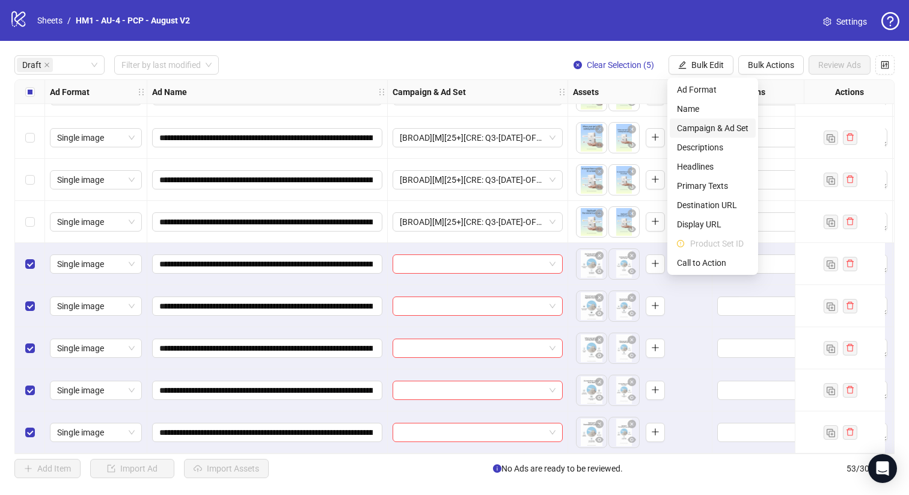
click at [745, 129] on span "Campaign & Ad Set" at bounding box center [713, 127] width 72 height 13
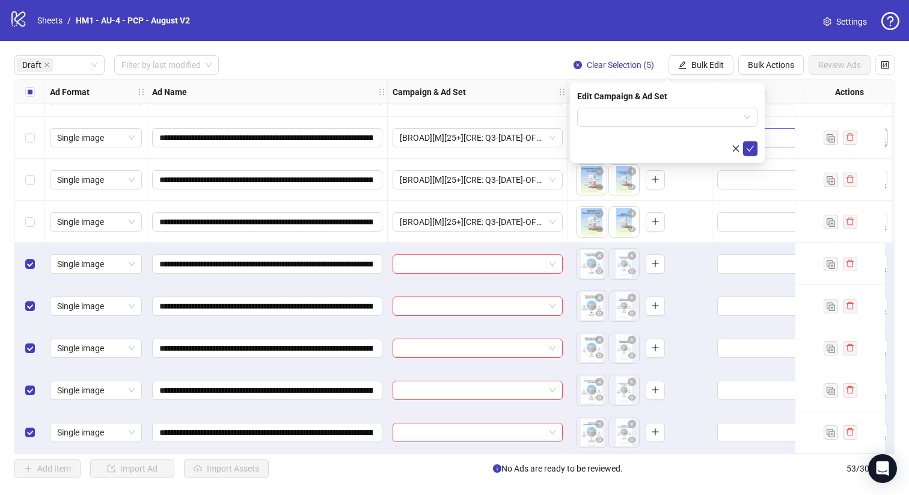
click at [689, 113] on input "search" at bounding box center [661, 117] width 155 height 18
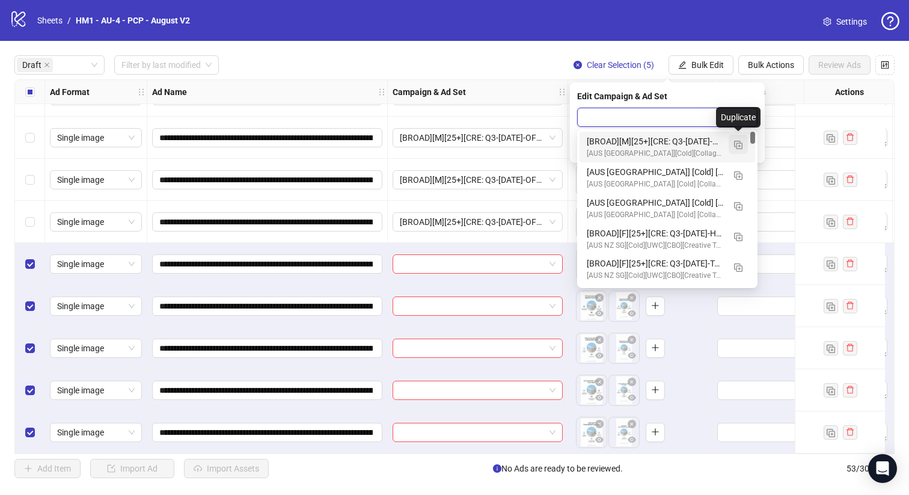
click at [738, 143] on img "button" at bounding box center [738, 145] width 8 height 8
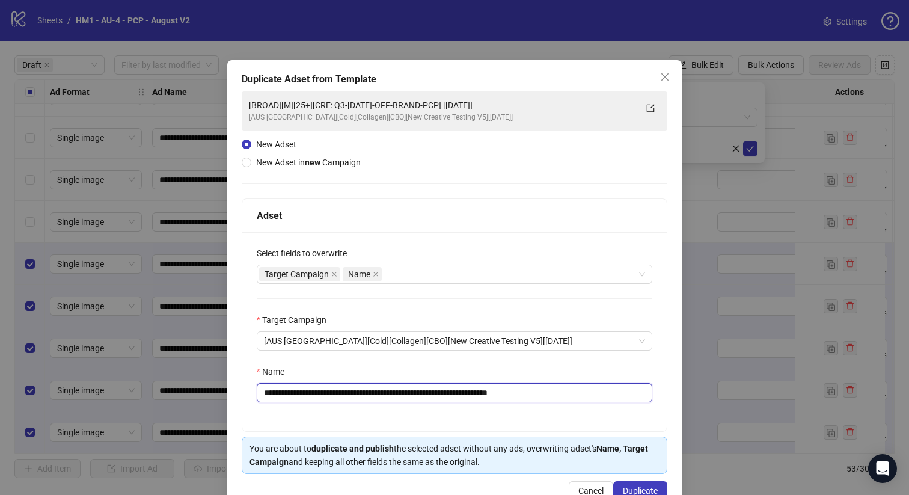
drag, startPoint x: 473, startPoint y: 393, endPoint x: 347, endPoint y: 394, distance: 125.7
click at [347, 394] on input "**********" at bounding box center [455, 392] width 396 height 19
paste input "text"
type input "**********"
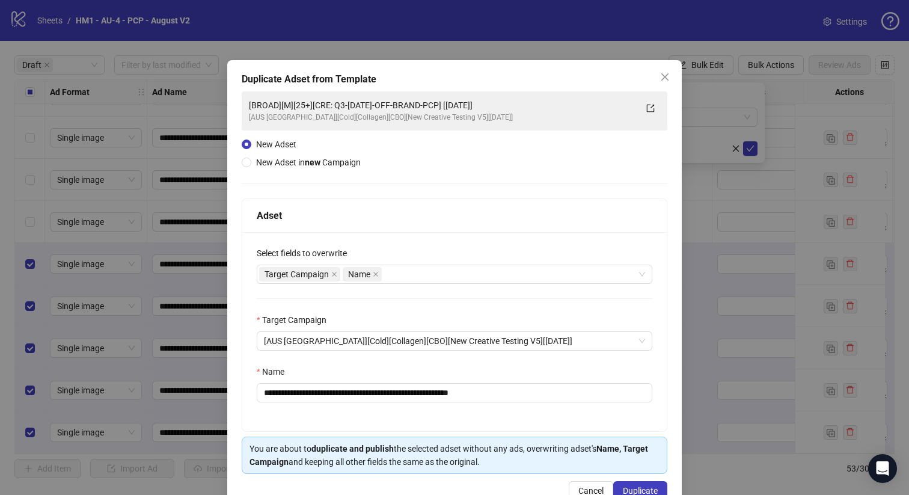
click at [638, 477] on div "**********" at bounding box center [454, 286] width 455 height 452
click at [653, 489] on button "Duplicate" at bounding box center [640, 490] width 54 height 19
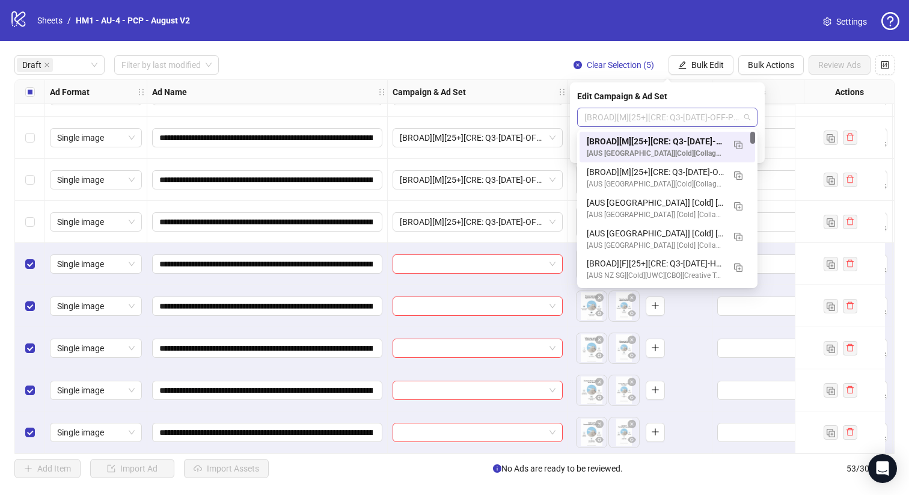
click at [664, 117] on span "[BROAD][M][25+][CRE: Q3-08-AUG-2025-OFF-PCP] [20 August 2025]" at bounding box center [667, 117] width 166 height 18
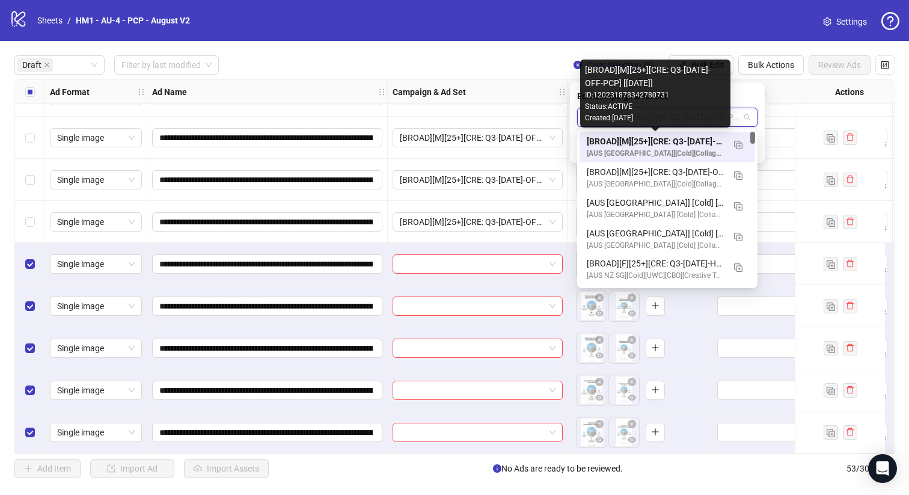
click at [664, 136] on div "[BROAD][M][25+][CRE: Q3-08-AUG-2025-OFF-PCP] [20 August 2025]" at bounding box center [655, 141] width 137 height 13
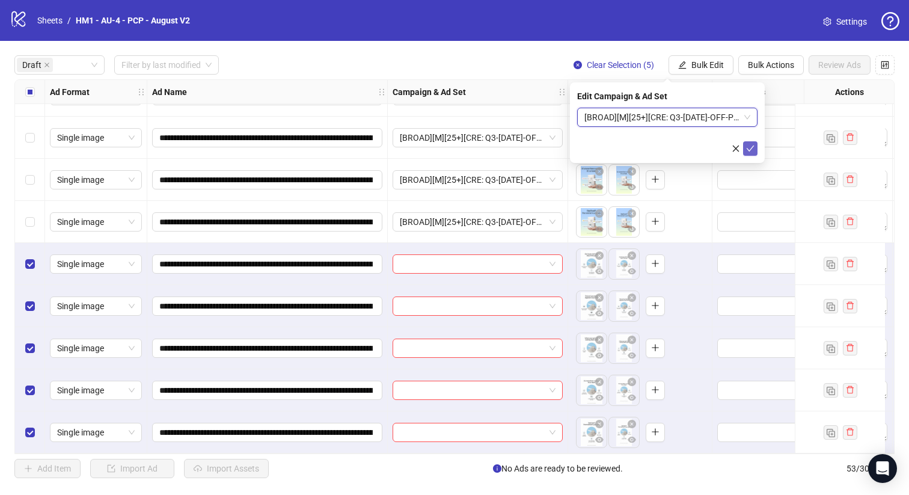
click at [752, 150] on icon "check" at bounding box center [750, 148] width 8 height 8
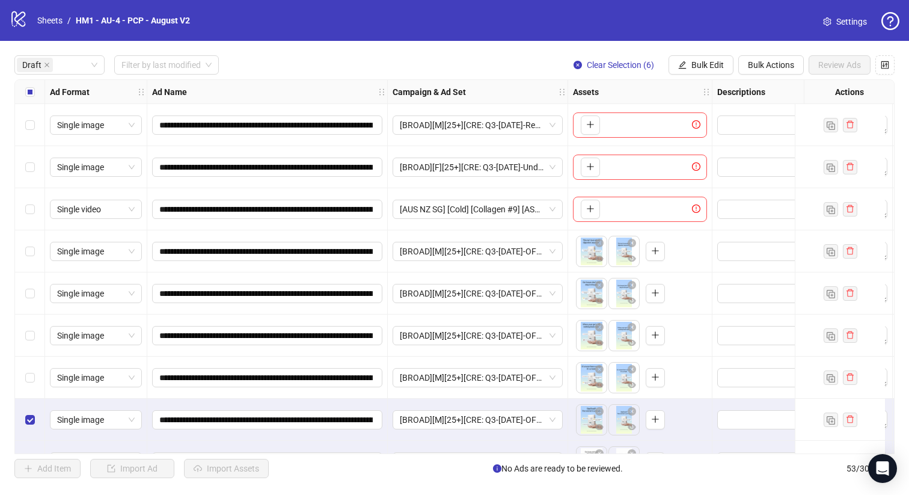
drag, startPoint x: 29, startPoint y: 366, endPoint x: 28, endPoint y: 349, distance: 16.8
click at [29, 366] on div "Select row 7" at bounding box center [30, 378] width 30 height 42
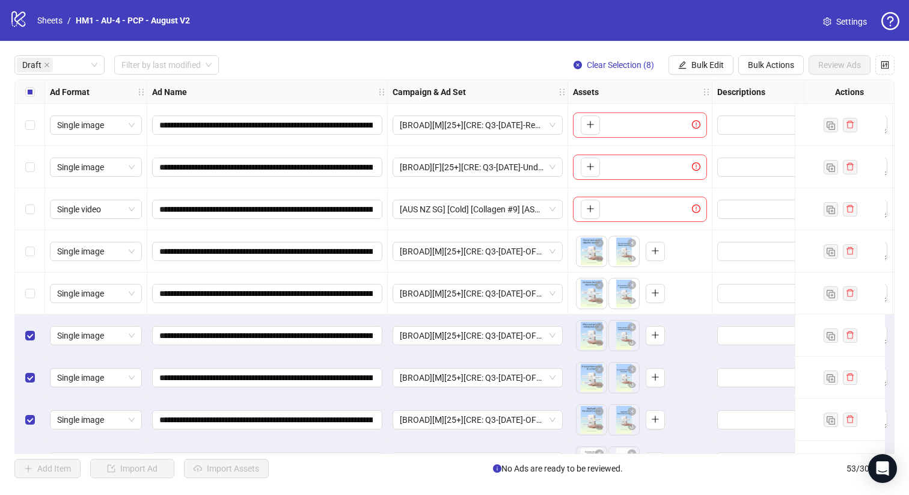
click at [31, 280] on div "Select row 5" at bounding box center [30, 293] width 30 height 42
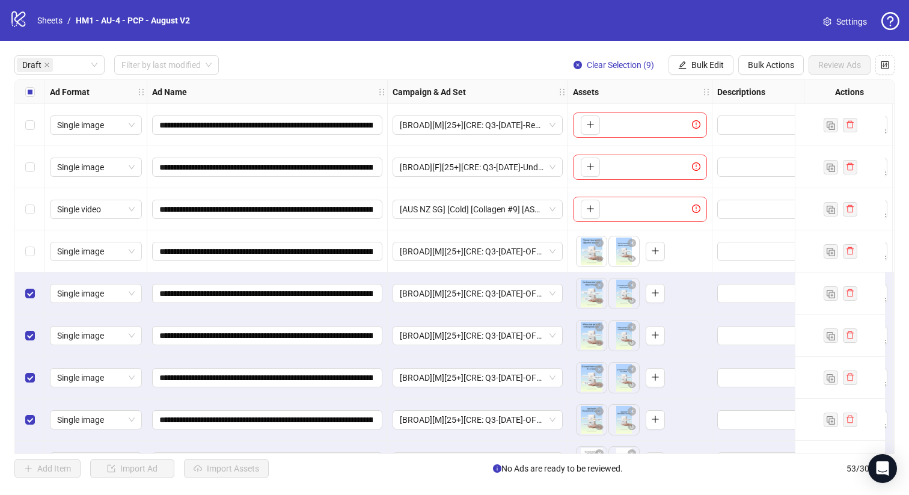
click at [26, 221] on div "Select row 3" at bounding box center [30, 209] width 30 height 42
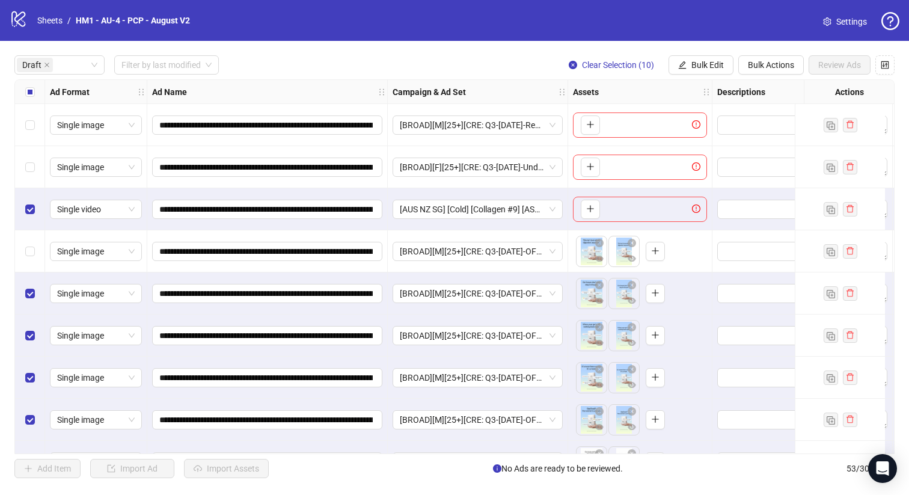
click at [19, 210] on div "Select row 3" at bounding box center [30, 209] width 30 height 42
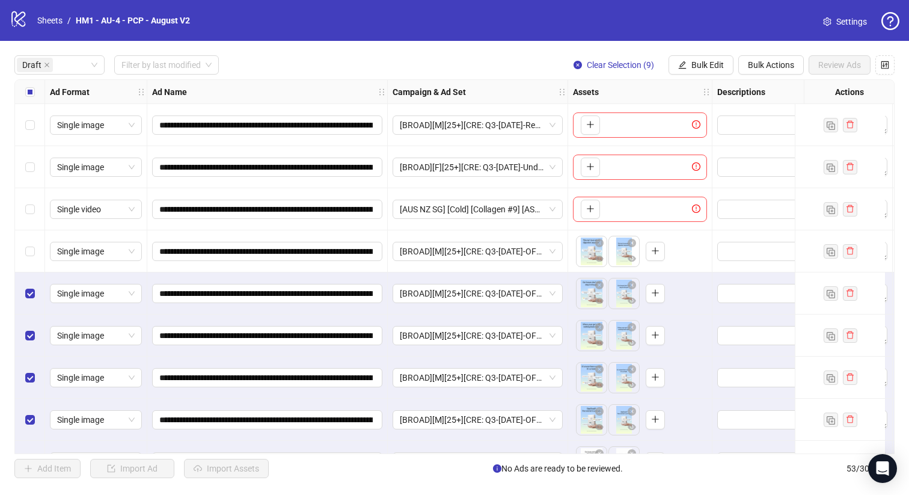
click at [38, 250] on div "Select row 4" at bounding box center [30, 251] width 30 height 42
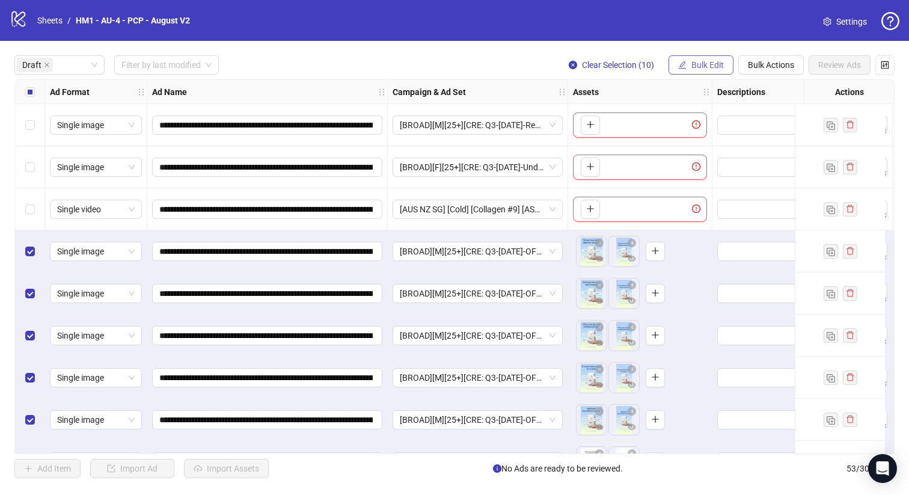
click at [719, 68] on span "Bulk Edit" at bounding box center [707, 65] width 32 height 10
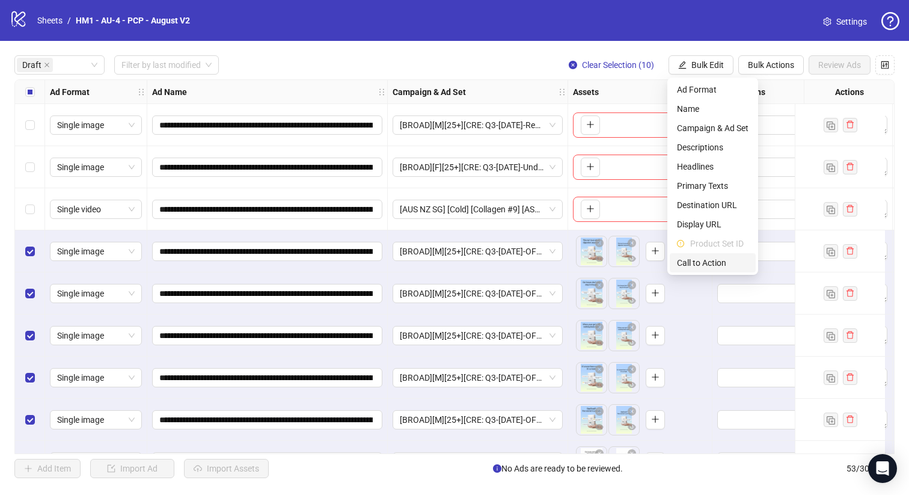
drag, startPoint x: 711, startPoint y: 261, endPoint x: 711, endPoint y: 185, distance: 76.4
click at [711, 261] on span "Call to Action" at bounding box center [713, 262] width 72 height 13
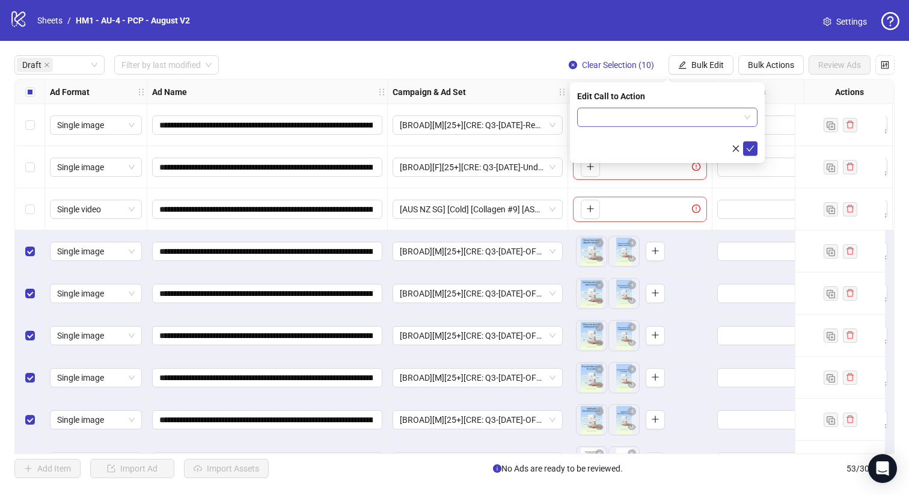
click at [702, 120] on input "search" at bounding box center [661, 117] width 155 height 18
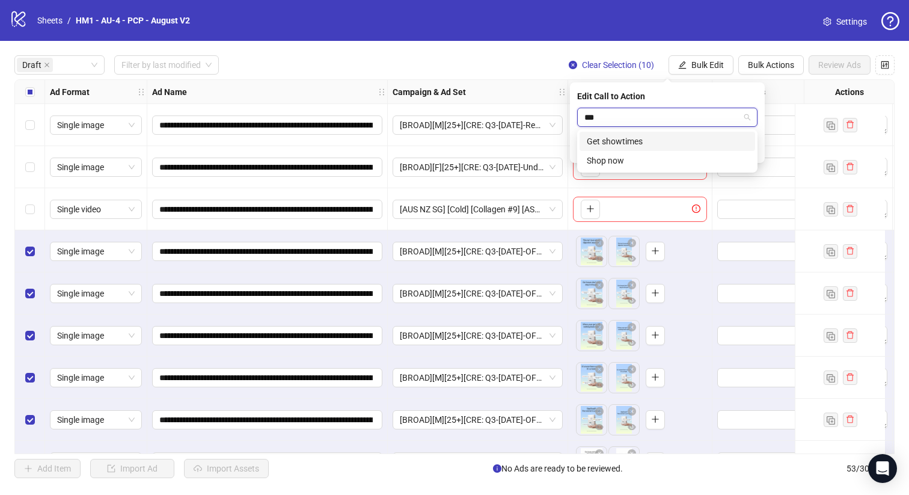
type input "****"
click at [696, 142] on div "Shop now" at bounding box center [667, 141] width 161 height 13
click at [753, 149] on icon "check" at bounding box center [750, 148] width 8 height 8
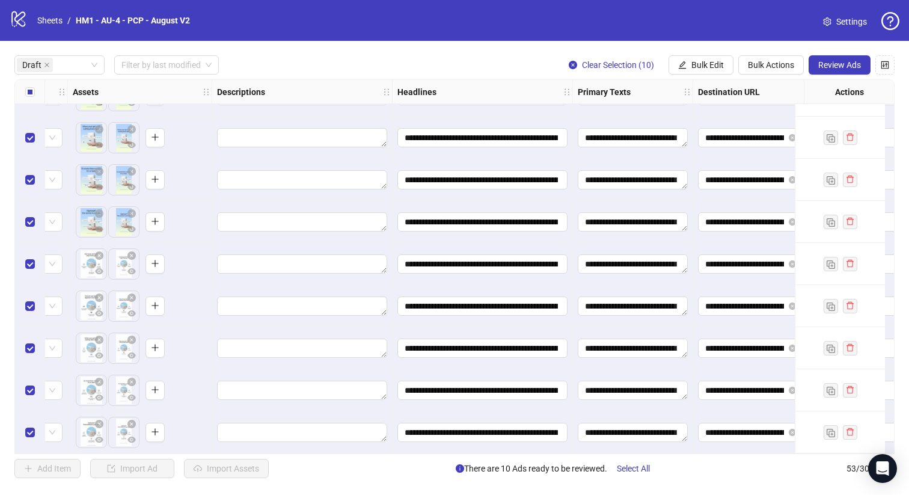
scroll to position [203, 0]
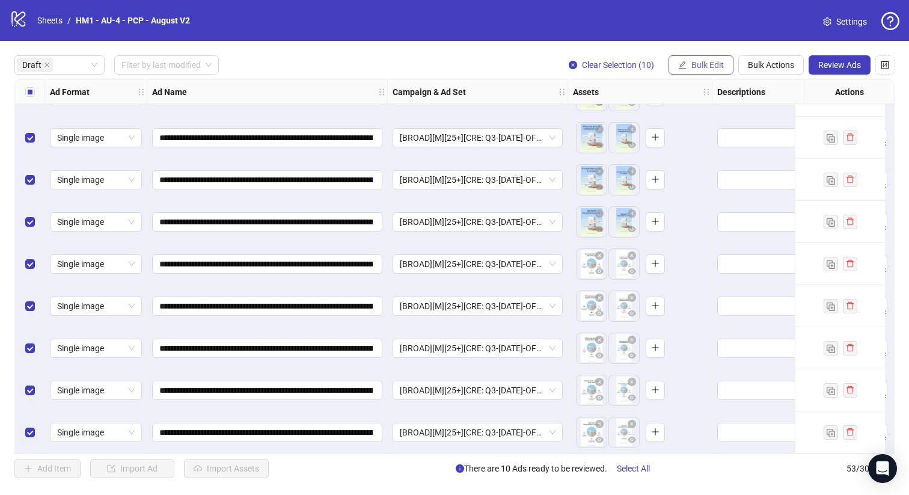
click at [688, 63] on button "Bulk Edit" at bounding box center [701, 64] width 65 height 19
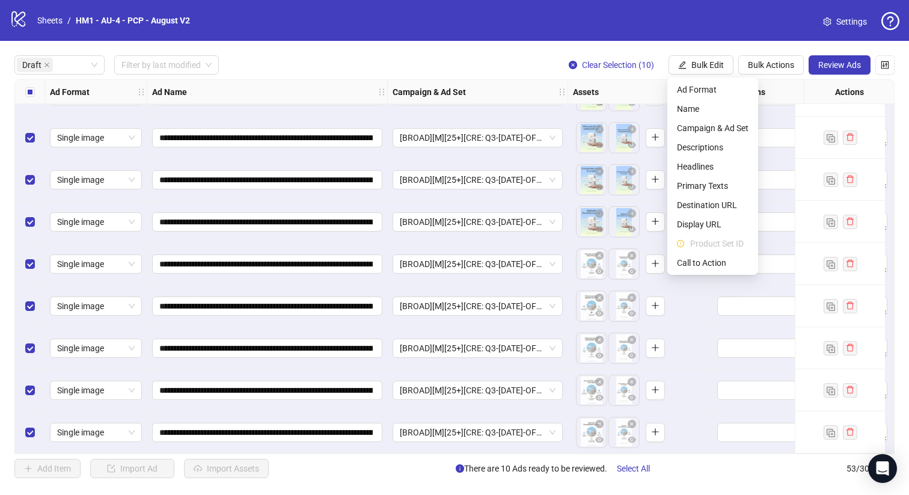
drag, startPoint x: 777, startPoint y: 68, endPoint x: 779, endPoint y: 76, distance: 8.8
click at [776, 68] on span "Bulk Actions" at bounding box center [771, 65] width 46 height 10
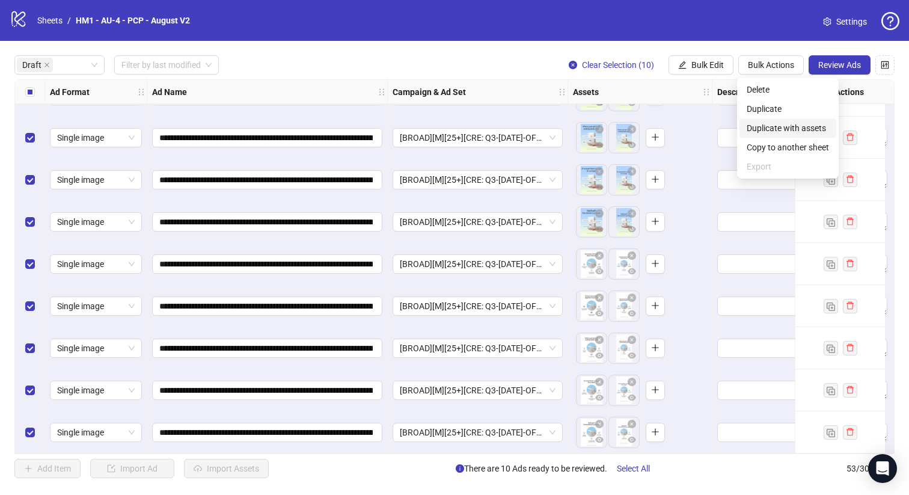
click at [803, 133] on span "Duplicate with assets" at bounding box center [788, 127] width 82 height 13
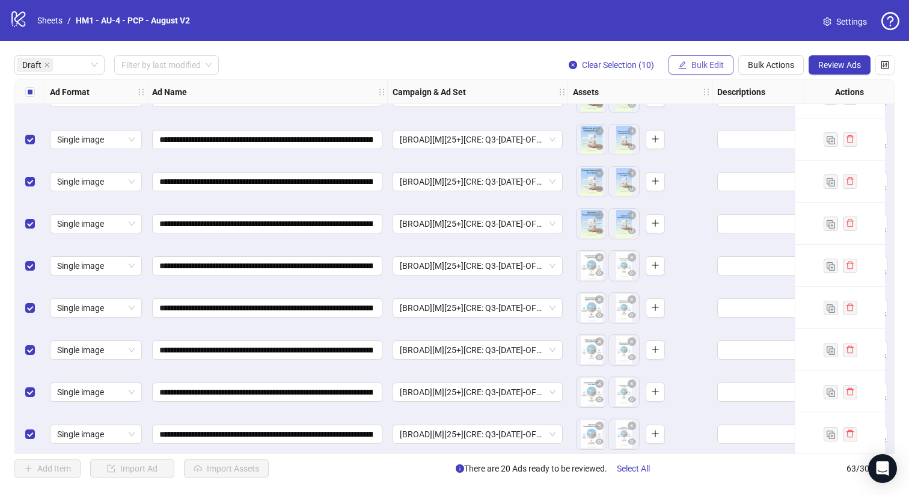
click at [691, 70] on button "Bulk Edit" at bounding box center [701, 64] width 65 height 19
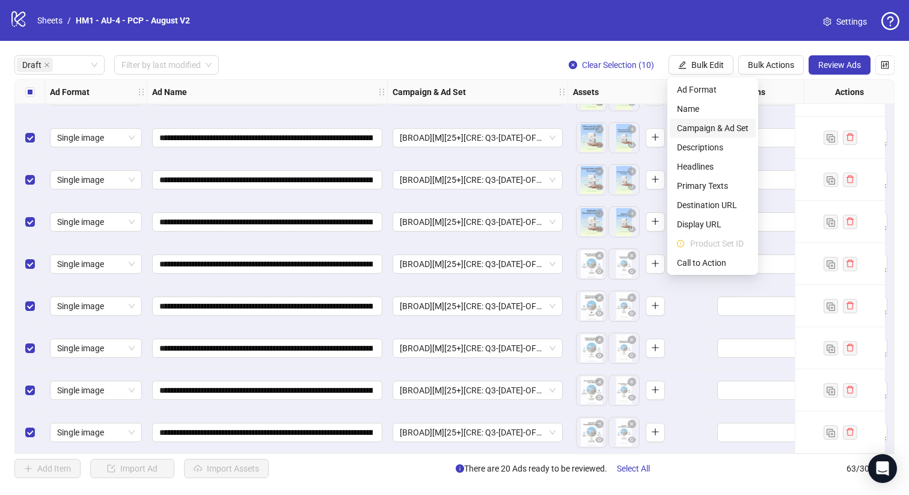
click at [726, 128] on span "Campaign & Ad Set" at bounding box center [713, 127] width 72 height 13
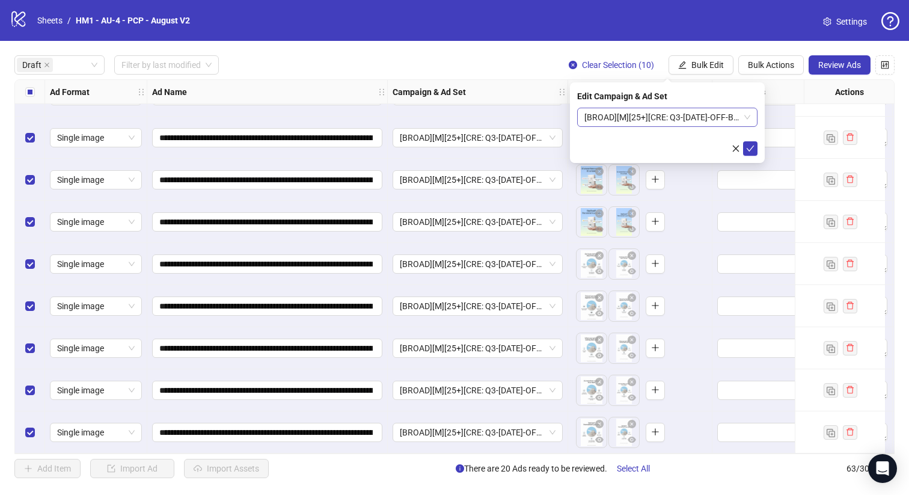
click at [662, 118] on span "[BROAD][M][25+][CRE: Q3-08-AUG-2025-OFF-BRAND-PCP] [20 August 2025]" at bounding box center [667, 117] width 166 height 18
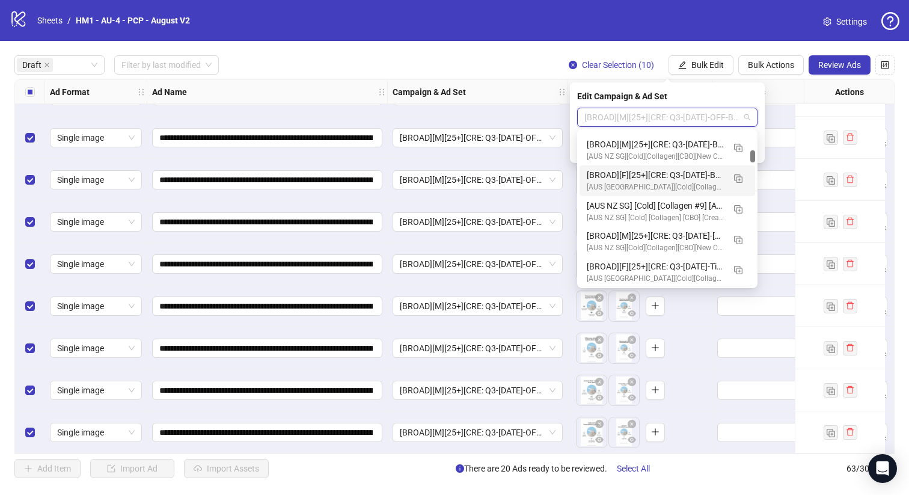
scroll to position [0, 0]
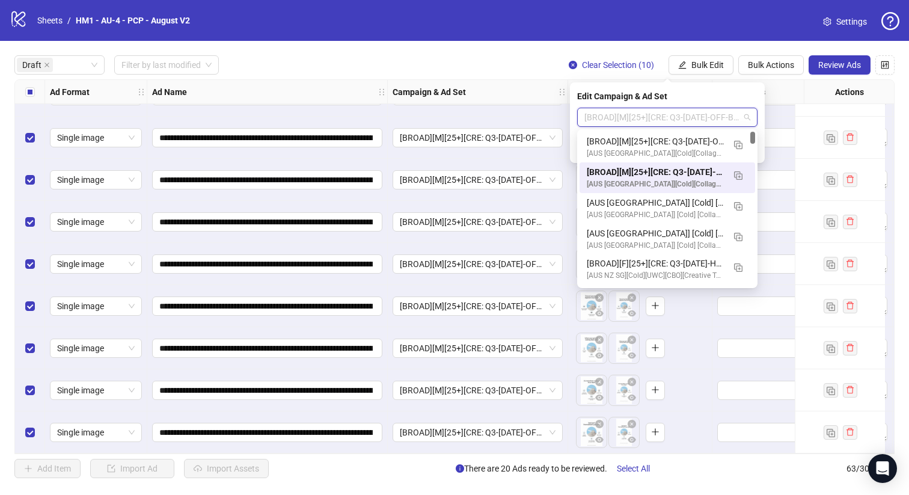
drag, startPoint x: 753, startPoint y: 157, endPoint x: 755, endPoint y: 110, distance: 47.0
click at [755, 110] on body "**********" at bounding box center [454, 247] width 909 height 495
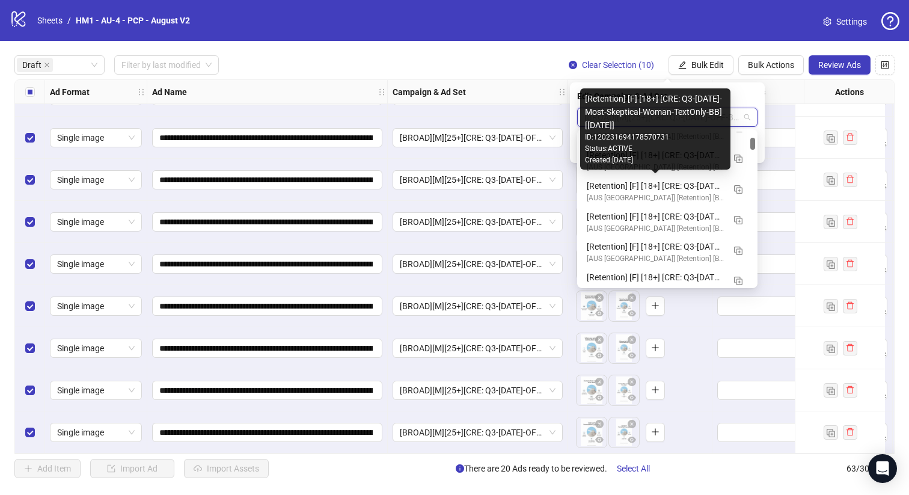
scroll to position [783, 0]
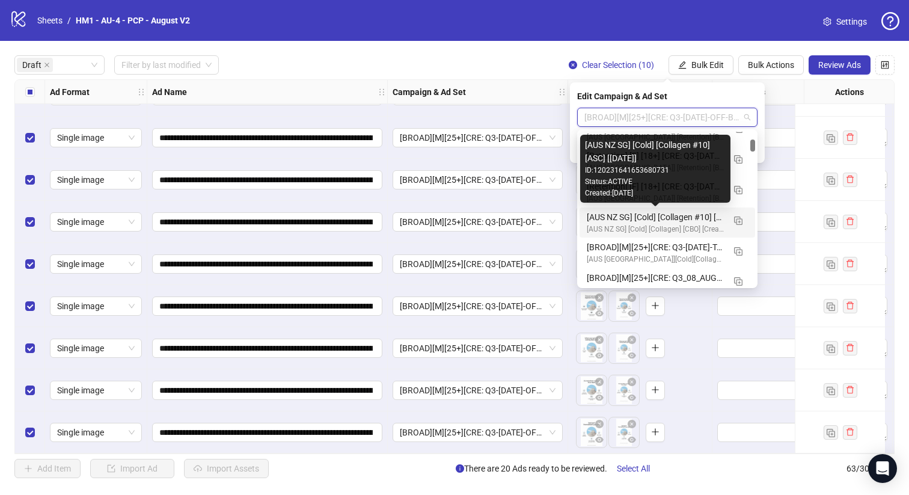
click at [687, 217] on div "[AUS NZ SG] [Cold] [Collagen #10] [ASC] [15 Aug 2025]" at bounding box center [655, 216] width 137 height 13
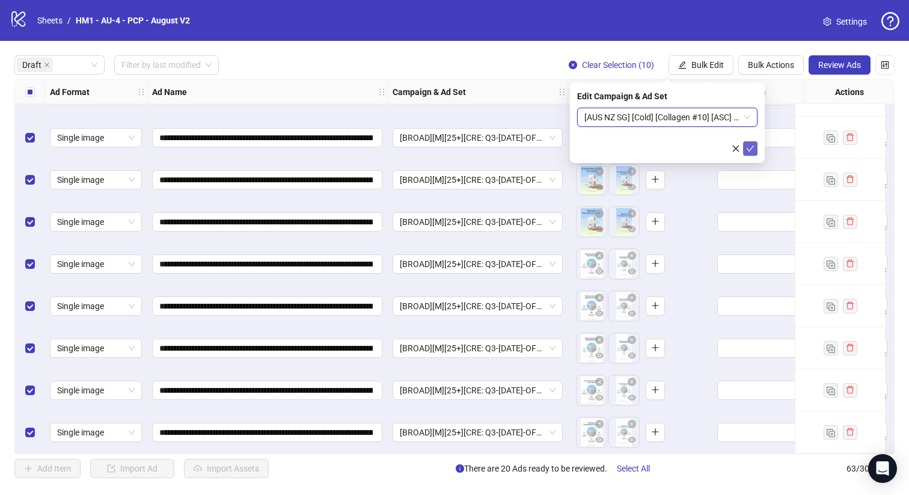
click at [753, 149] on icon "check" at bounding box center [750, 148] width 8 height 8
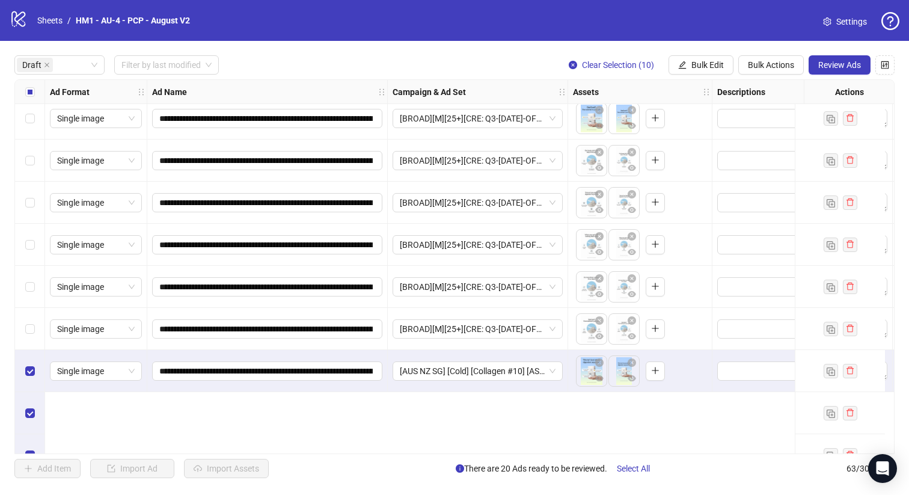
scroll to position [0, 0]
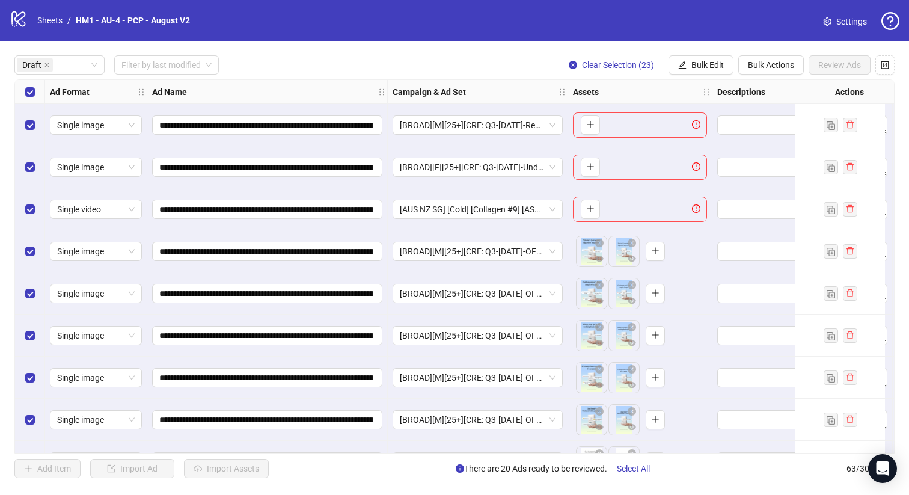
click at [31, 193] on div "Select row 3" at bounding box center [30, 209] width 30 height 42
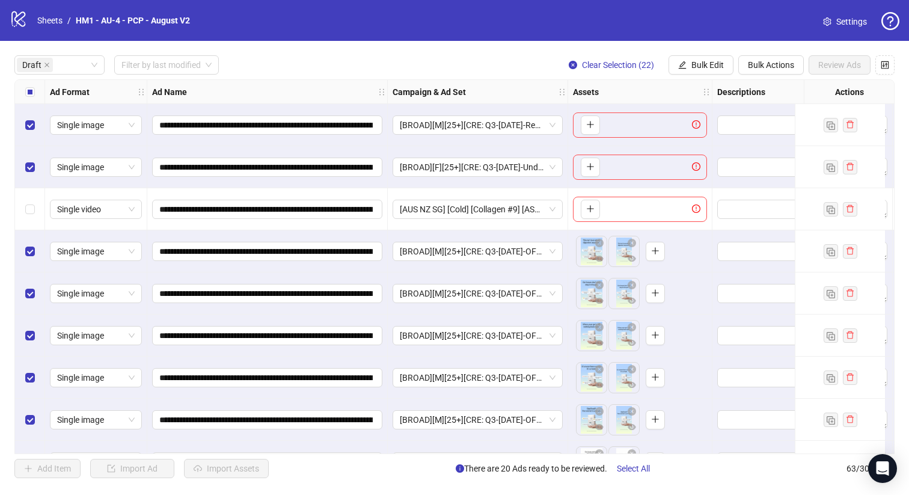
click at [28, 154] on div "Select row 2" at bounding box center [30, 167] width 30 height 42
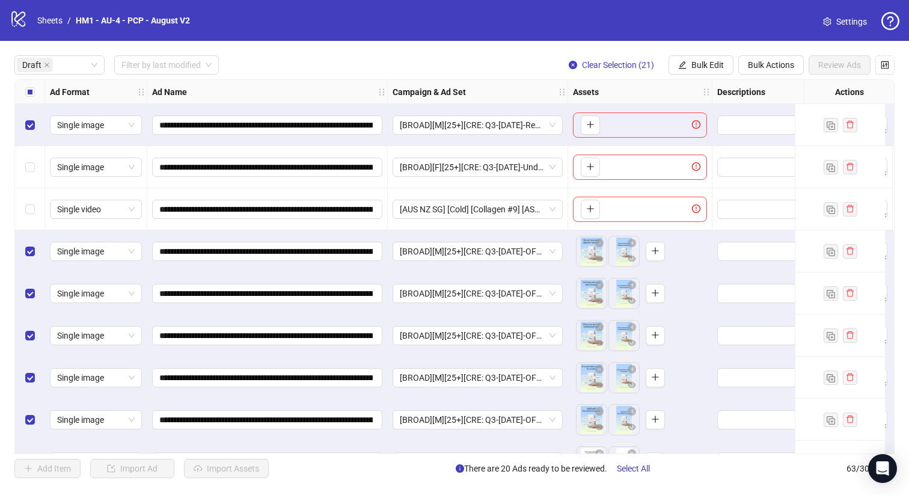
click at [23, 114] on div "Select row 1" at bounding box center [30, 125] width 30 height 42
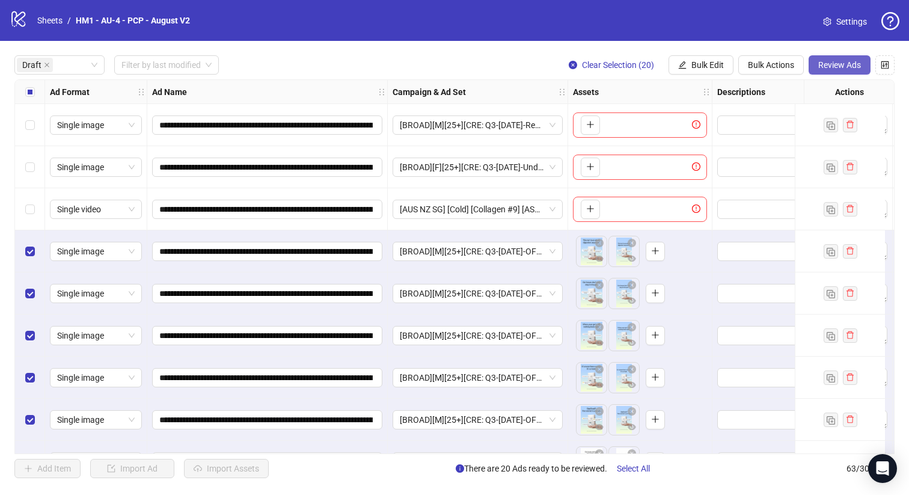
click at [815, 66] on button "Review Ads" at bounding box center [840, 64] width 62 height 19
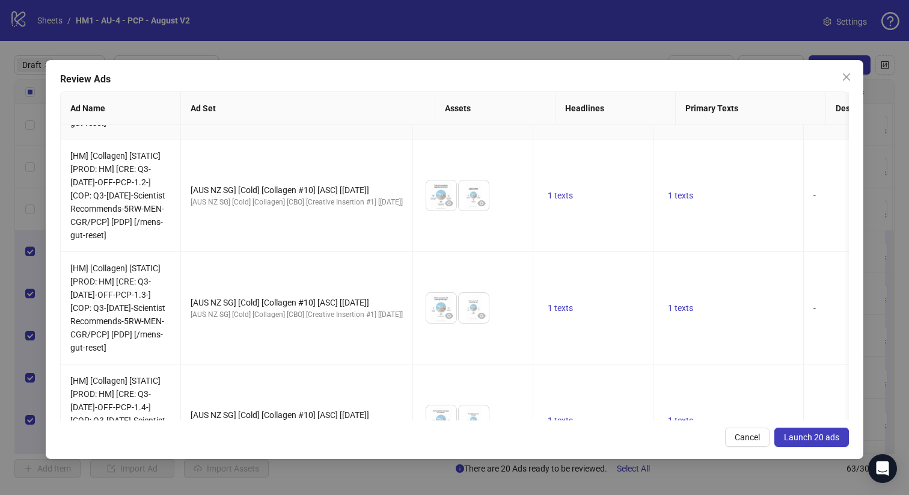
scroll to position [2095, 0]
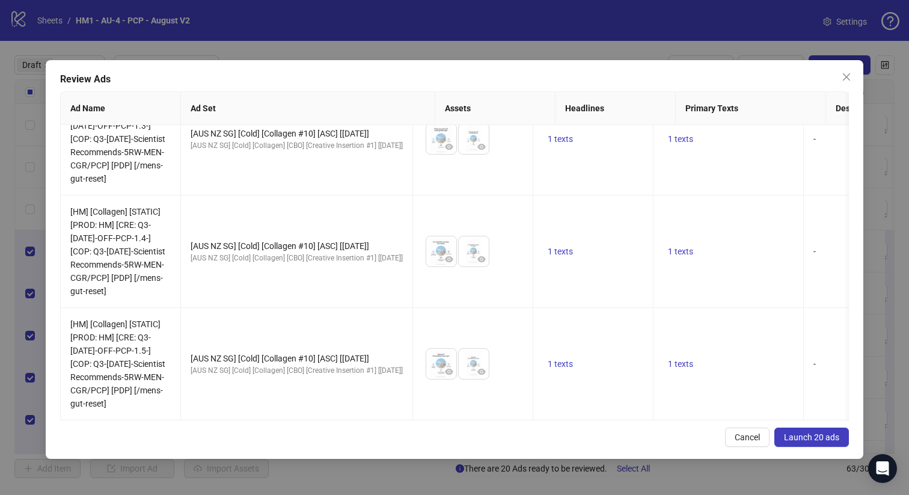
click at [842, 430] on button "Launch 20 ads" at bounding box center [811, 436] width 75 height 19
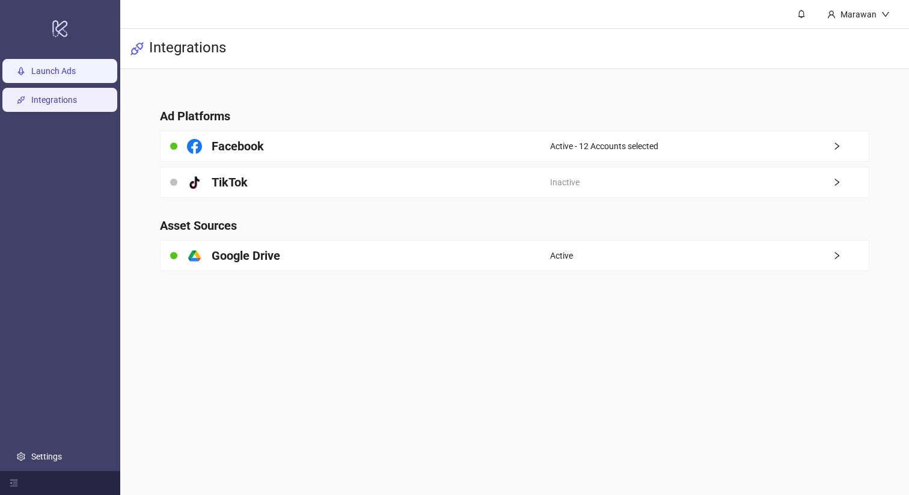
click at [76, 76] on link "Launch Ads" at bounding box center [53, 71] width 44 height 10
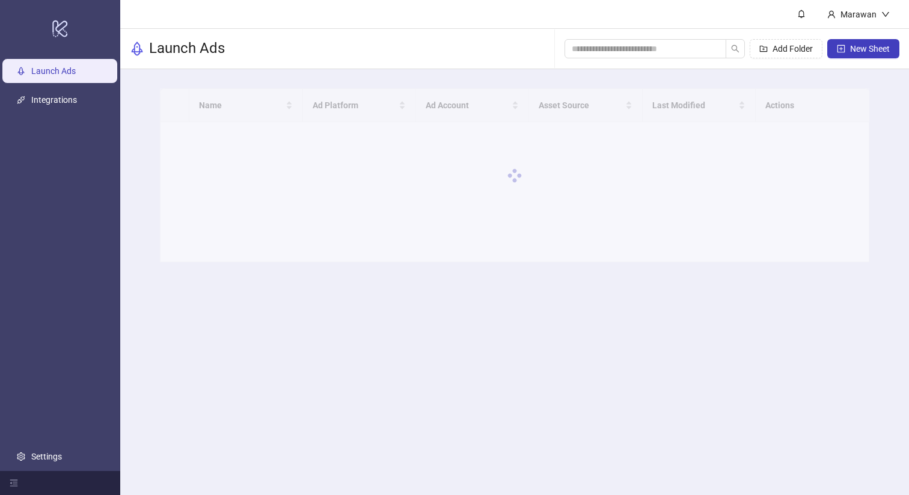
click at [649, 61] on div "Add Folder New Sheet" at bounding box center [732, 48] width 335 height 38
click at [654, 52] on input "search" at bounding box center [641, 48] width 138 height 13
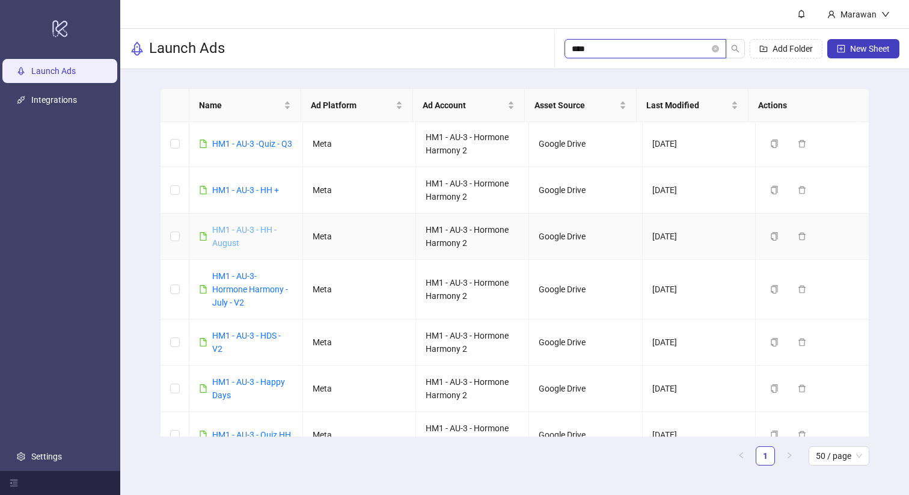
scroll to position [2, 0]
type input "****"
click at [250, 227] on link "HM1 - AU-3 - HH - August" at bounding box center [244, 235] width 64 height 23
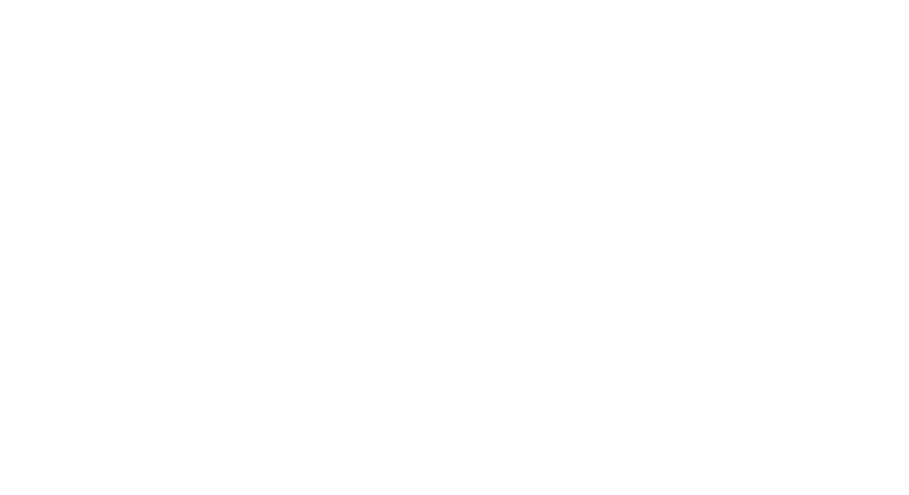
click at [250, 227] on div at bounding box center [454, 247] width 909 height 495
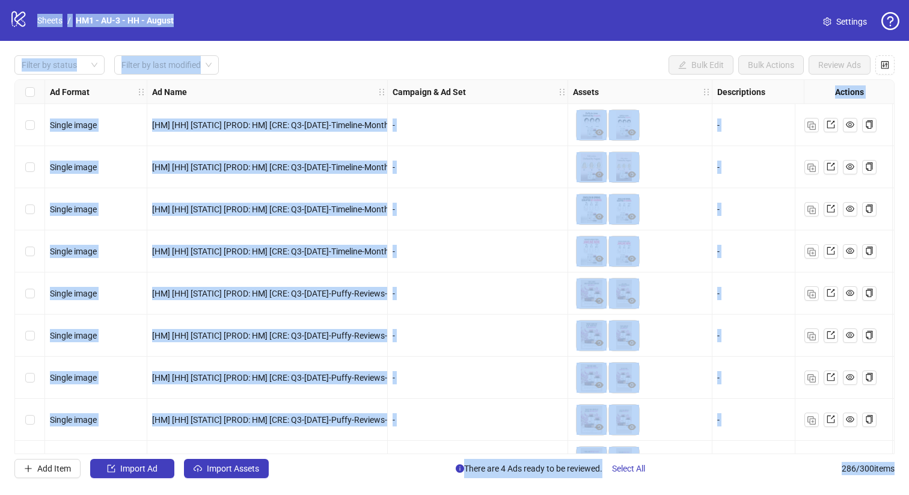
click at [112, 52] on div "Filter by status Filter by last modified Bulk Edit Bulk Actions Review Ads Ad F…" at bounding box center [454, 267] width 909 height 452
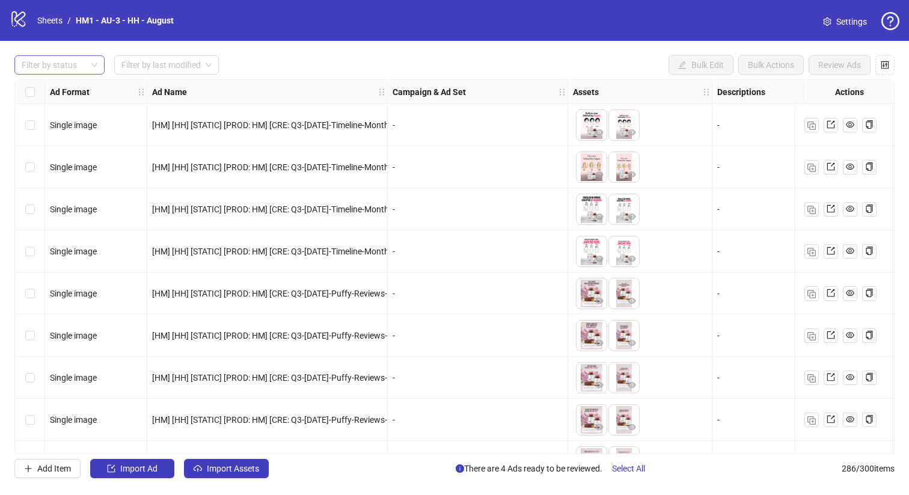
click at [91, 60] on div "Filter by status" at bounding box center [59, 64] width 90 height 19
drag, startPoint x: 75, startPoint y: 94, endPoint x: 111, endPoint y: 80, distance: 38.6
click at [75, 94] on div "Draft" at bounding box center [59, 89] width 71 height 13
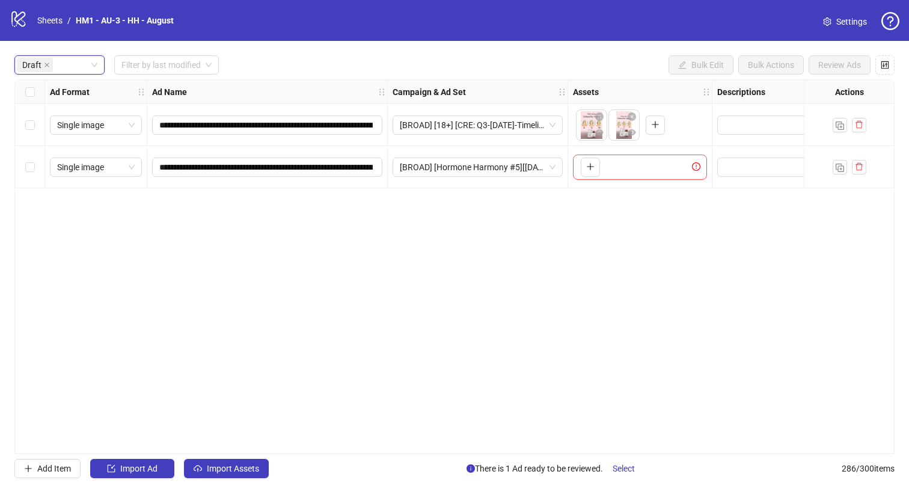
click at [247, 455] on div "**********" at bounding box center [454, 267] width 909 height 452
click at [247, 462] on button "Import Assets" at bounding box center [226, 468] width 85 height 19
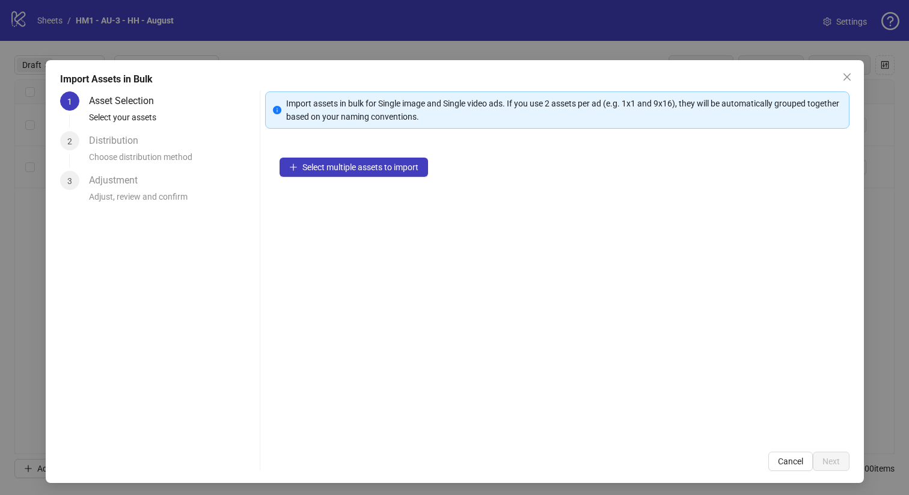
click at [248, 462] on div "1 Asset Selection Select your assets 2 Distribution Choose distribution method …" at bounding box center [157, 280] width 195 height 379
click at [331, 170] on span "Select multiple assets to import" at bounding box center [360, 167] width 116 height 10
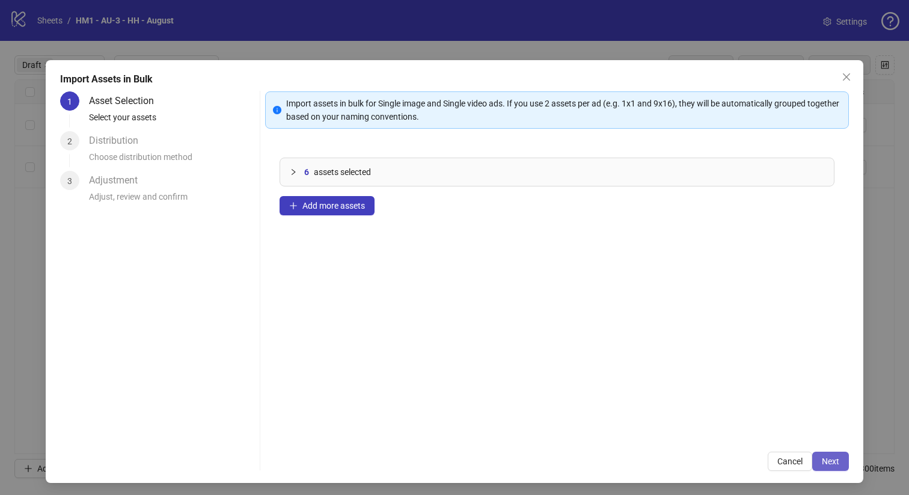
click at [822, 460] on span "Next" at bounding box center [830, 461] width 17 height 10
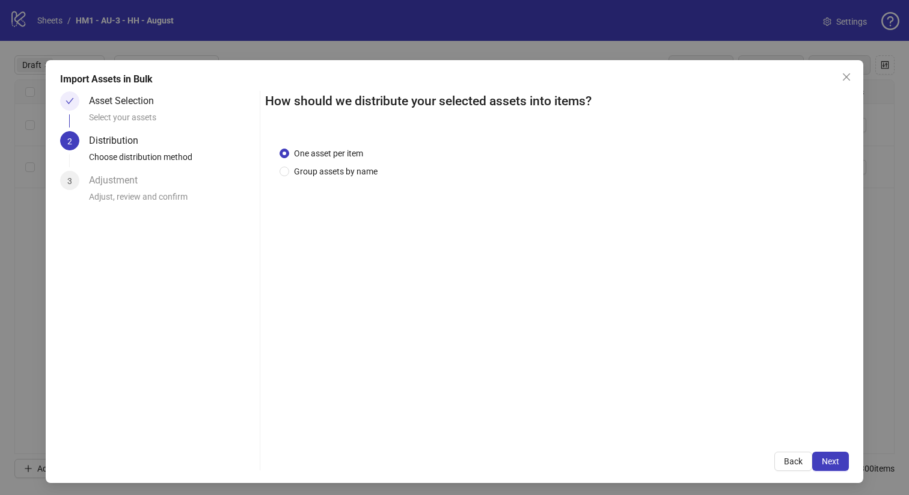
click at [349, 178] on div "One asset per item Group assets by name" at bounding box center [557, 284] width 584 height 305
click at [357, 166] on span "Group assets by name" at bounding box center [335, 171] width 93 height 13
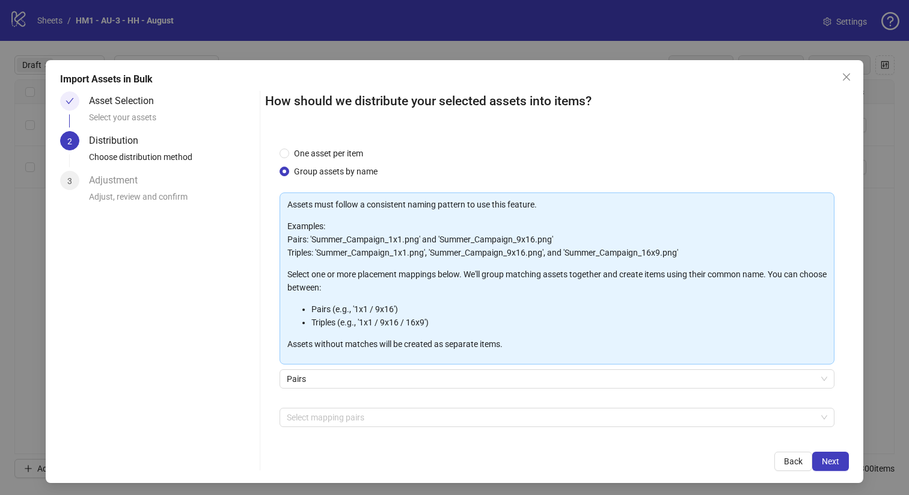
click at [361, 427] on div "Select mapping pairs + Add Custom Pair" at bounding box center [558, 439] width 556 height 63
click at [360, 420] on div at bounding box center [551, 417] width 538 height 17
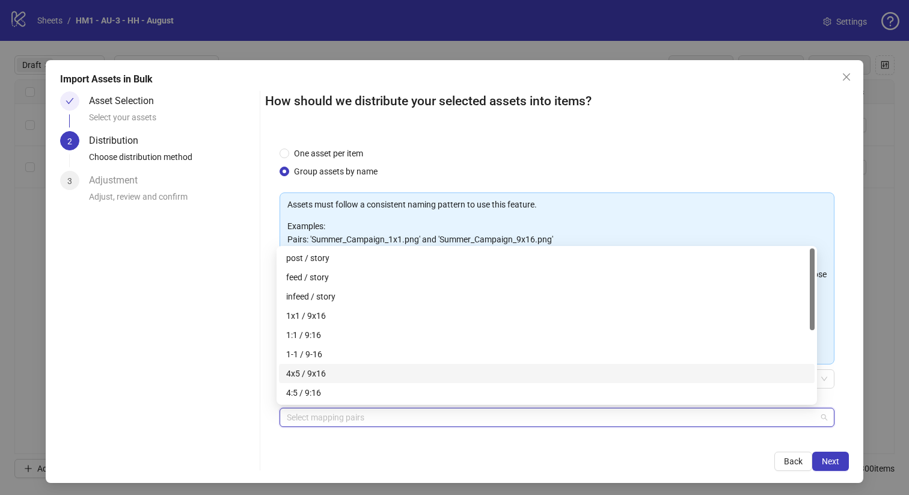
click at [369, 374] on div "4x5 / 9x16" at bounding box center [546, 373] width 521 height 13
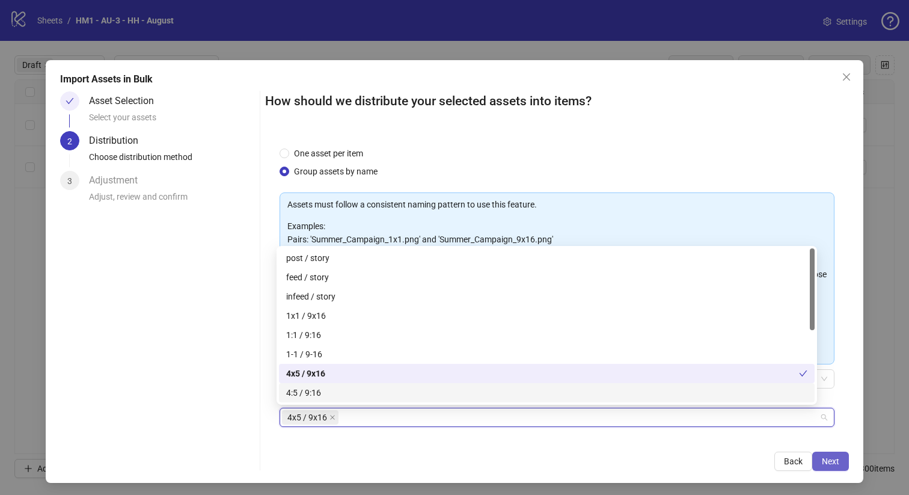
click at [812, 458] on button "Next" at bounding box center [830, 461] width 37 height 19
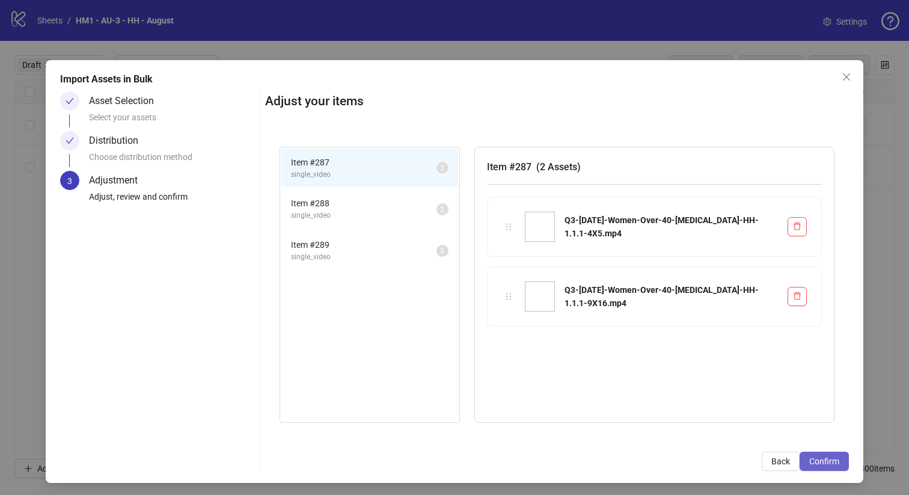
click at [809, 458] on span "Confirm" at bounding box center [824, 461] width 30 height 10
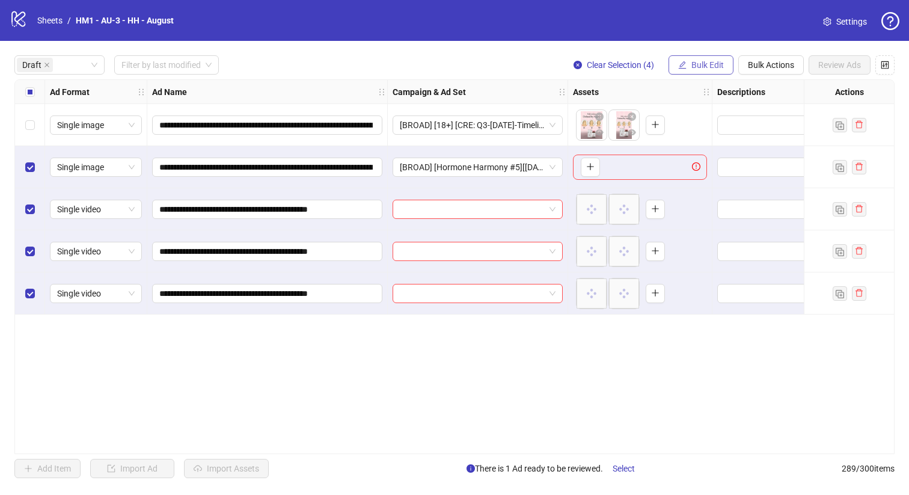
click at [713, 65] on span "Bulk Edit" at bounding box center [707, 65] width 32 height 10
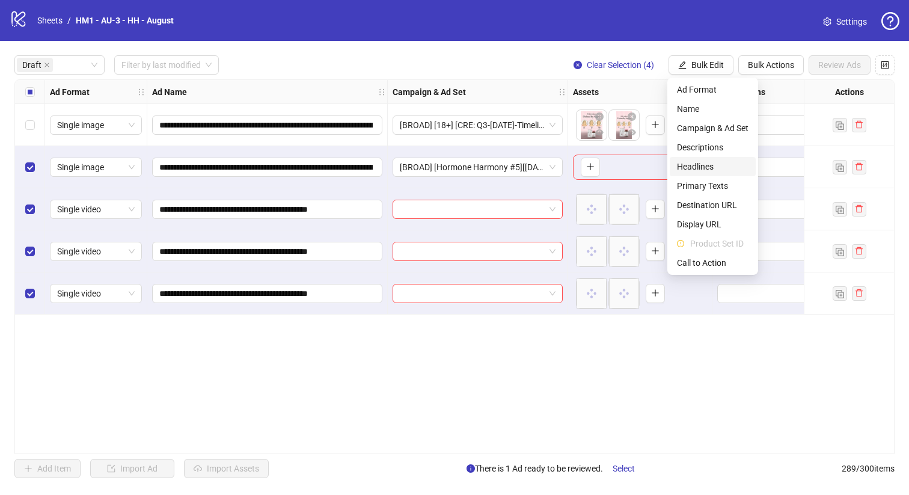
click at [712, 161] on span "Headlines" at bounding box center [713, 166] width 72 height 13
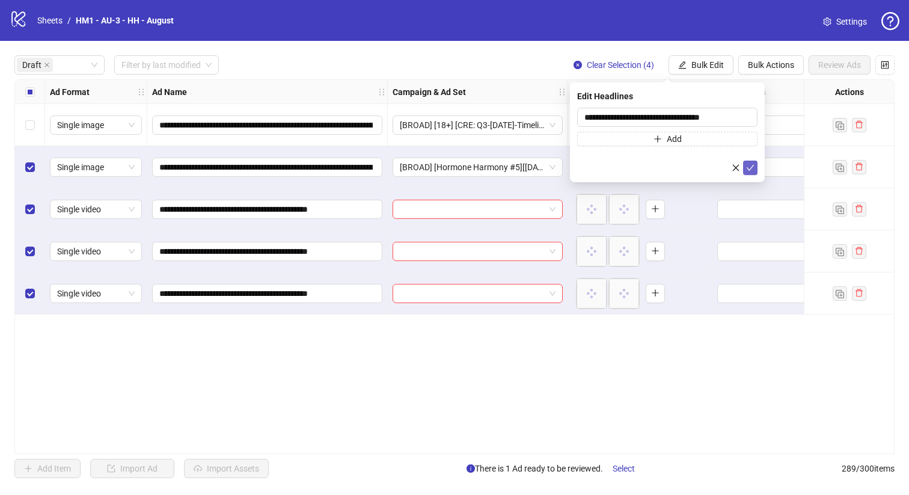
click at [753, 162] on button "submit" at bounding box center [750, 168] width 14 height 14
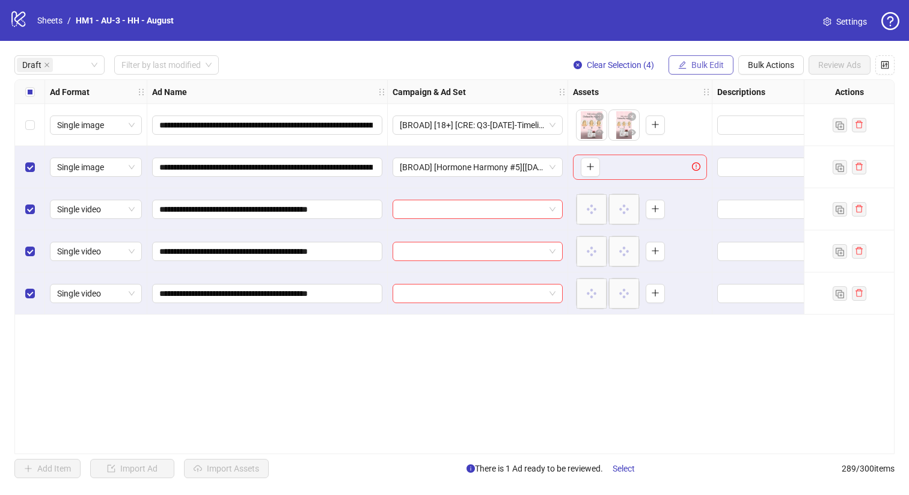
click at [708, 65] on span "Bulk Edit" at bounding box center [707, 65] width 32 height 10
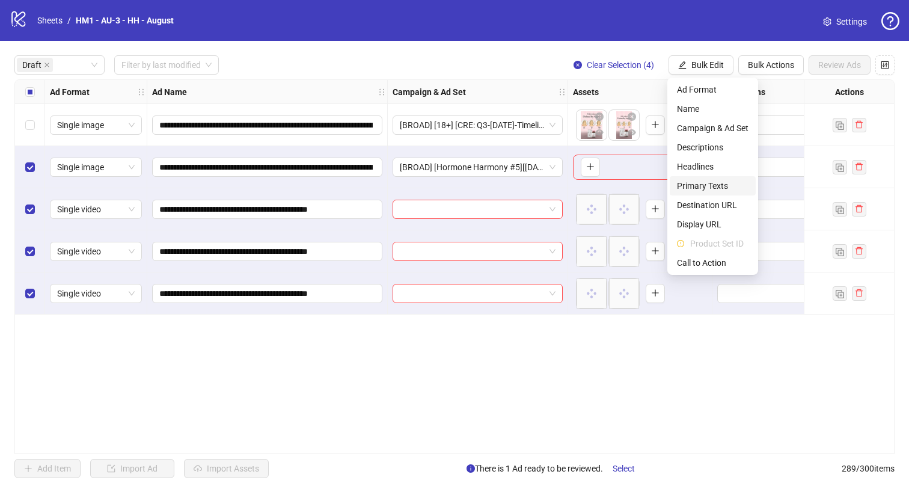
drag, startPoint x: 723, startPoint y: 183, endPoint x: 736, endPoint y: 180, distance: 14.0
click at [723, 183] on span "Primary Texts" at bounding box center [713, 185] width 72 height 13
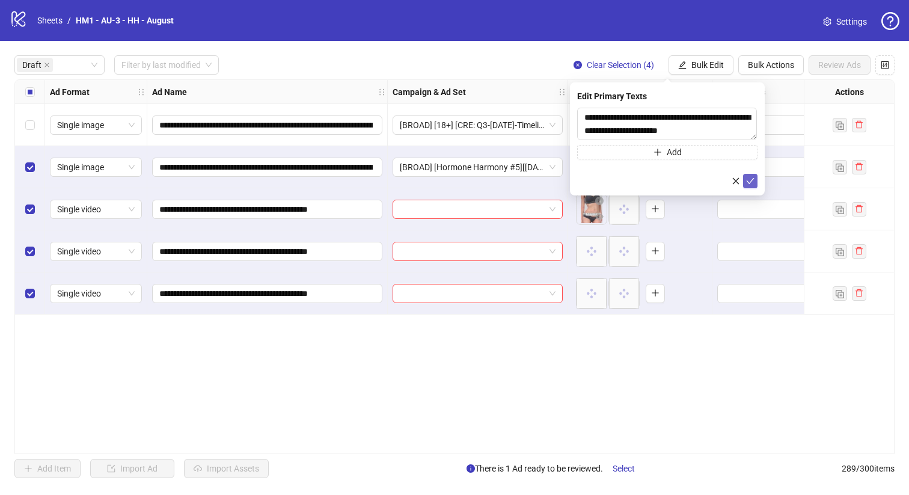
click at [752, 180] on icon "check" at bounding box center [751, 181] width 8 height 6
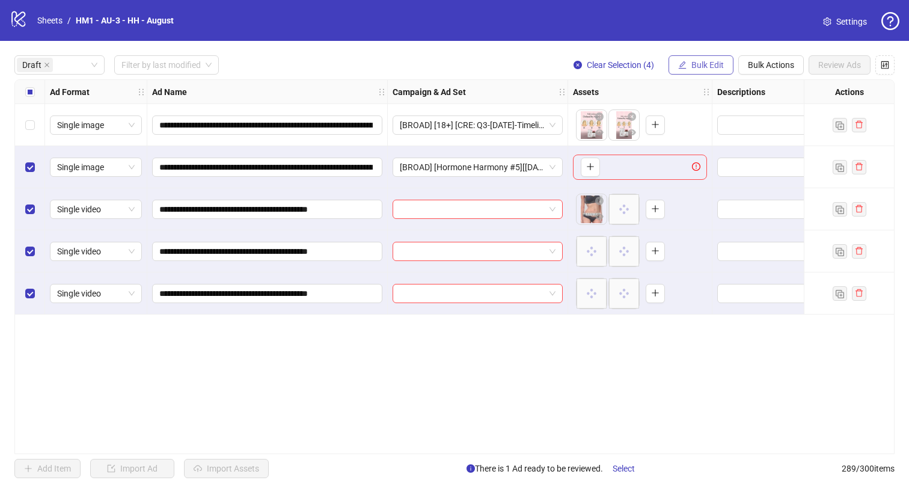
click at [697, 63] on span "Bulk Edit" at bounding box center [707, 65] width 32 height 10
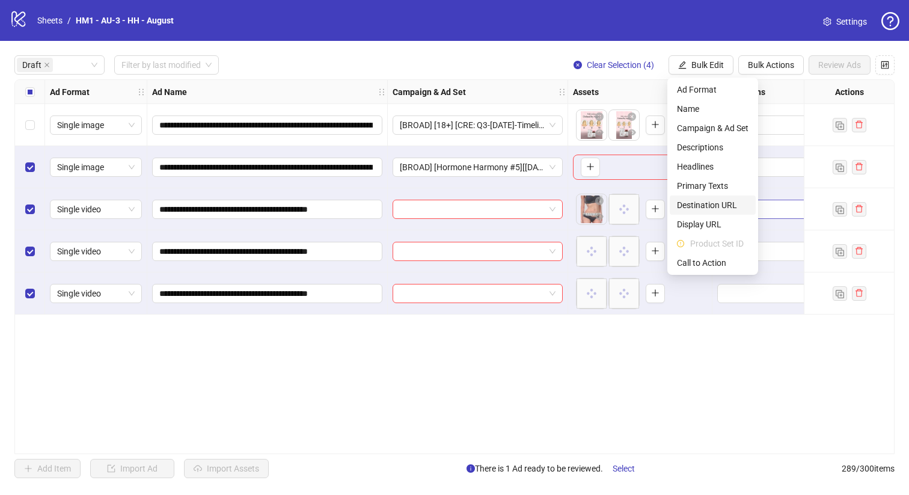
click at [736, 206] on span "Destination URL" at bounding box center [713, 204] width 72 height 13
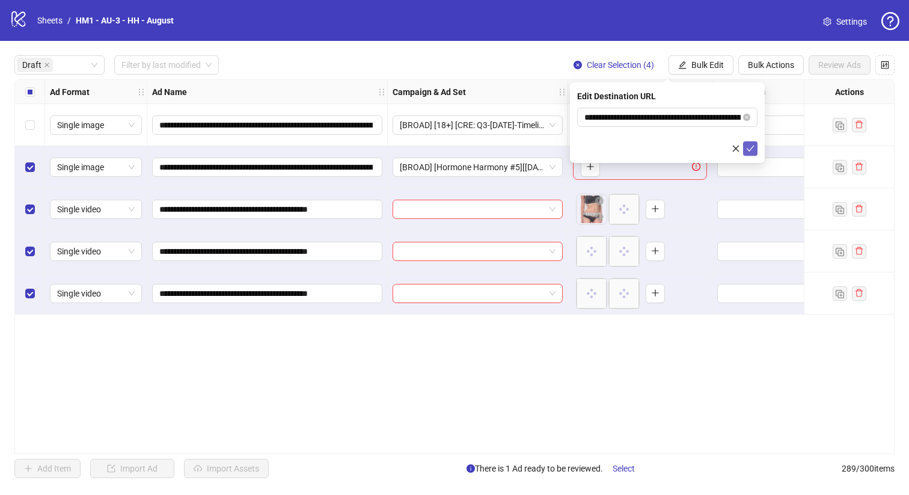
click at [750, 149] on icon "check" at bounding box center [750, 148] width 8 height 8
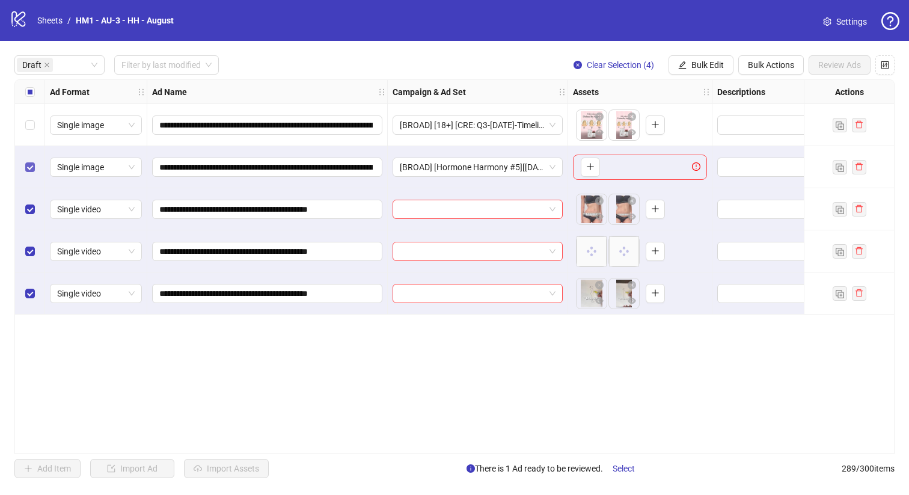
click at [29, 173] on label "Select row 2" at bounding box center [30, 167] width 10 height 13
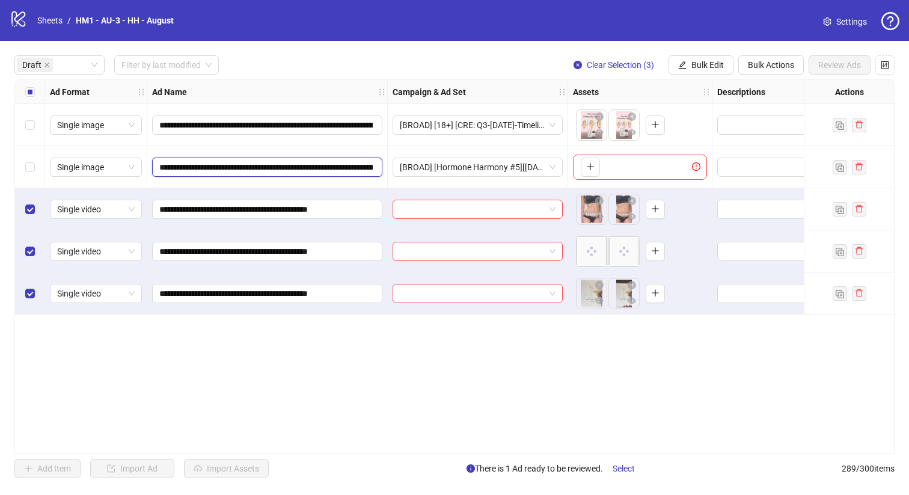
click at [278, 161] on input "**********" at bounding box center [265, 167] width 213 height 13
drag, startPoint x: 262, startPoint y: 170, endPoint x: 231, endPoint y: 171, distance: 30.1
click at [231, 171] on input "**********" at bounding box center [265, 167] width 213 height 13
click at [282, 170] on input "**********" at bounding box center [265, 167] width 213 height 13
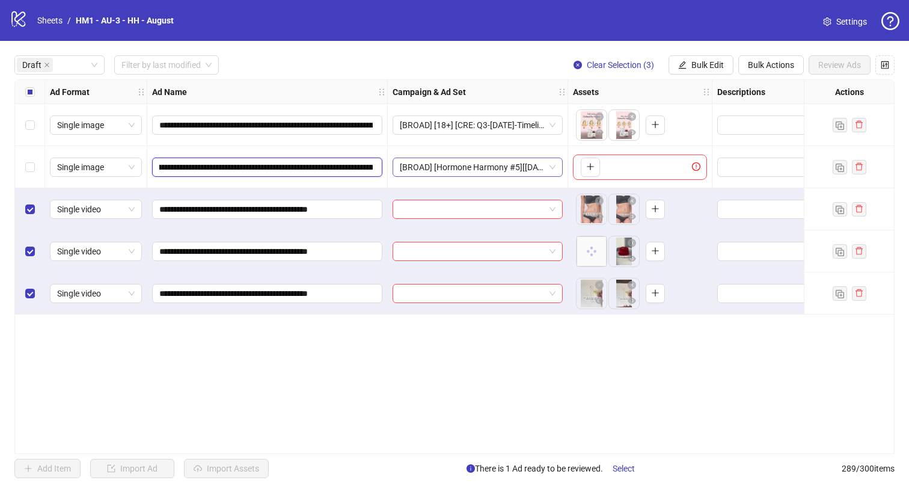
scroll to position [0, 400]
drag, startPoint x: 282, startPoint y: 168, endPoint x: 638, endPoint y: 178, distance: 356.7
click at [638, 80] on div "**********" at bounding box center [874, 80] width 1719 height 0
click at [695, 66] on span "Bulk Edit" at bounding box center [707, 65] width 32 height 10
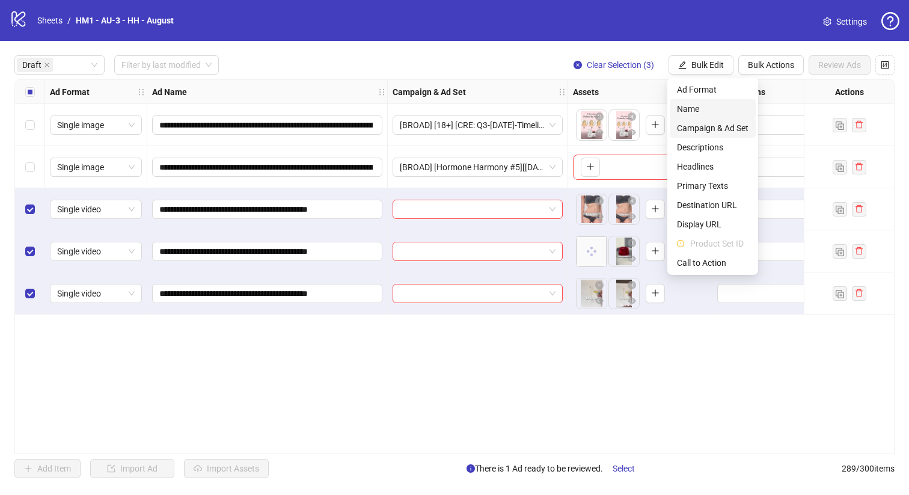
click at [697, 104] on span "Name" at bounding box center [713, 108] width 72 height 13
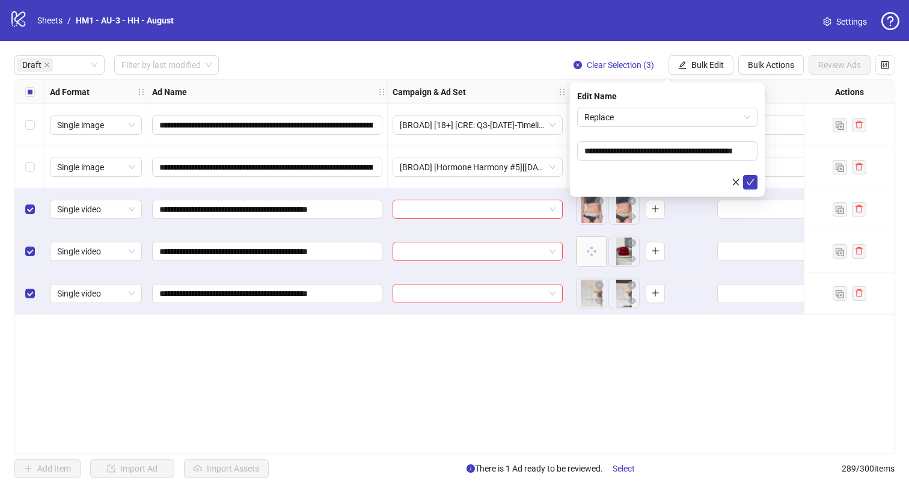
click at [676, 132] on form "**********" at bounding box center [667, 149] width 180 height 82
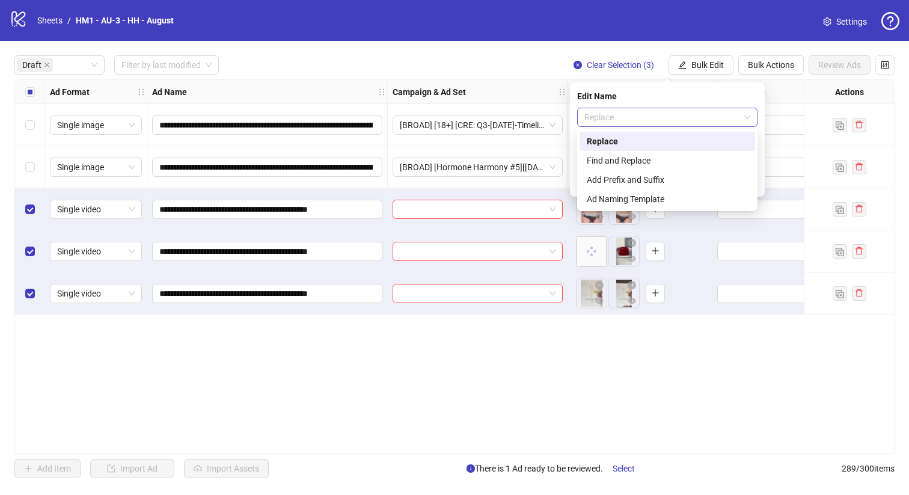
click at [672, 118] on span "Replace" at bounding box center [667, 117] width 166 height 18
drag, startPoint x: 681, startPoint y: 180, endPoint x: 666, endPoint y: 164, distance: 21.7
click at [681, 180] on div "Add Prefix and Suffix" at bounding box center [667, 179] width 161 height 13
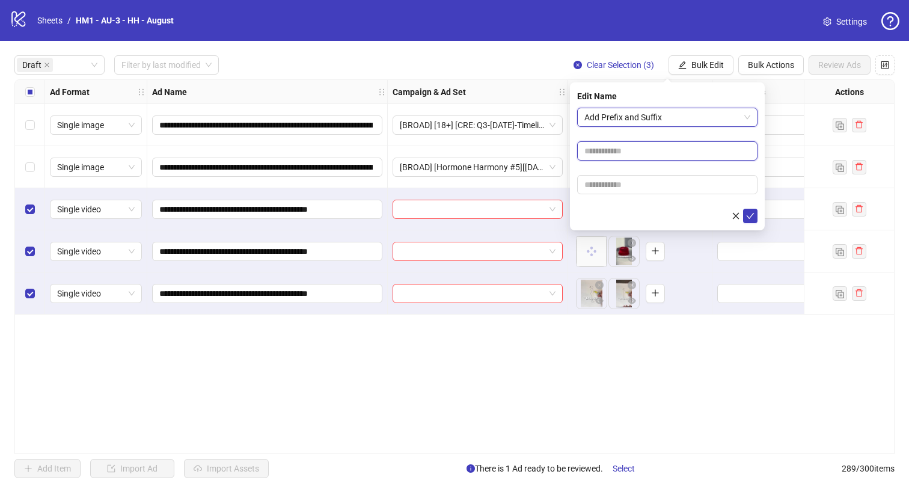
click at [652, 149] on input "text" at bounding box center [667, 150] width 180 height 19
type input "**********"
click at [678, 162] on form "**********" at bounding box center [667, 165] width 180 height 115
click at [679, 153] on input "**********" at bounding box center [667, 150] width 180 height 19
click at [681, 153] on input "text" at bounding box center [667, 150] width 180 height 19
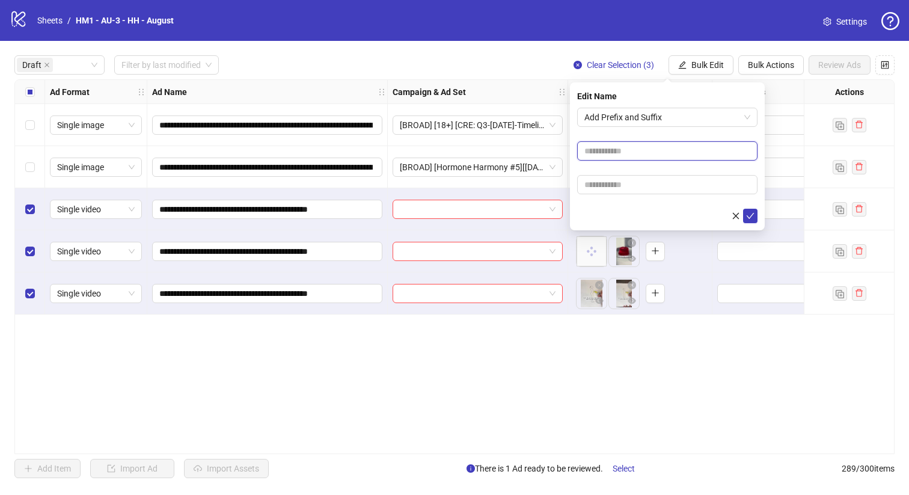
type input "**********"
click at [632, 173] on form "**********" at bounding box center [667, 165] width 180 height 115
click at [638, 186] on input "text" at bounding box center [667, 184] width 180 height 19
paste input "**********"
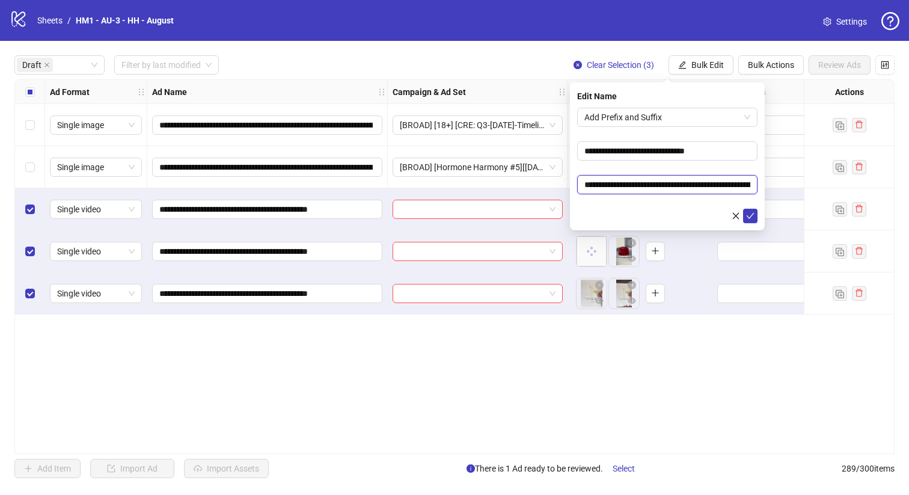
scroll to position [0, 121]
type input "**********"
click at [753, 210] on button "submit" at bounding box center [750, 216] width 14 height 14
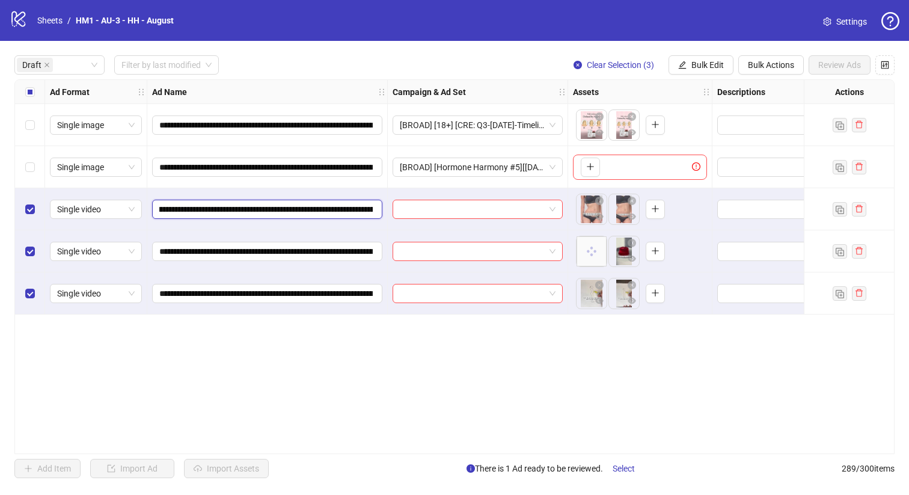
scroll to position [0, 133]
drag, startPoint x: 285, startPoint y: 210, endPoint x: 330, endPoint y: 215, distance: 45.3
click at [331, 215] on input "**********" at bounding box center [265, 209] width 213 height 13
click at [694, 68] on span "Bulk Edit" at bounding box center [707, 65] width 32 height 10
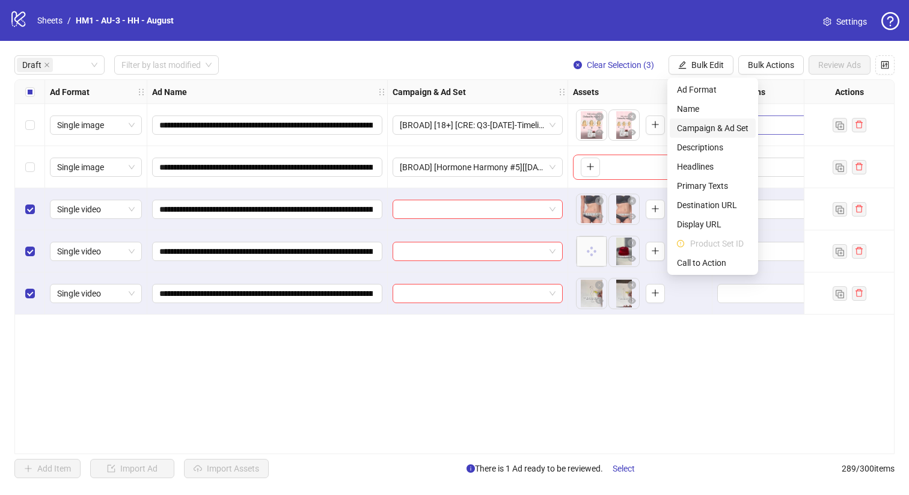
click at [736, 127] on span "Campaign & Ad Set" at bounding box center [713, 127] width 72 height 13
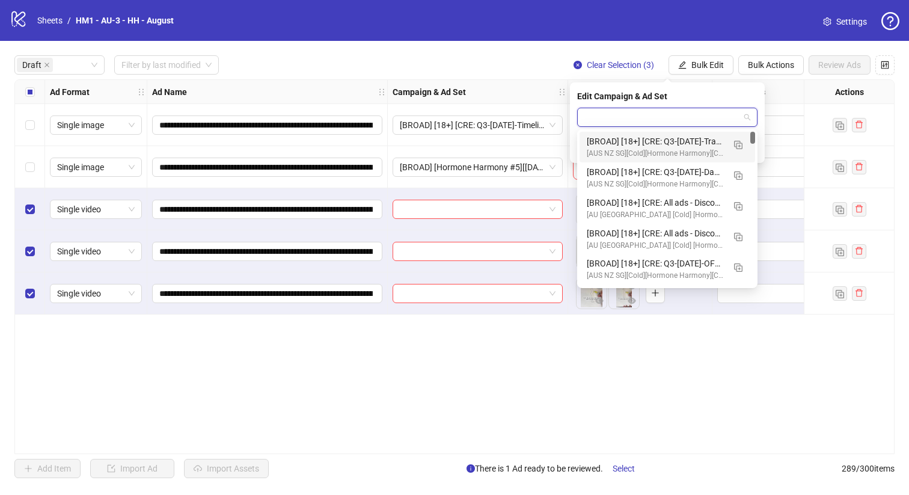
click at [679, 123] on input "search" at bounding box center [661, 117] width 155 height 18
click at [740, 144] on img "button" at bounding box center [738, 145] width 8 height 8
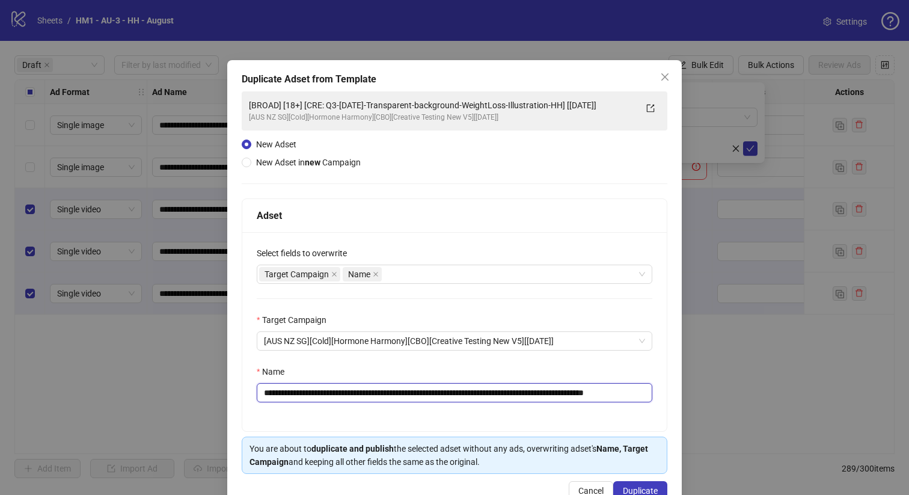
drag, startPoint x: 596, startPoint y: 393, endPoint x: 341, endPoint y: 396, distance: 255.5
click at [341, 397] on input "**********" at bounding box center [455, 392] width 396 height 19
paste input "text"
click at [344, 394] on input "**********" at bounding box center [455, 392] width 396 height 19
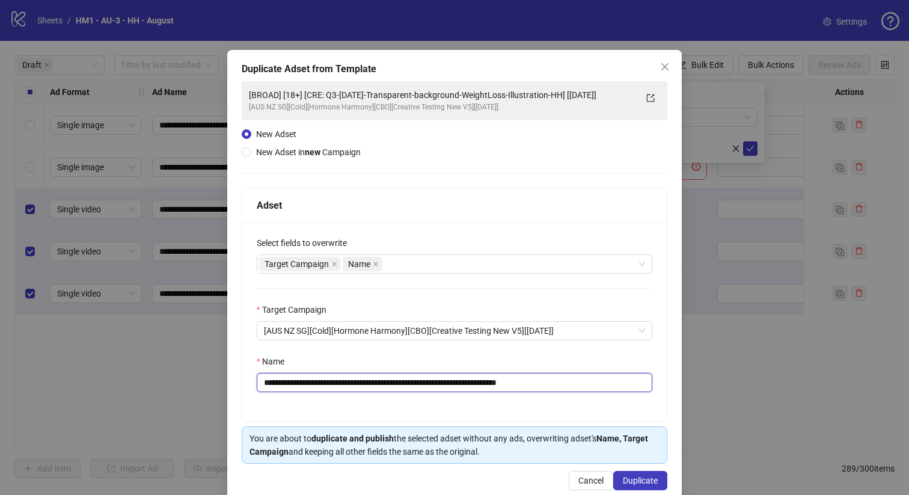
scroll to position [32, 0]
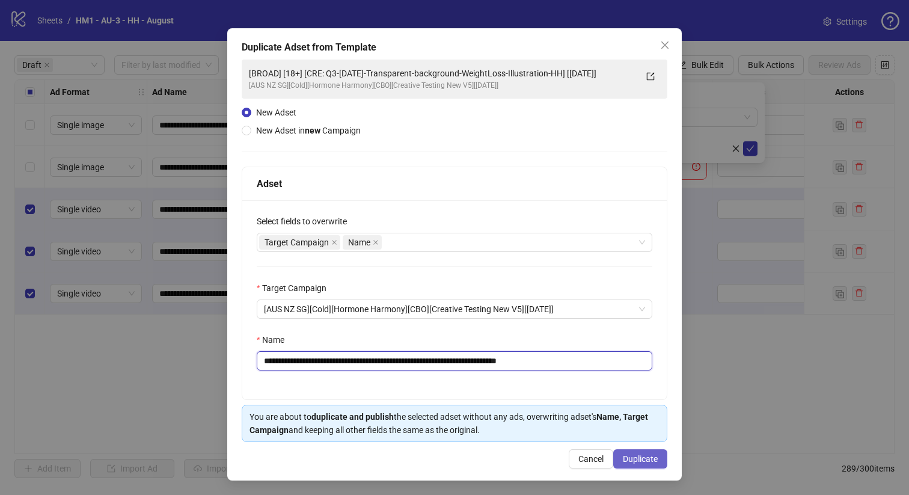
type input "**********"
click at [635, 460] on span "Duplicate" at bounding box center [640, 459] width 35 height 10
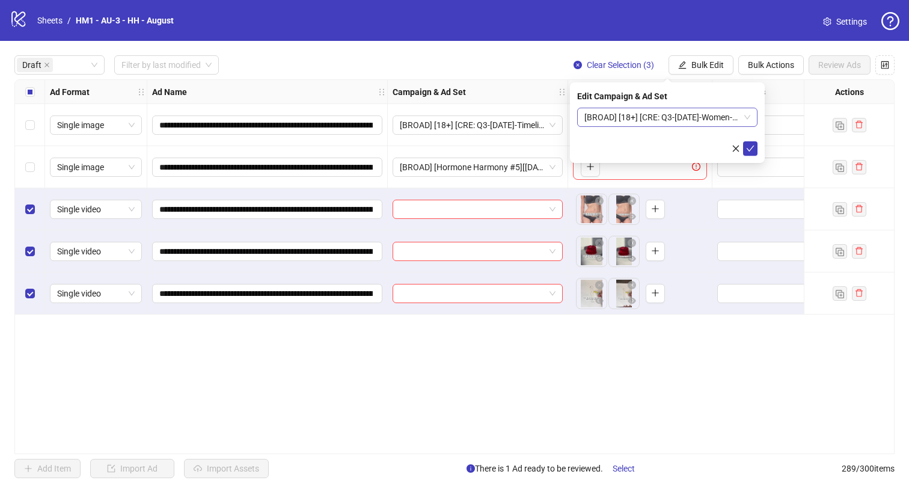
click at [649, 120] on span "[BROAD] [18+] [CRE: Q3-[DATE]-Women-Over-40-[MEDICAL_DATA]-HH] [[DATE]]" at bounding box center [667, 117] width 166 height 18
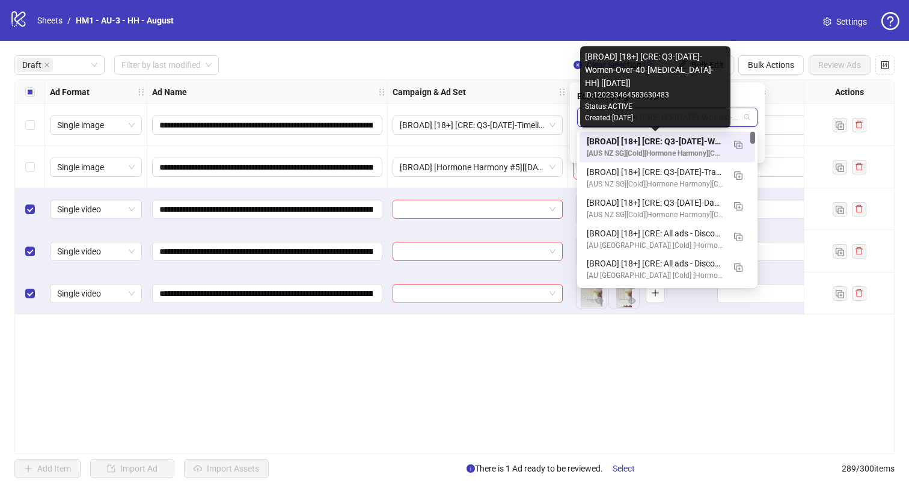
click at [661, 142] on div "[BROAD] [18+] [CRE: Q3-[DATE]-Women-Over-40-[MEDICAL_DATA]-HH] [[DATE]]" at bounding box center [655, 141] width 137 height 13
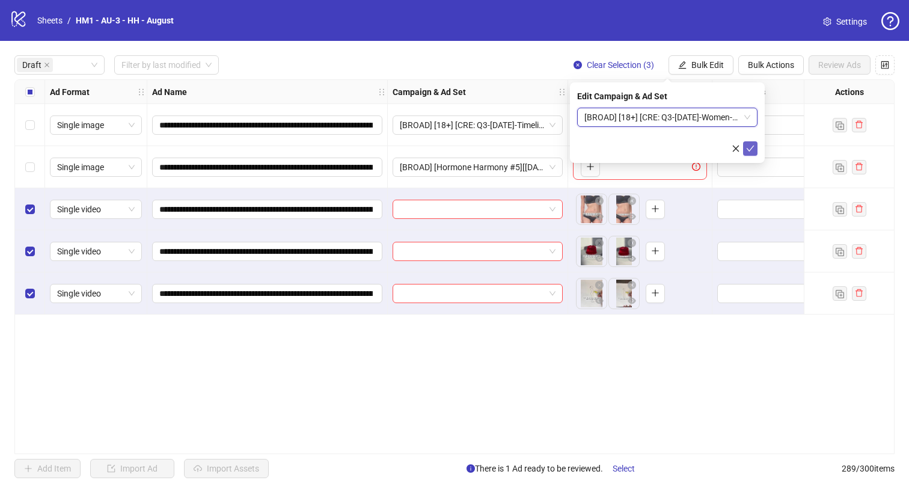
click at [753, 145] on icon "check" at bounding box center [750, 148] width 8 height 8
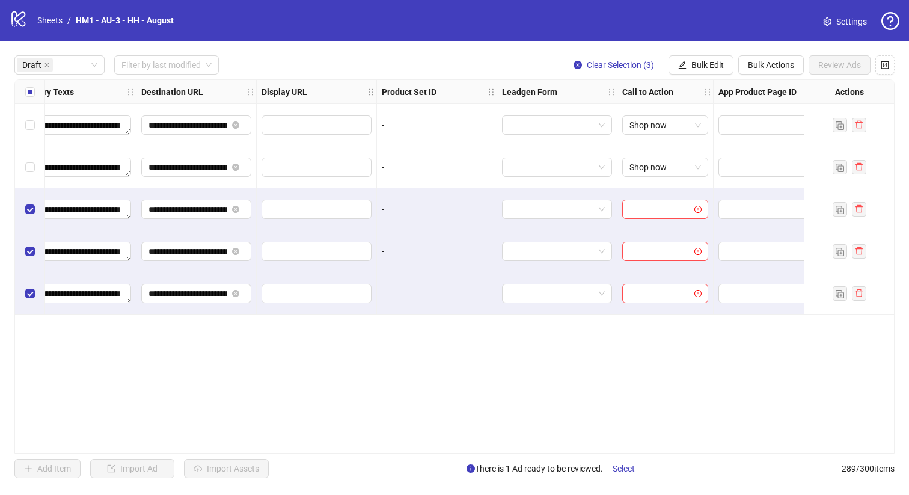
scroll to position [0, 1087]
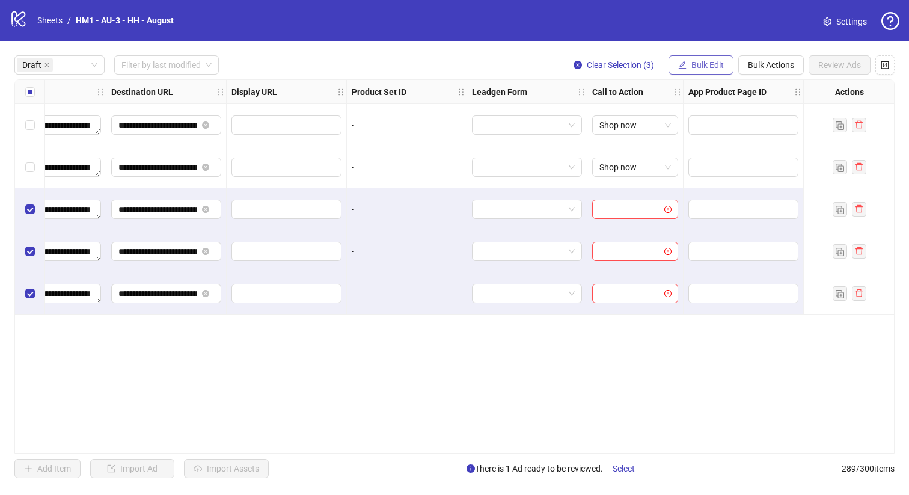
click at [703, 58] on button "Bulk Edit" at bounding box center [701, 64] width 65 height 19
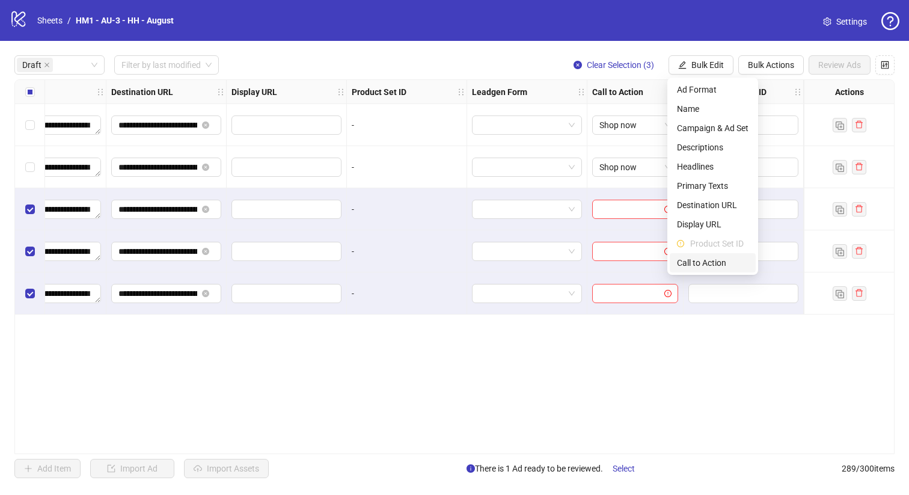
click at [693, 260] on span "Call to Action" at bounding box center [713, 262] width 72 height 13
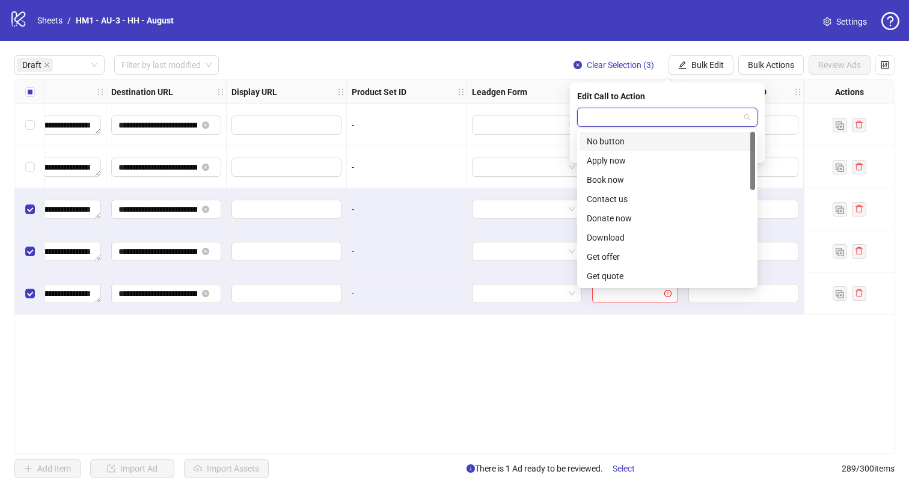
click at [666, 116] on input "search" at bounding box center [661, 117] width 155 height 18
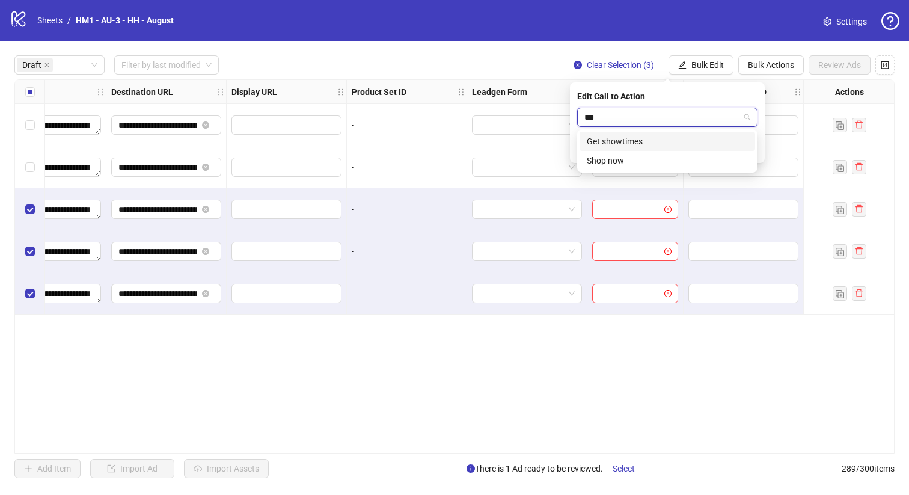
type input "****"
click at [685, 134] on div "Shop now" at bounding box center [668, 141] width 176 height 19
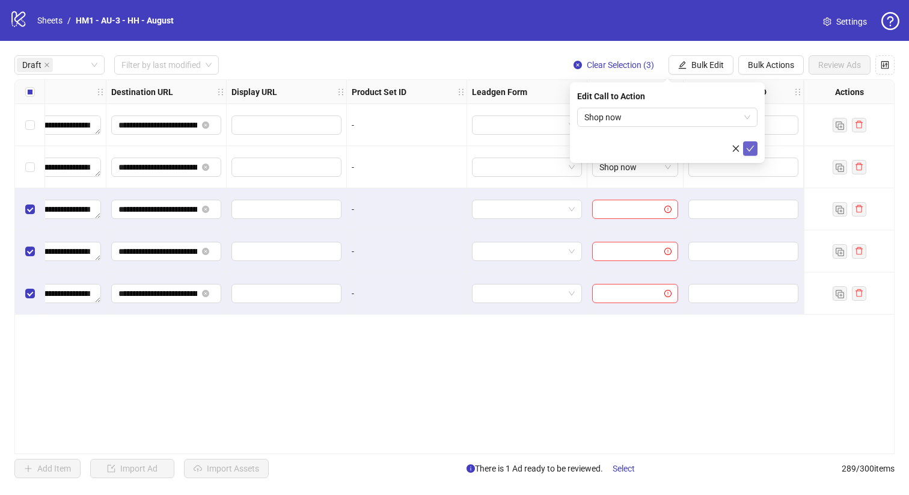
click at [751, 146] on icon "check" at bounding box center [750, 148] width 8 height 8
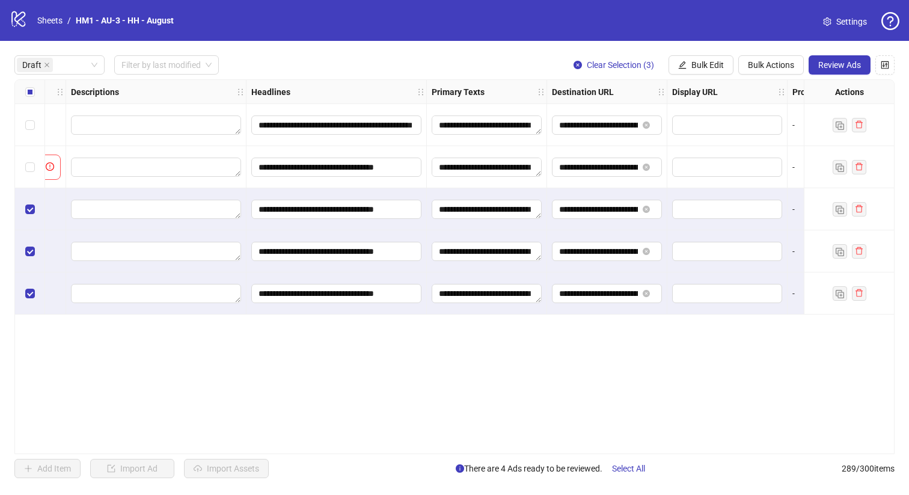
scroll to position [0, 0]
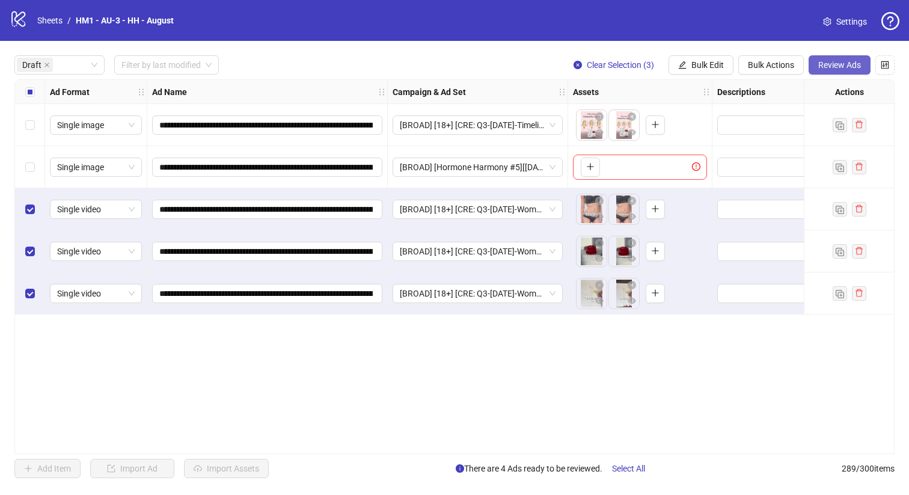
click at [842, 60] on span "Review Ads" at bounding box center [839, 65] width 43 height 10
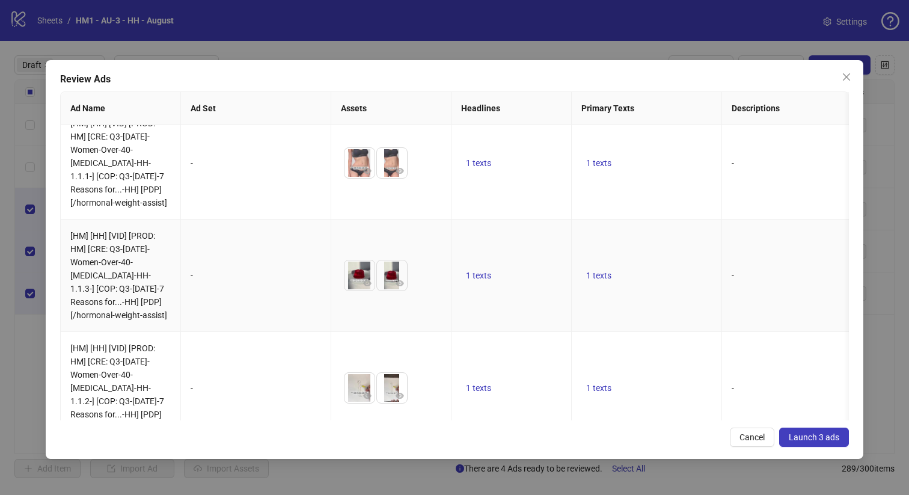
drag, startPoint x: 729, startPoint y: 335, endPoint x: 728, endPoint y: 329, distance: 6.6
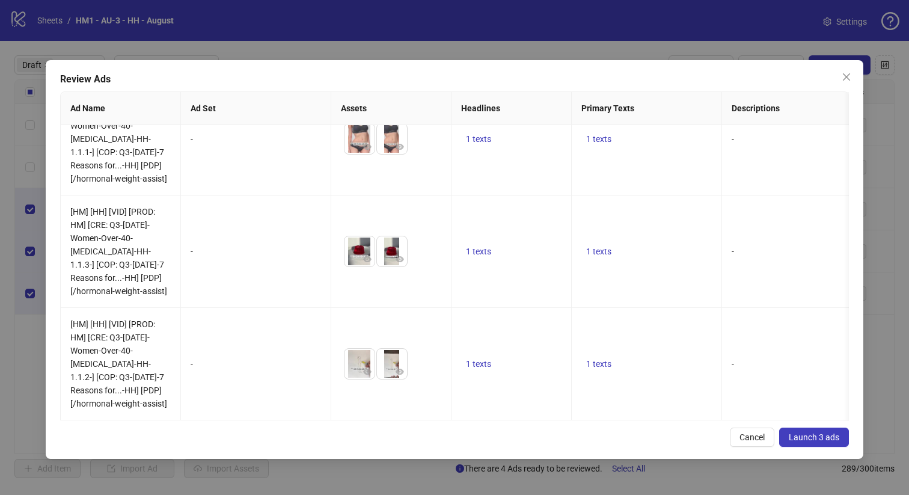
click at [810, 433] on span "Launch 3 ads" at bounding box center [814, 437] width 51 height 10
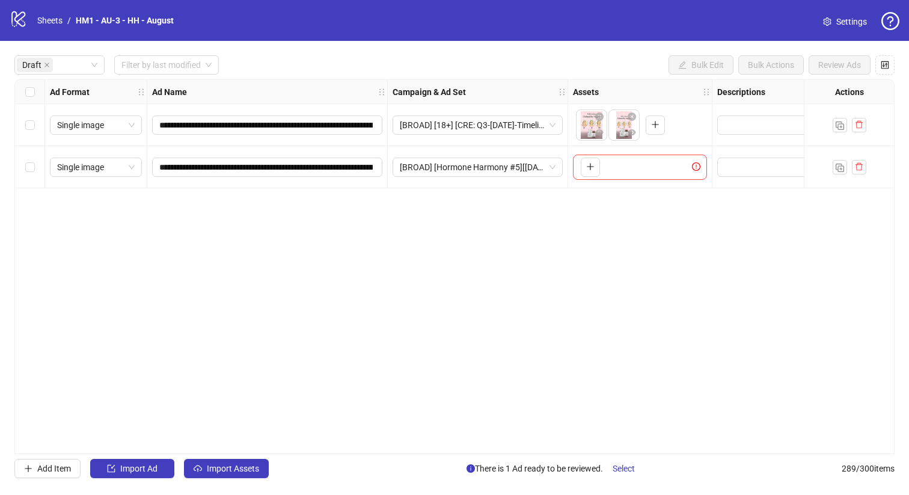
click at [459, 259] on div "**********" at bounding box center [454, 266] width 880 height 375
